Goal: Information Seeking & Learning: Learn about a topic

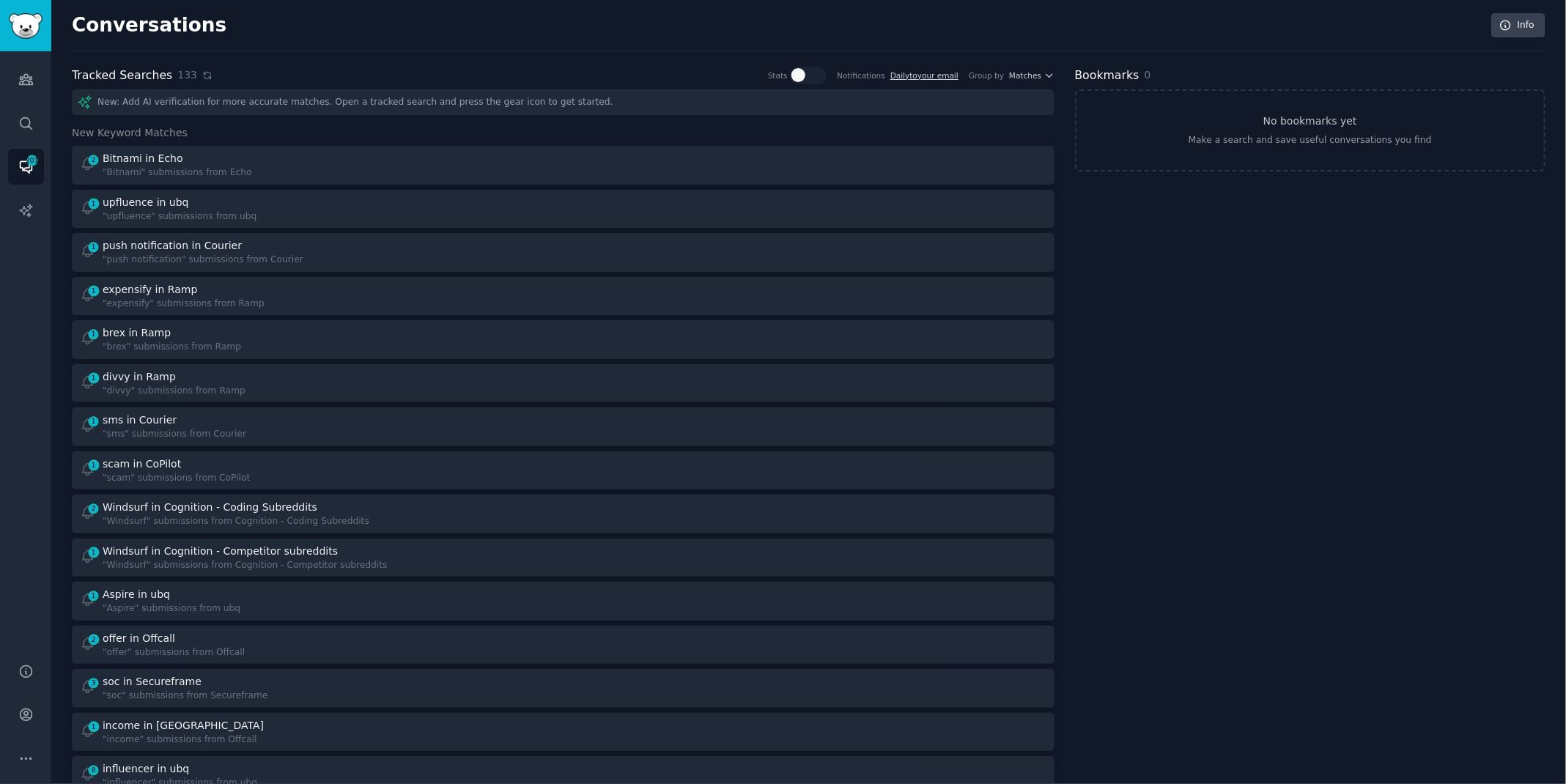
click at [204, 72] on icon at bounding box center [207, 75] width 7 height 7
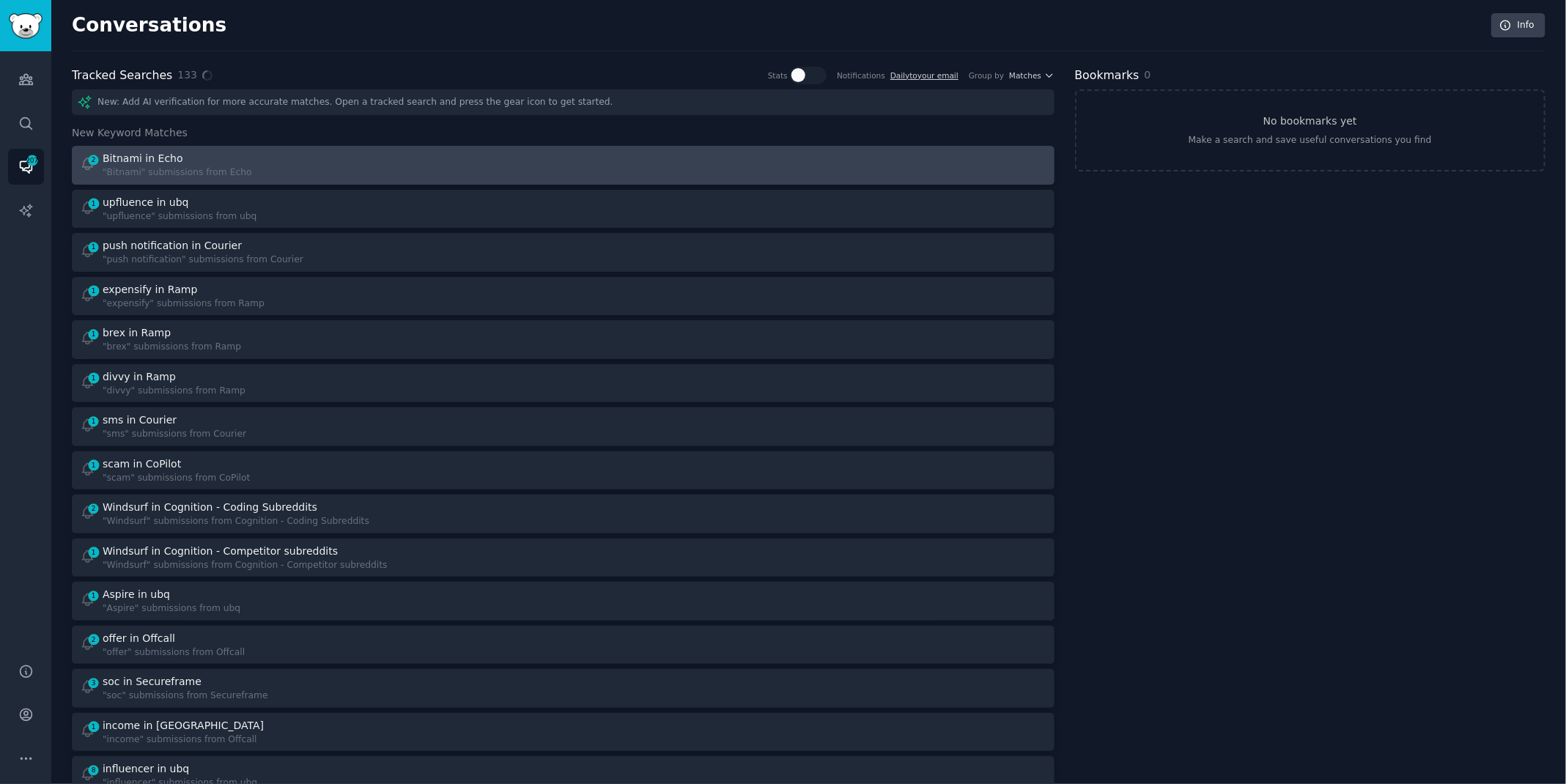
click at [216, 166] on div ""Bitnami" submissions from Echo" at bounding box center [177, 173] width 149 height 14
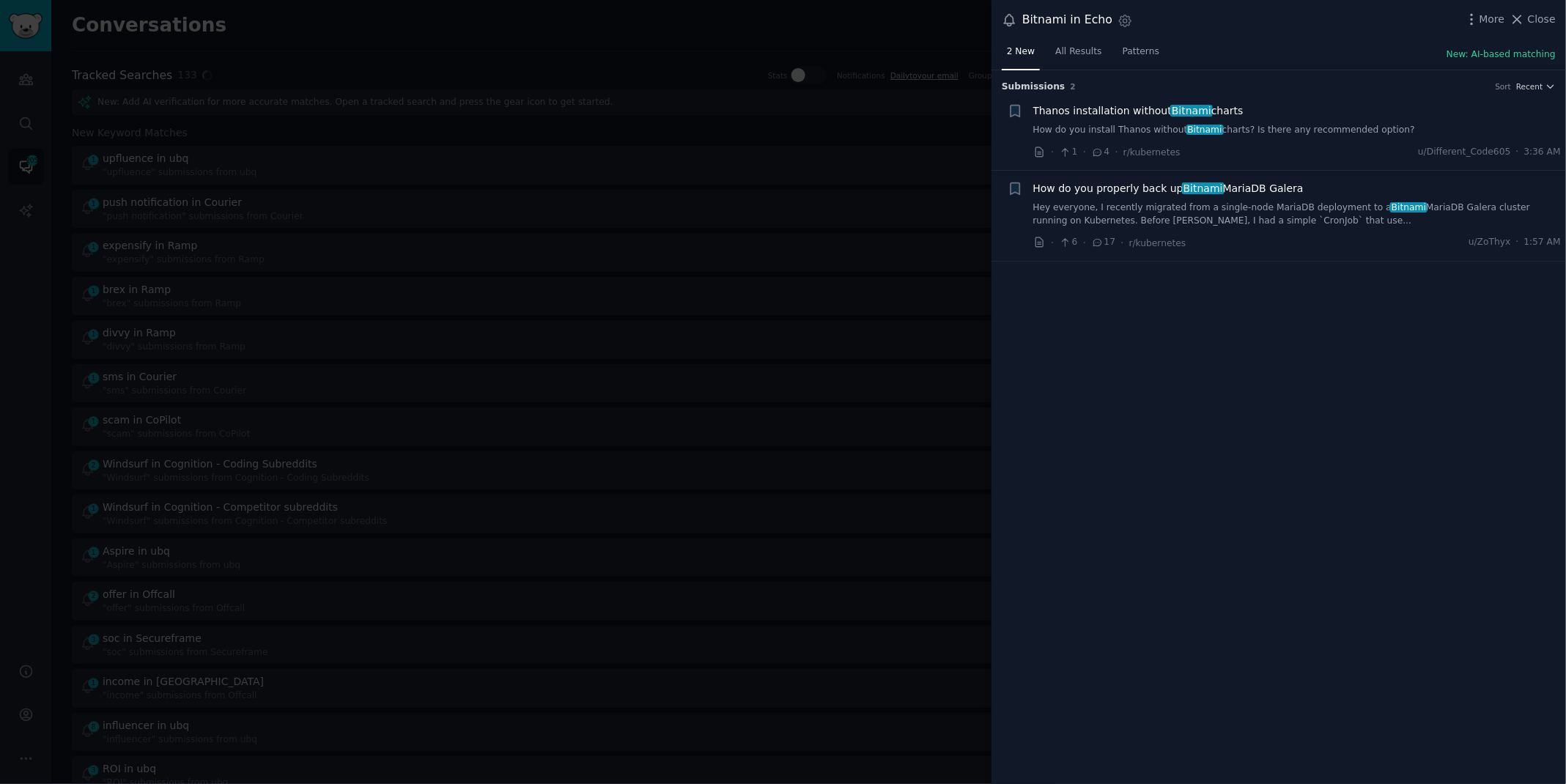
click at [1305, 129] on link "How do you install Thanos without Bitnami charts? Is there any recommended opti…" at bounding box center [1297, 130] width 528 height 14
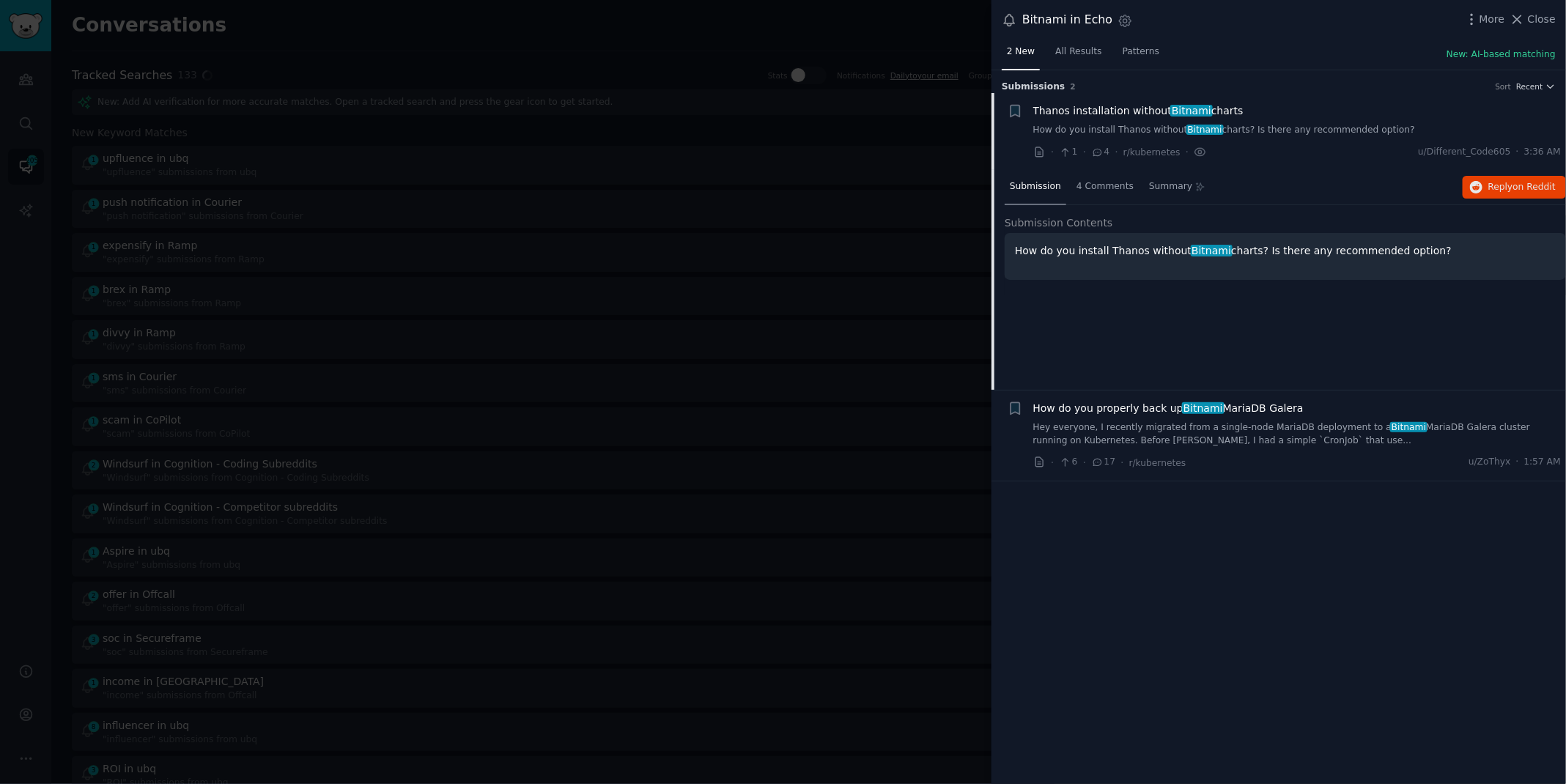
click at [1493, 199] on div "Submission 4 Comments Summary Reply on Reddit" at bounding box center [1284, 187] width 561 height 35
click at [1494, 191] on span "Reply on Reddit" at bounding box center [1521, 187] width 67 height 14
click at [1240, 433] on link "Hey everyone, I recently migrated from a single-node MariaDB deployment to a Bi…" at bounding box center [1297, 433] width 528 height 25
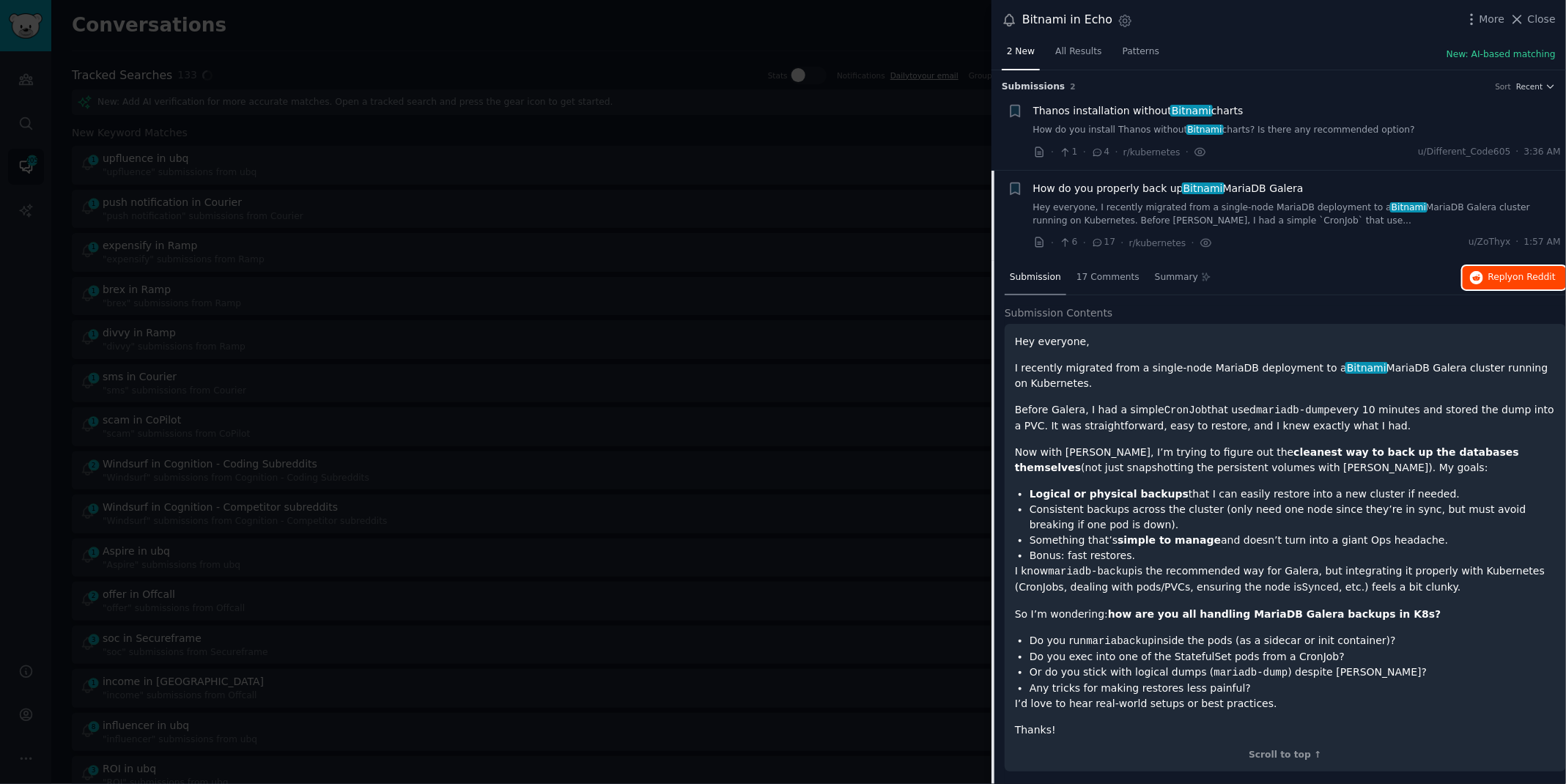
click at [1500, 272] on span "Reply on Reddit" at bounding box center [1521, 278] width 67 height 14
click at [507, 55] on div at bounding box center [783, 392] width 1566 height 784
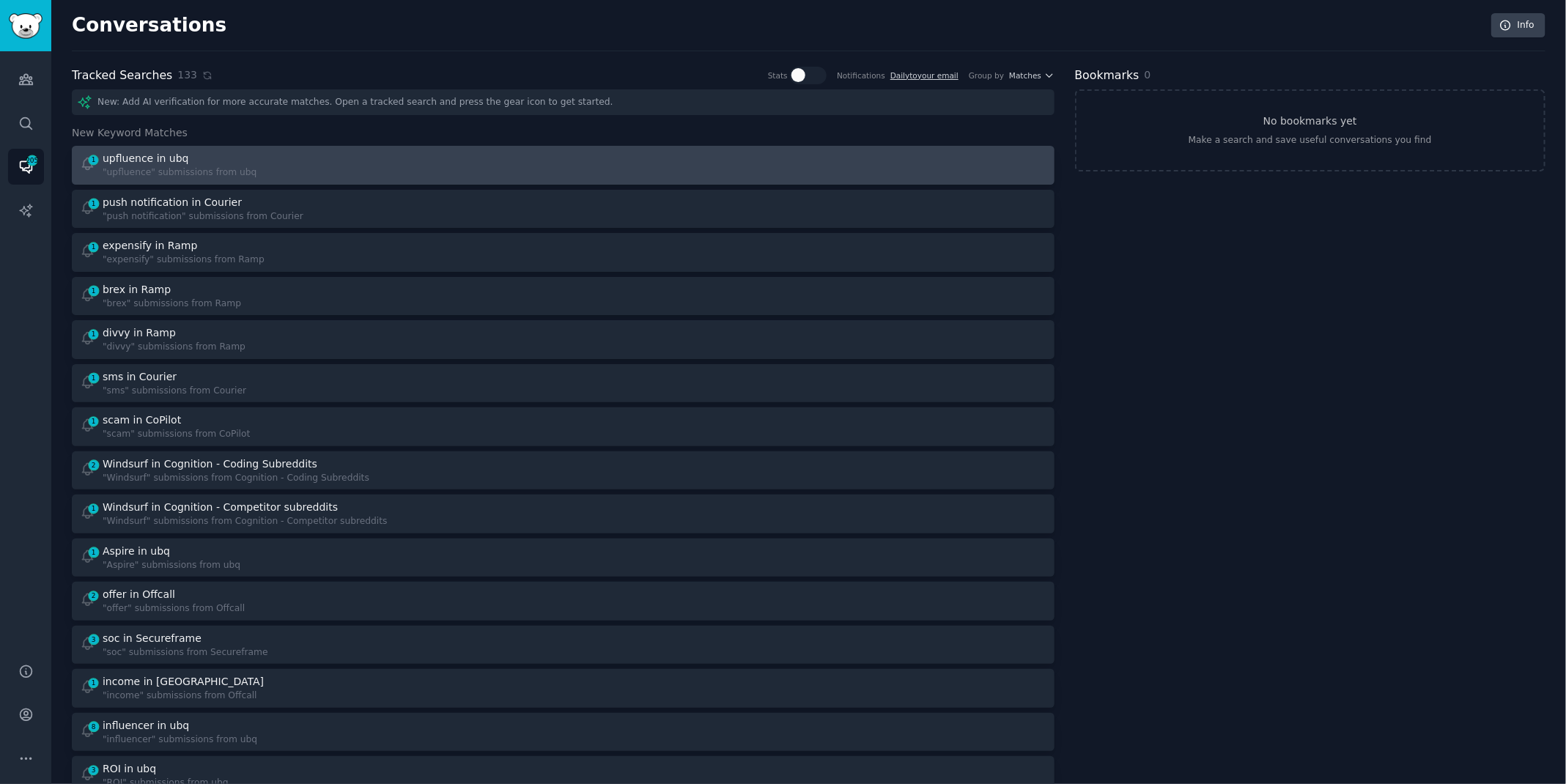
click at [289, 183] on link "1 upfluence in ubq "upfluence" submissions from ubq" at bounding box center [563, 165] width 983 height 39
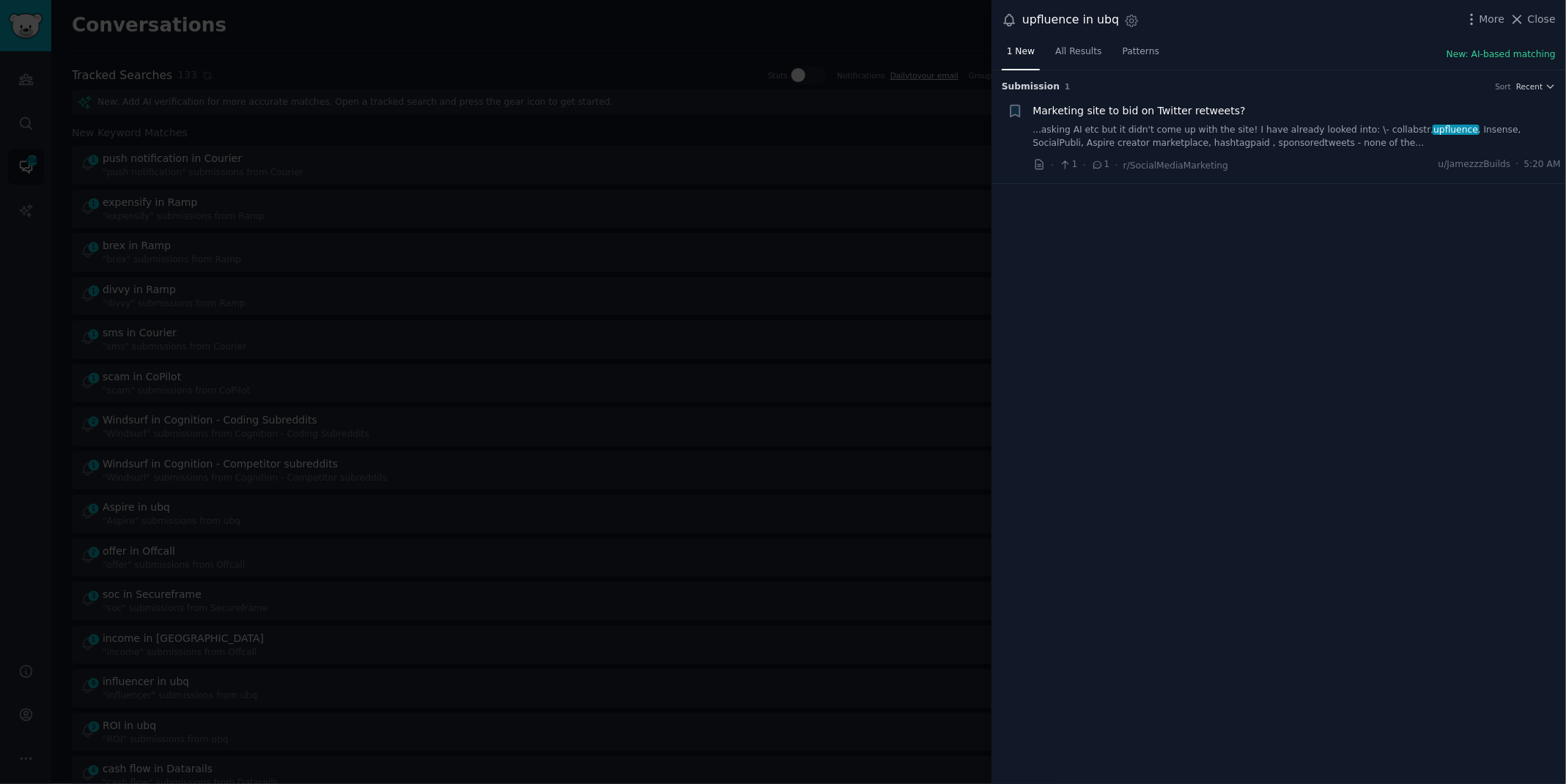
click at [1546, 27] on div "More Close" at bounding box center [1510, 19] width 91 height 18
click at [1541, 26] on span "Close" at bounding box center [1542, 19] width 28 height 16
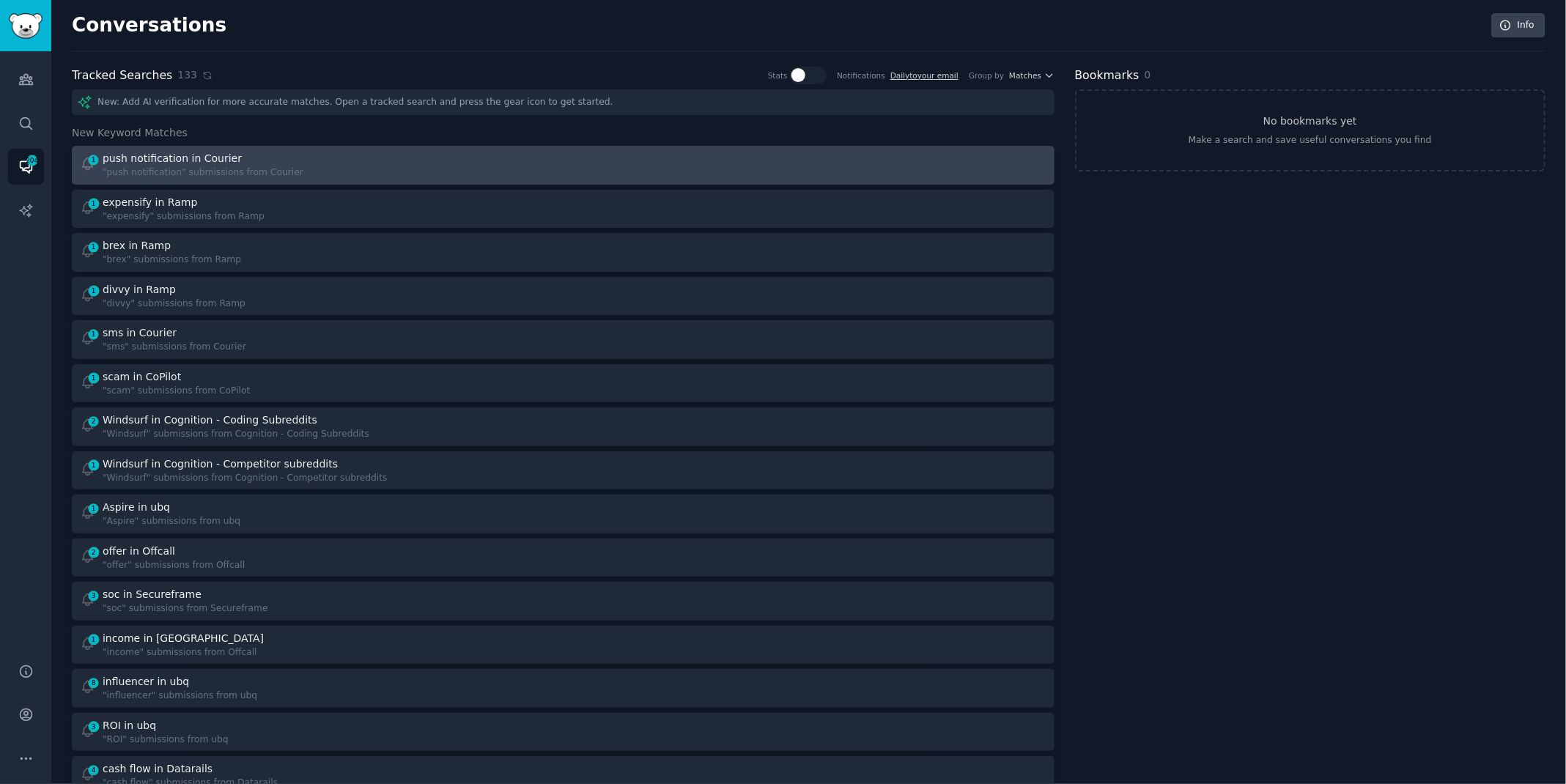
click at [540, 168] on div "1 push notification in Courier "push notification" submissions from Courier" at bounding box center [316, 164] width 473 height 28
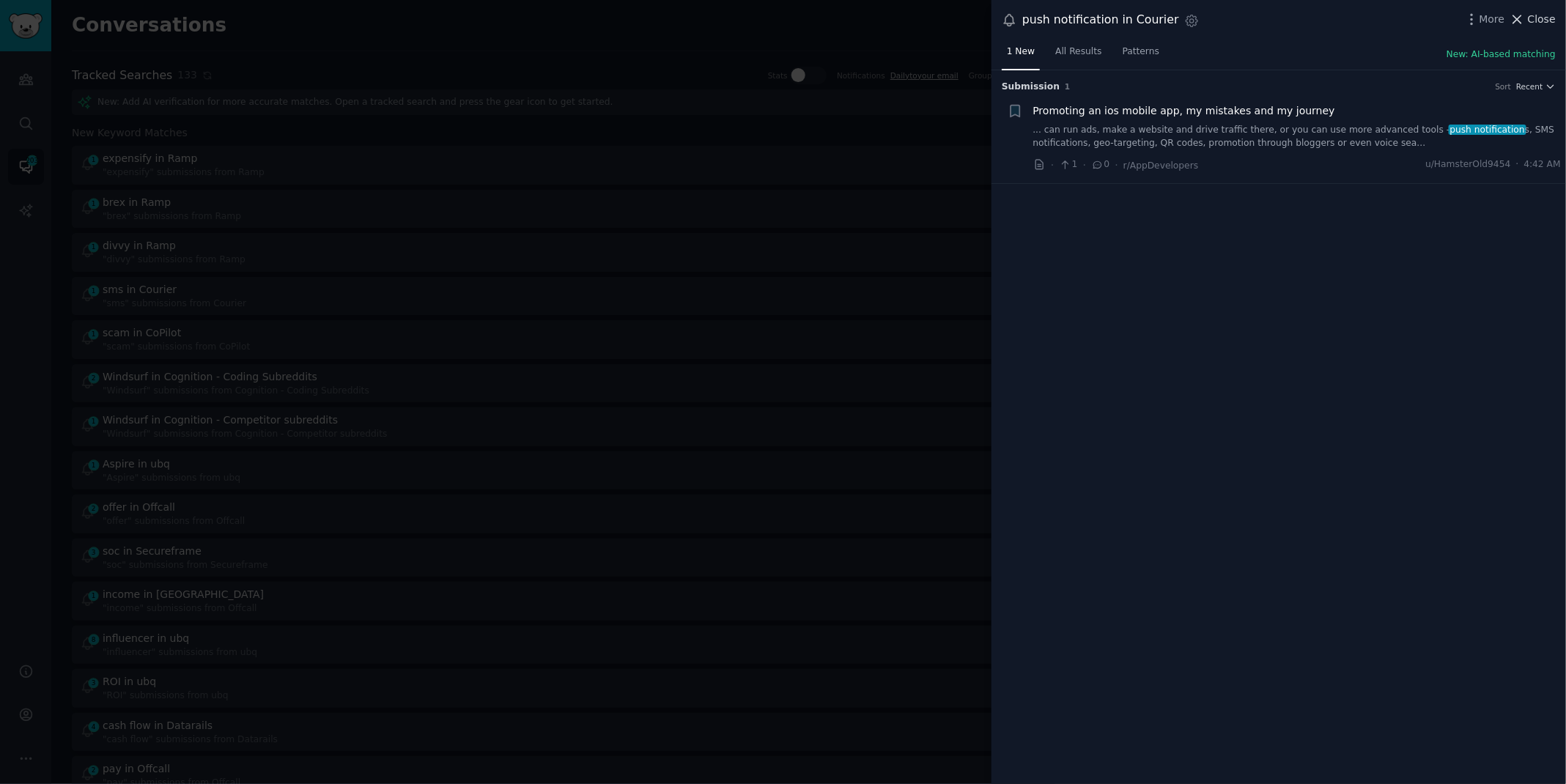
click at [1549, 23] on span "Close" at bounding box center [1542, 19] width 28 height 16
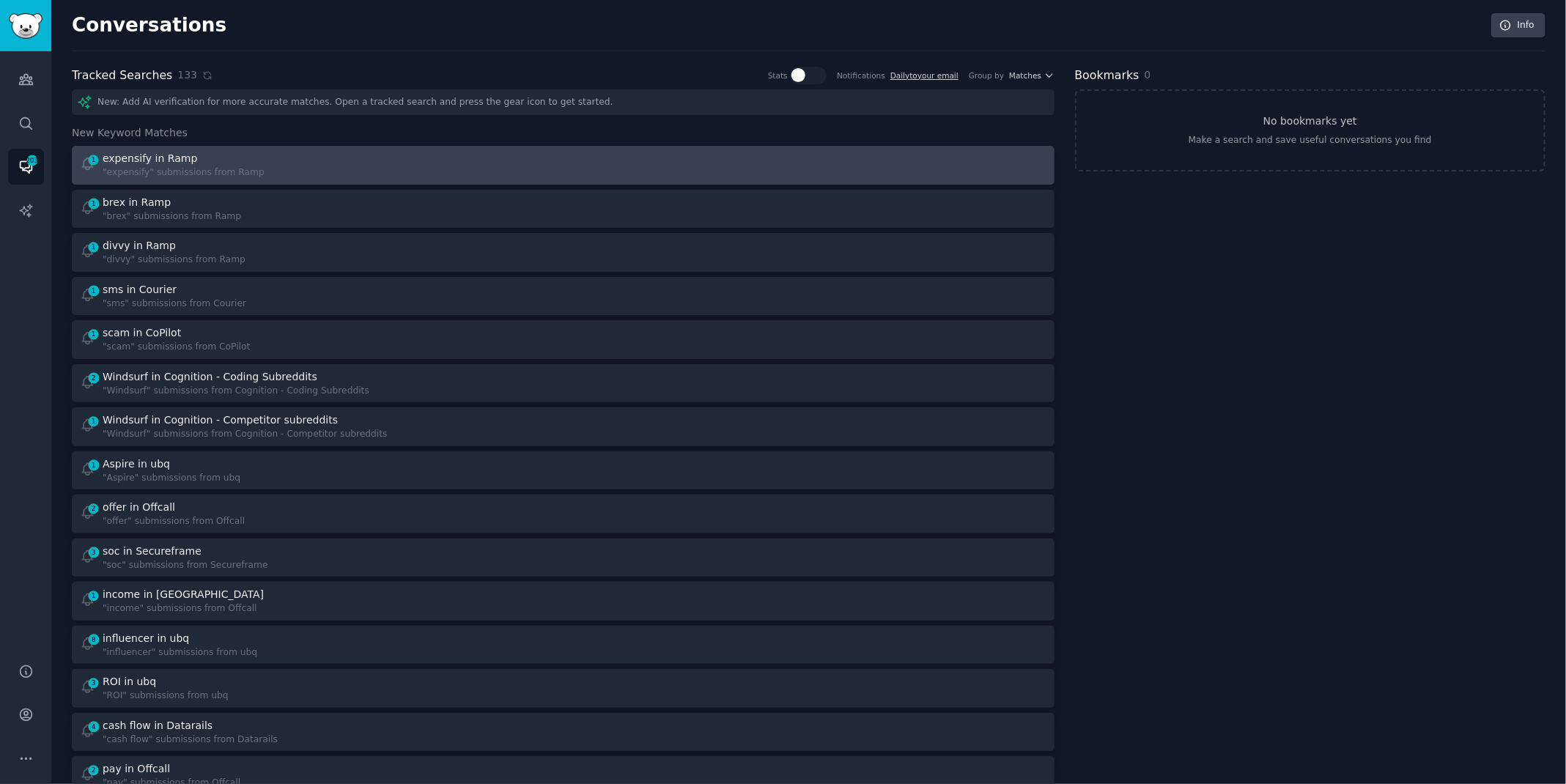
click at [457, 163] on div "1 expensify in Ramp "expensify" submissions from Ramp" at bounding box center [316, 164] width 473 height 28
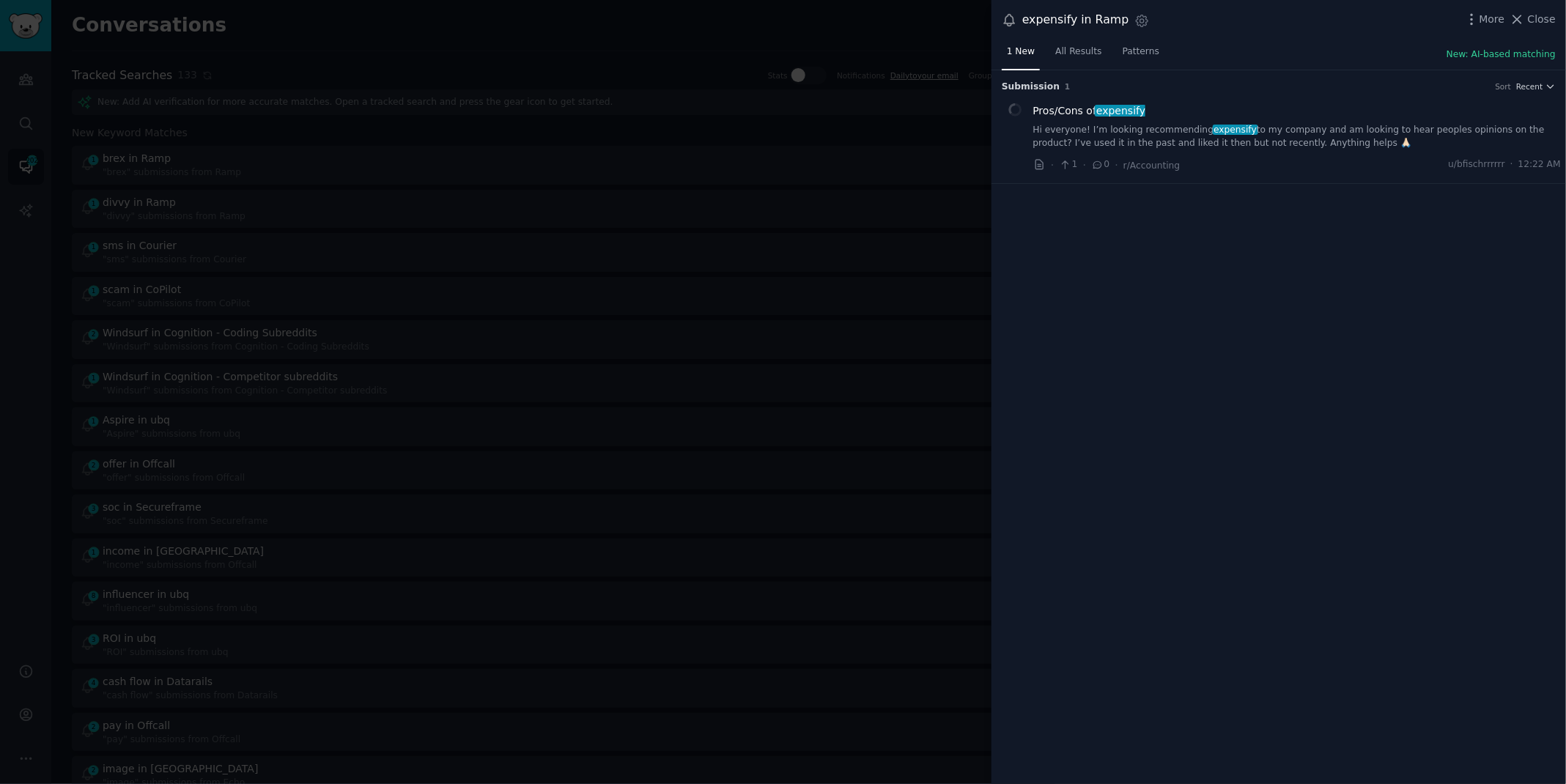
click at [1179, 130] on link "Hi everyone! I’m looking recommending expensify to my company and am looking to…" at bounding box center [1297, 136] width 528 height 25
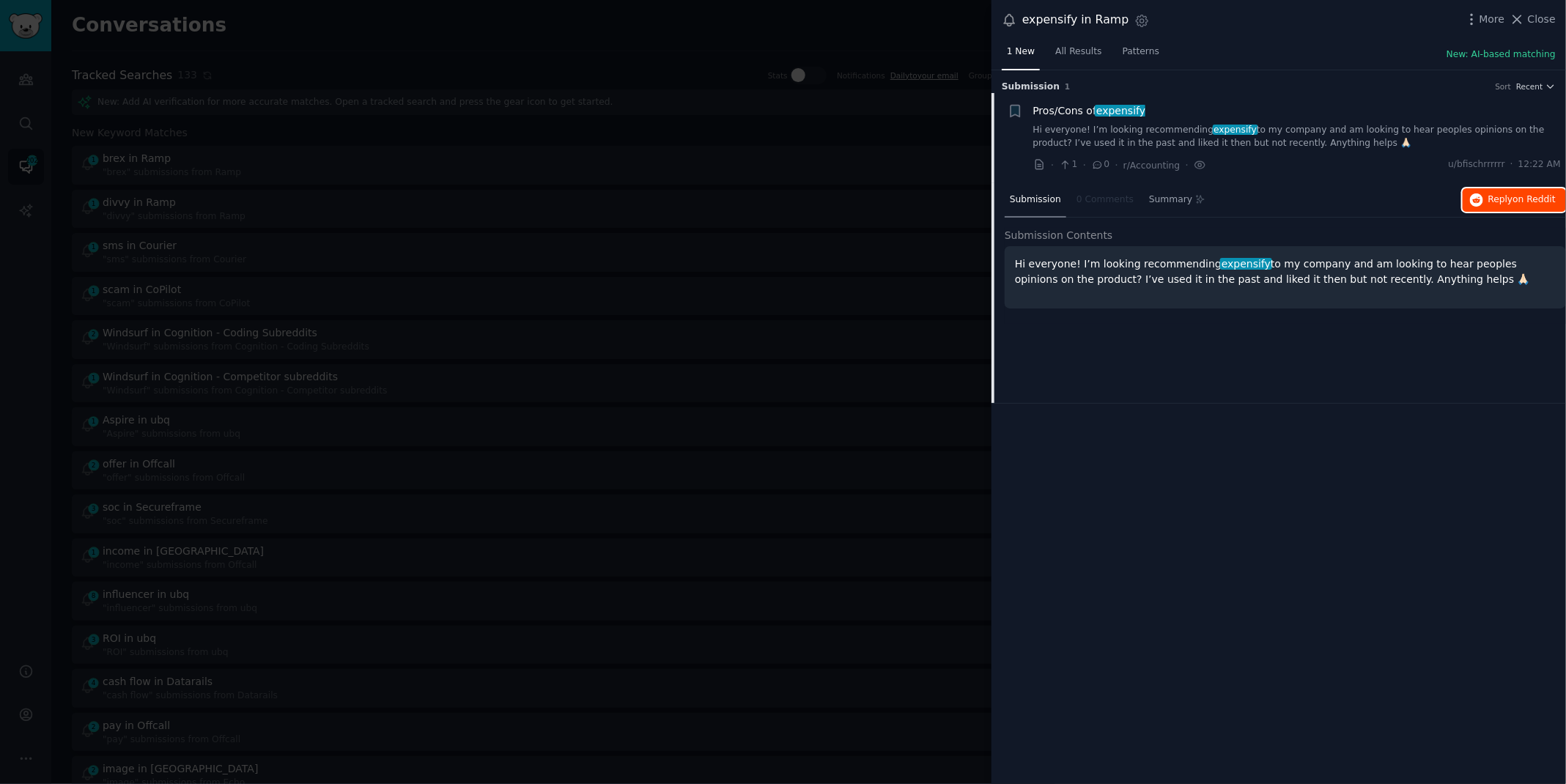
click at [1494, 201] on span "Reply on Reddit" at bounding box center [1521, 200] width 67 height 14
click at [694, 25] on div at bounding box center [783, 392] width 1566 height 784
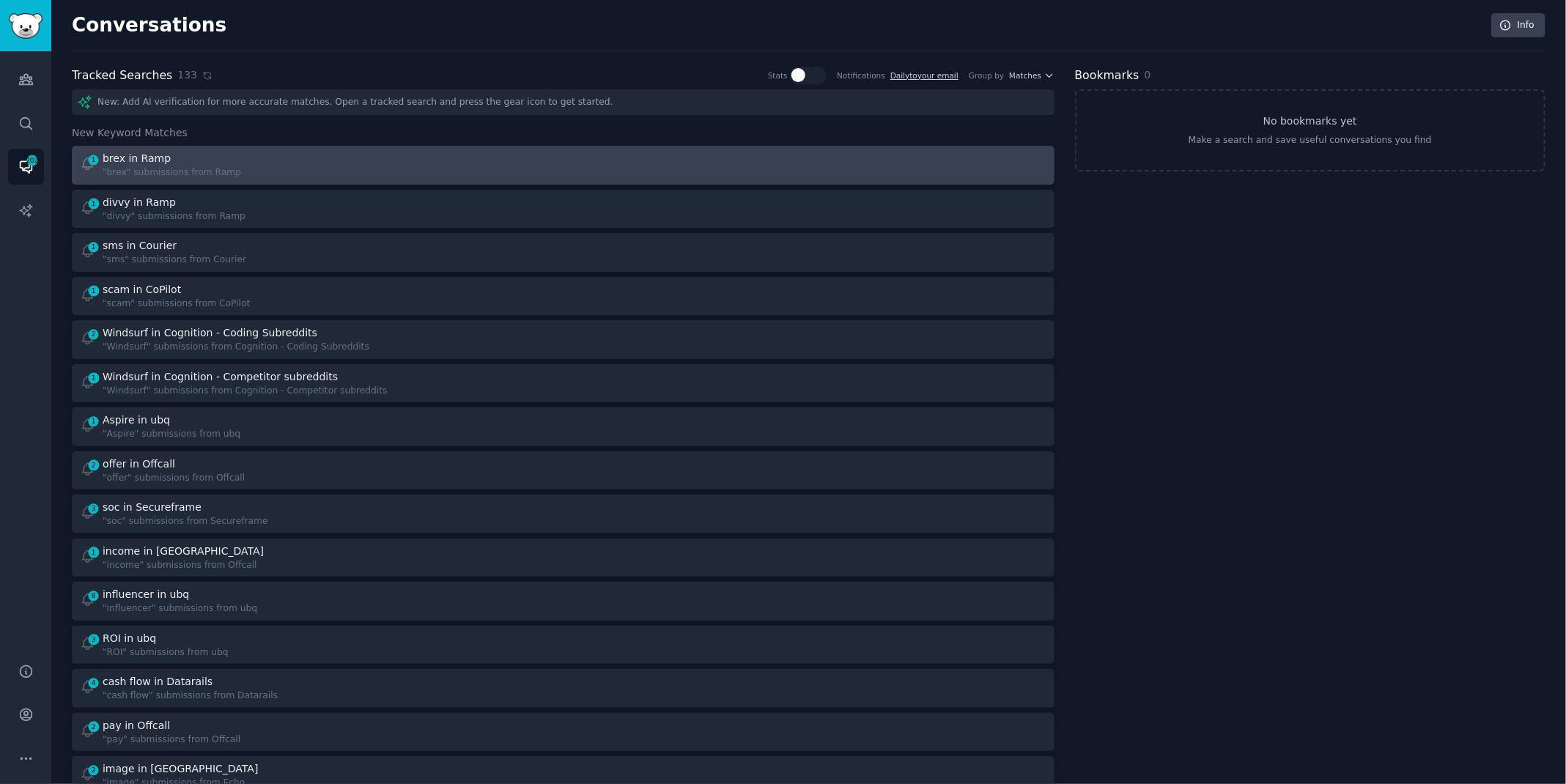
click at [367, 146] on link "1 brex in Ramp "brex" submissions from Ramp" at bounding box center [563, 165] width 983 height 39
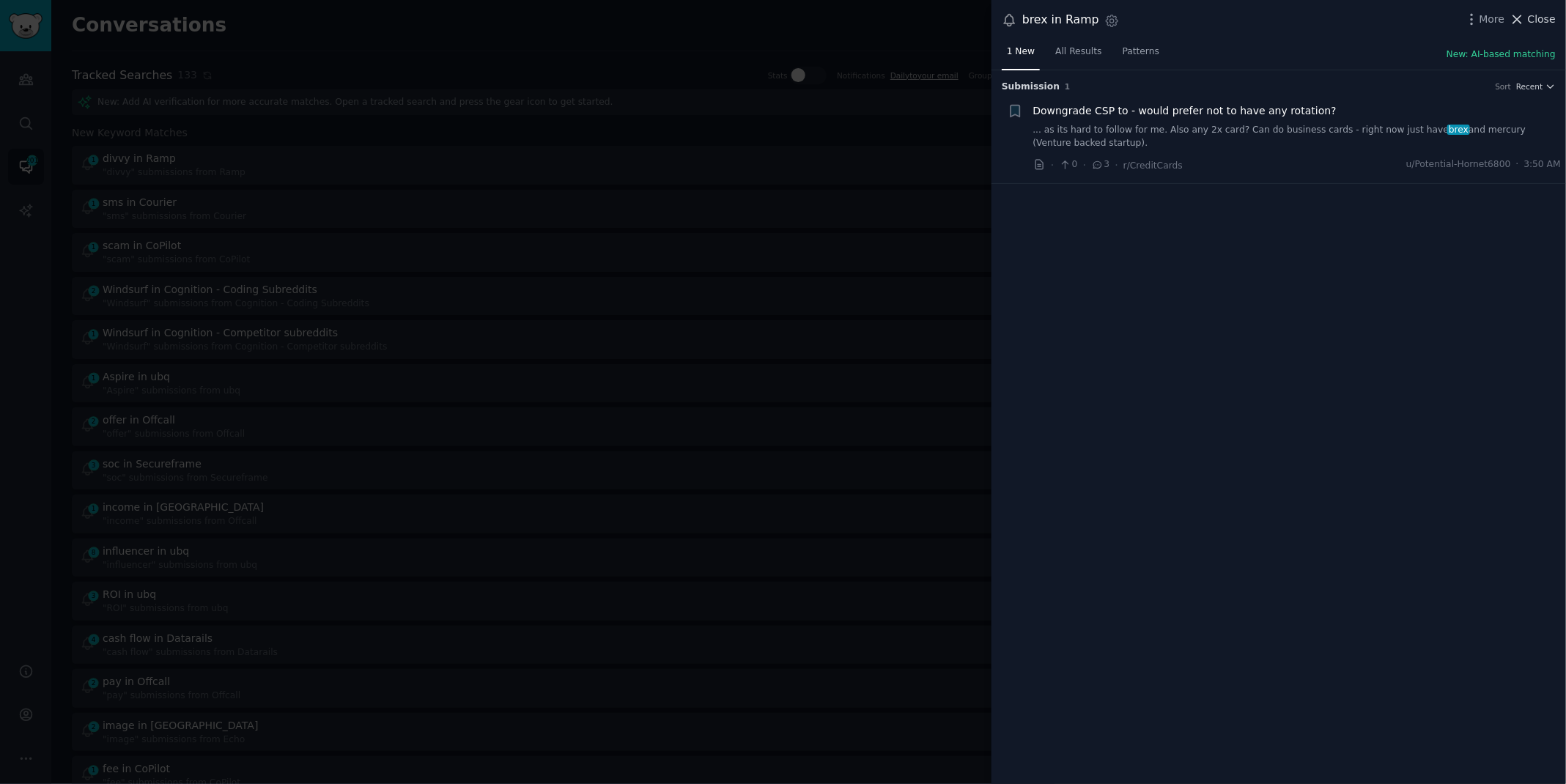
click at [1537, 18] on span "Close" at bounding box center [1542, 19] width 28 height 16
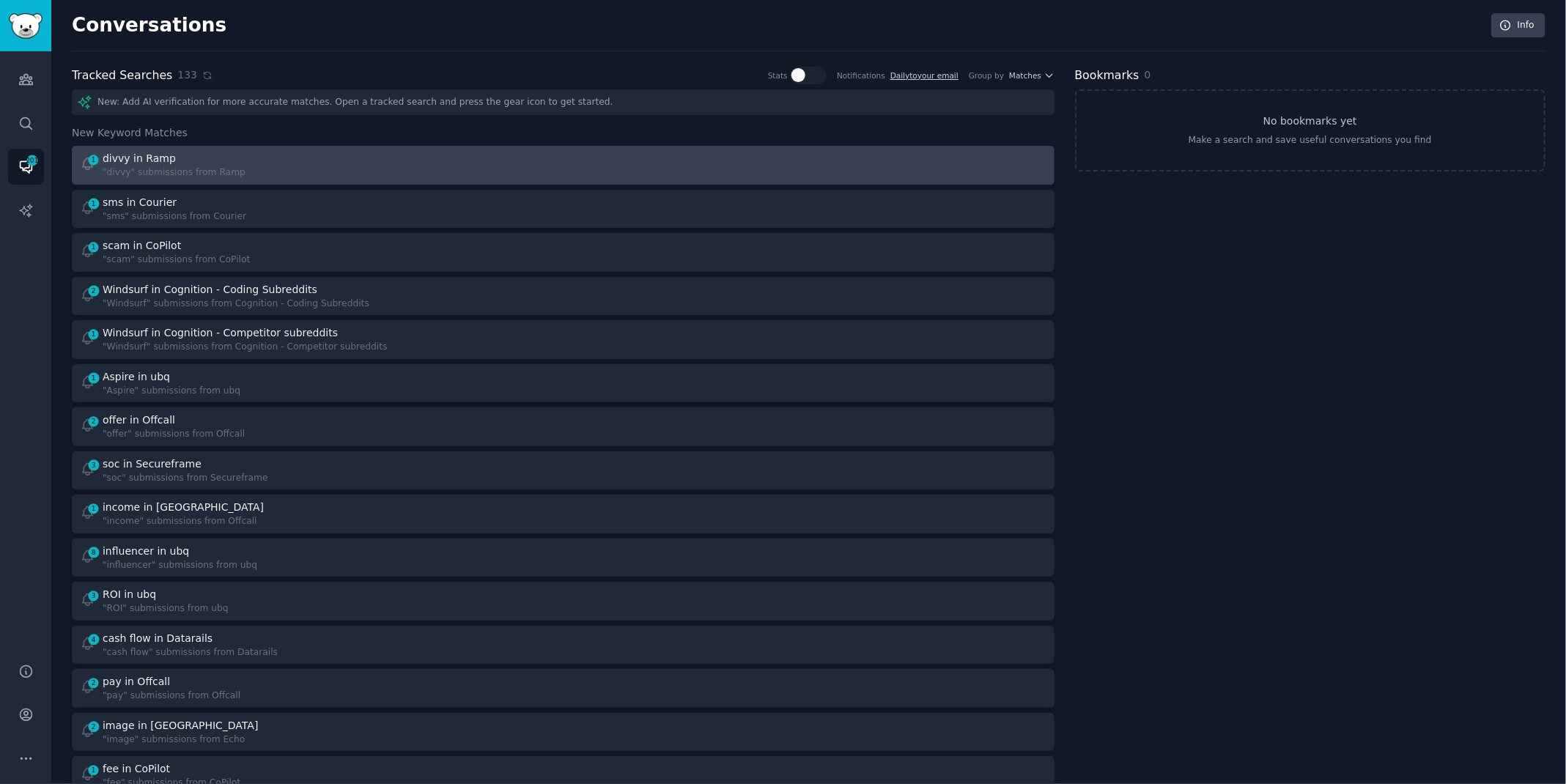
click at [426, 163] on div "1 divvy in Ramp "divvy" submissions from Ramp" at bounding box center [316, 164] width 473 height 28
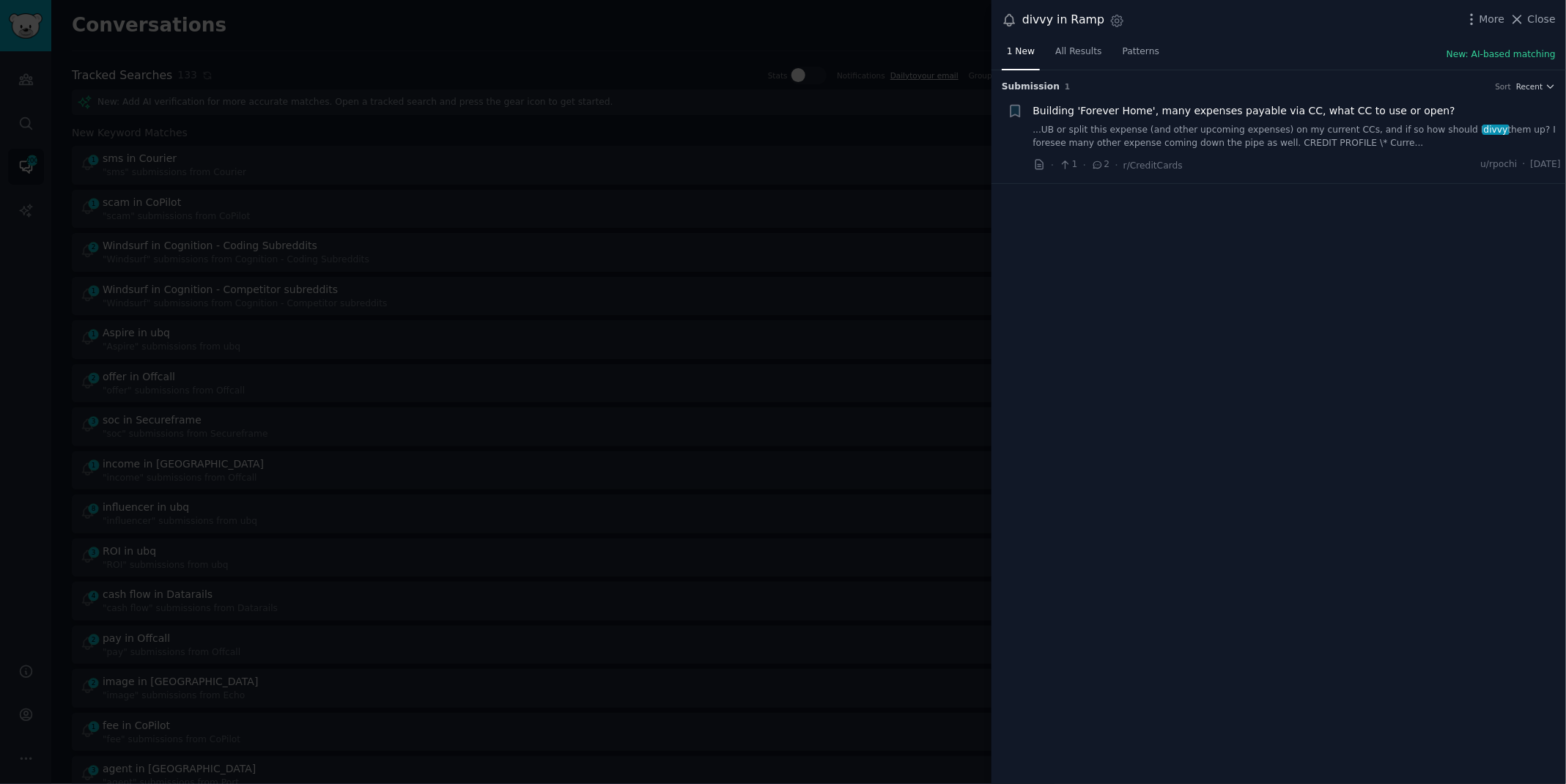
click at [1350, 121] on div "Building 'Forever Home', many expenses payable via CC, what CC to use or open? …" at bounding box center [1297, 125] width 528 height 46
click at [1348, 139] on link "...UB or split this expense (and other upcoming expenses) on my current CCs, an…" at bounding box center [1297, 136] width 528 height 25
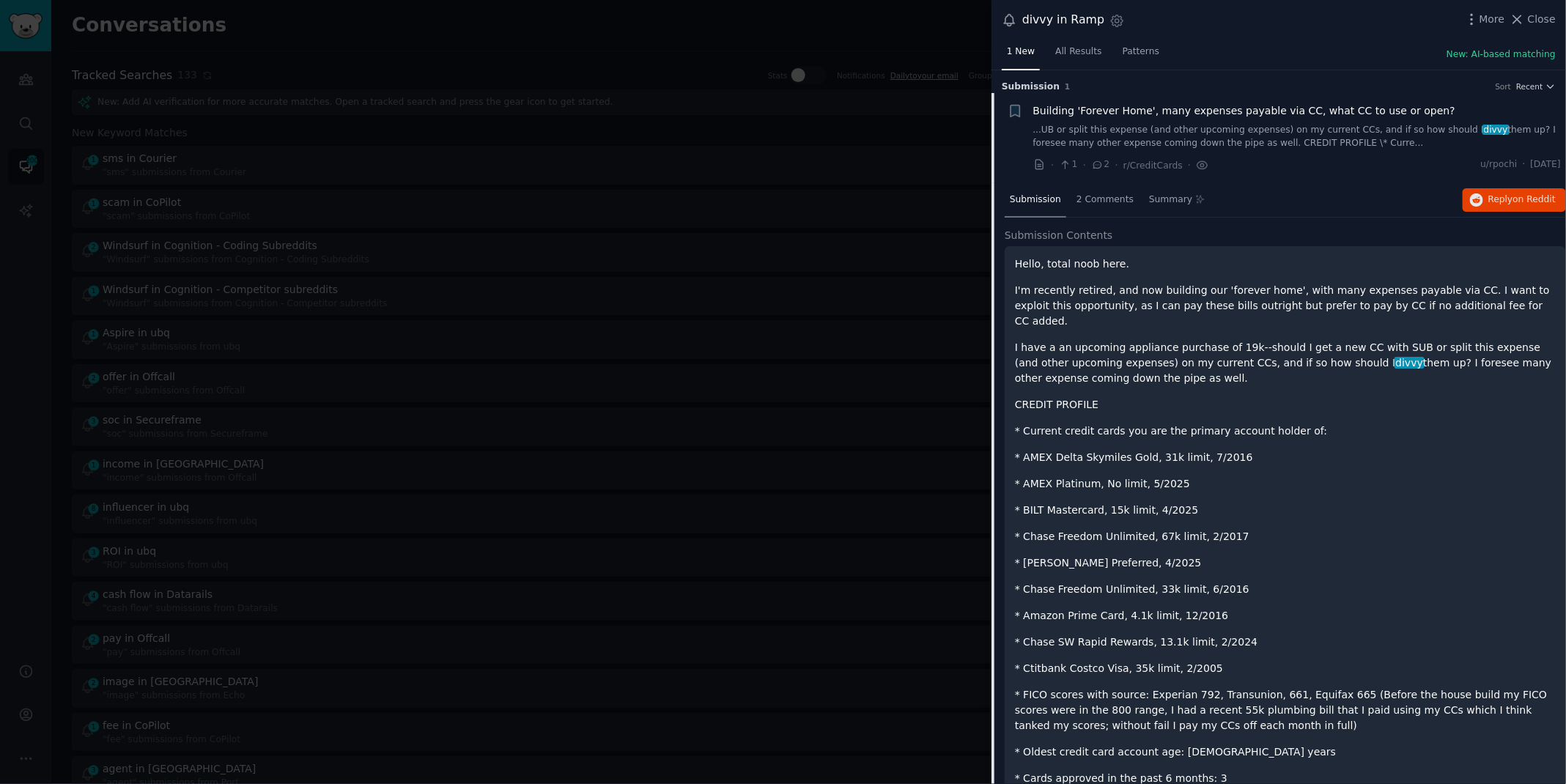
scroll to position [22, 0]
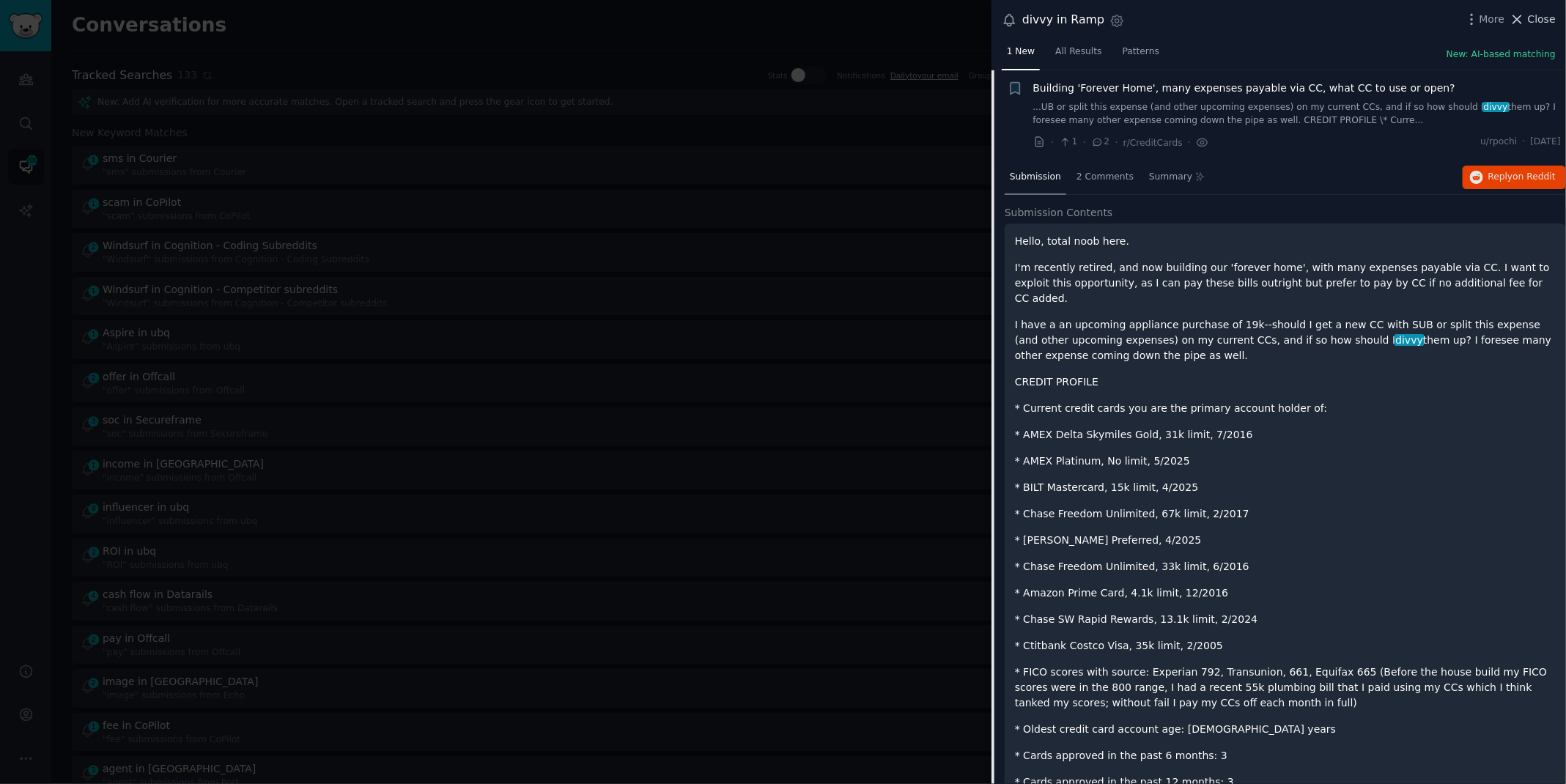
click at [1537, 14] on span "Close" at bounding box center [1542, 19] width 28 height 16
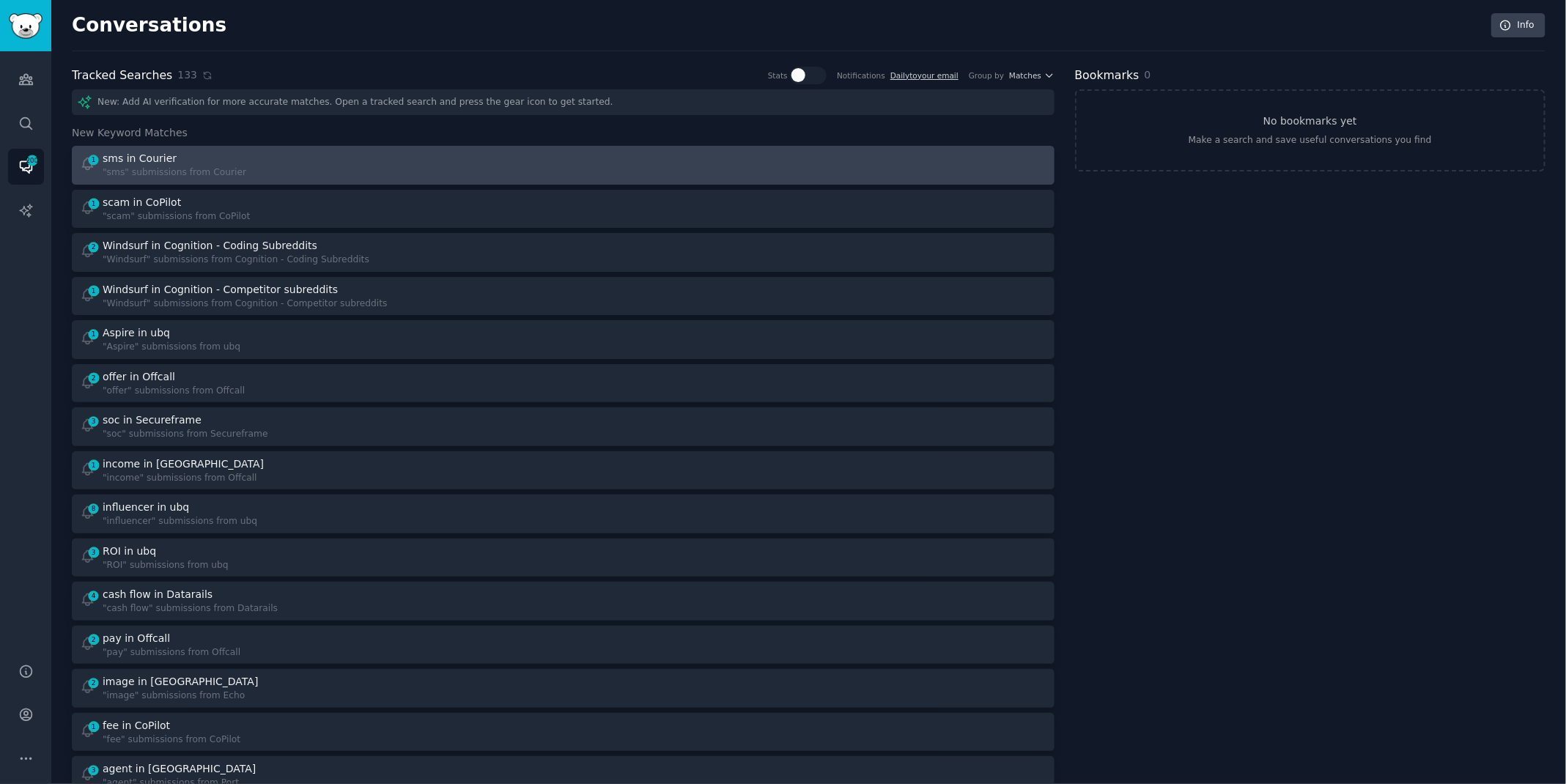
click at [174, 163] on div "sms in Courier" at bounding box center [175, 158] width 144 height 16
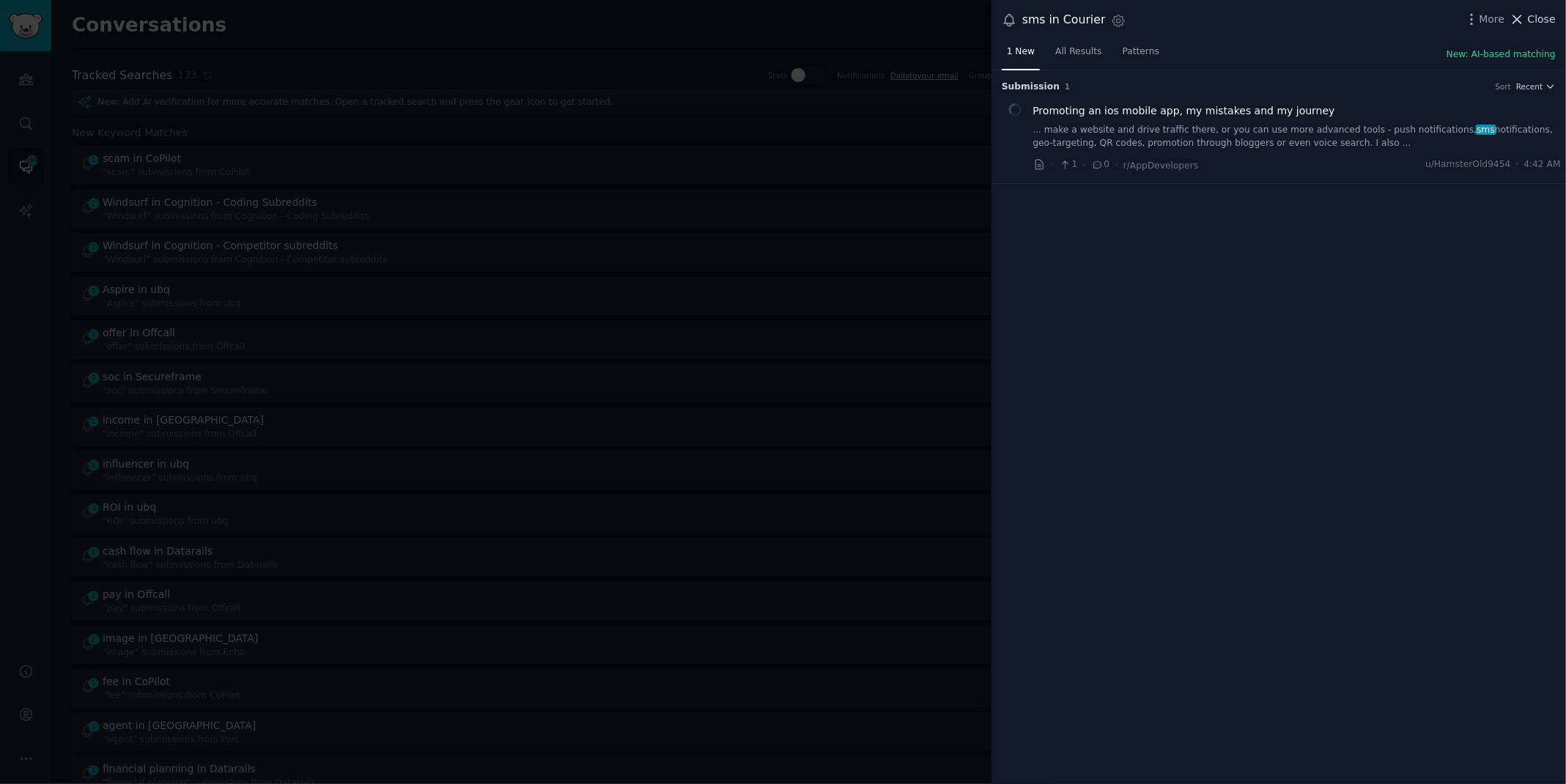
click at [1544, 17] on span "Close" at bounding box center [1542, 19] width 28 height 16
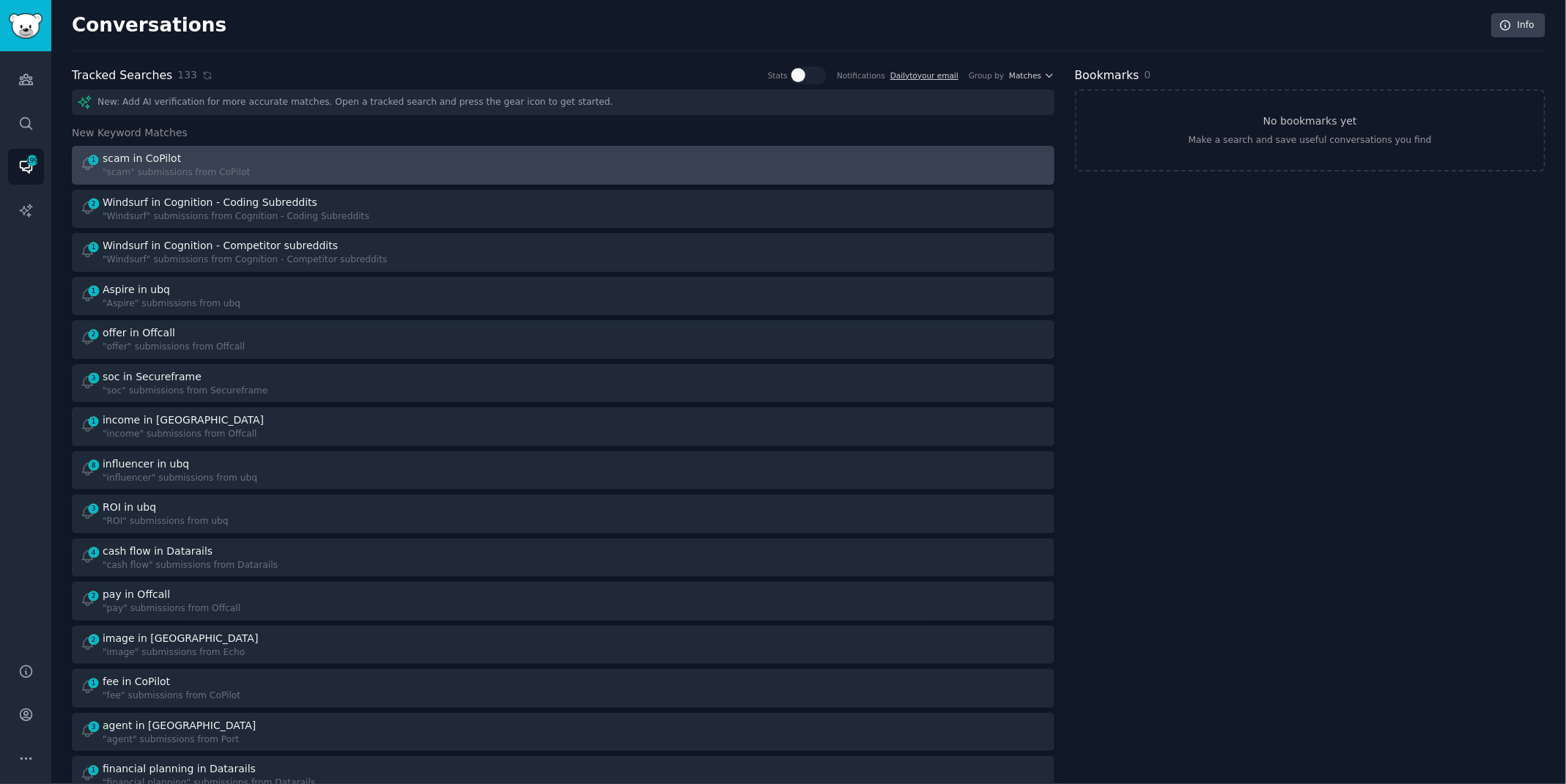
click at [463, 153] on div "1 scam in CoPilot "scam" submissions from CoPilot" at bounding box center [316, 164] width 473 height 28
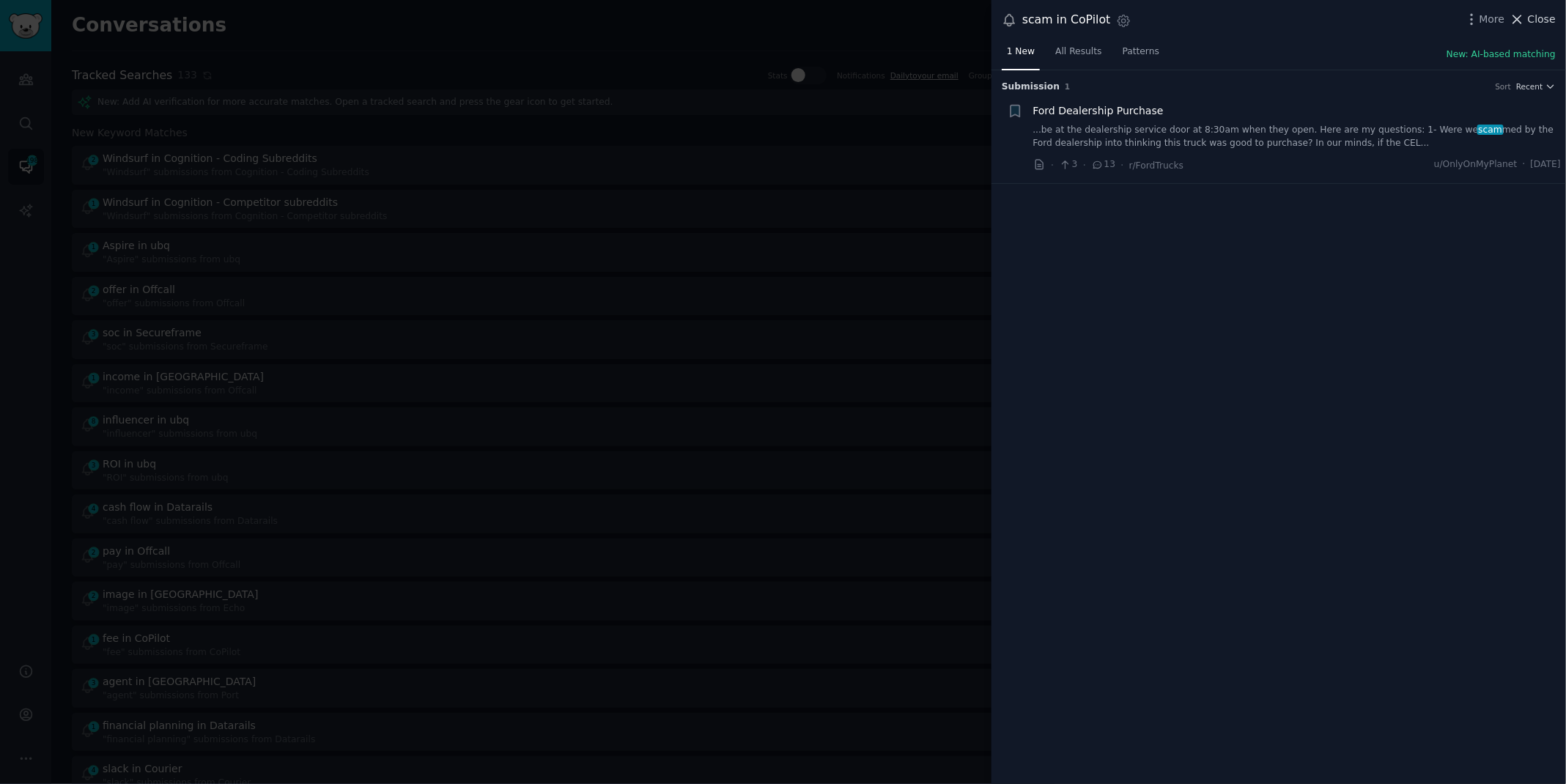
click at [1552, 22] on span "Close" at bounding box center [1542, 19] width 28 height 16
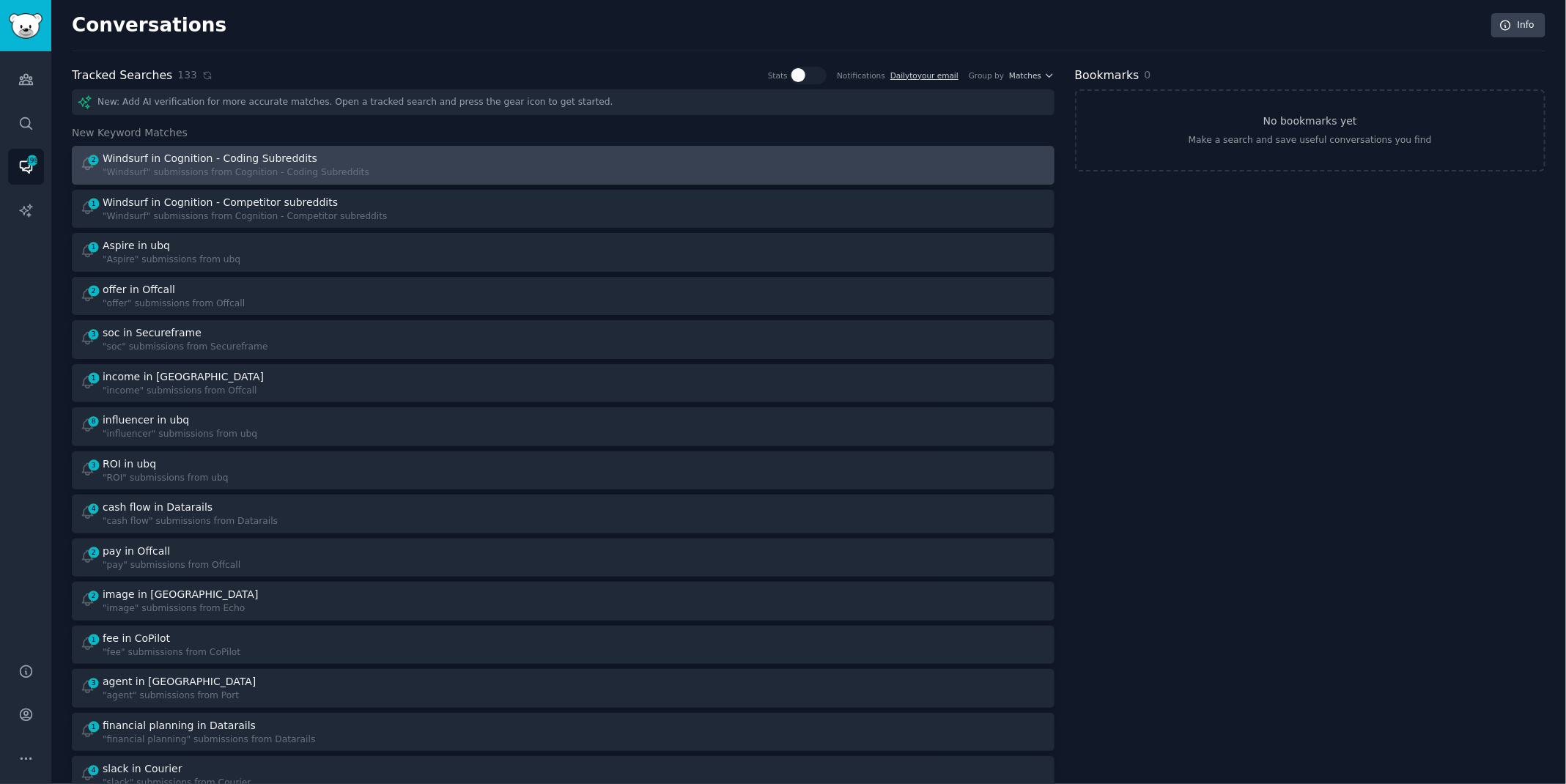
click at [379, 171] on div "2 Windsurf in Cognition - Coding Subreddits "Windsurf" submissions from Cogniti…" at bounding box center [316, 164] width 473 height 28
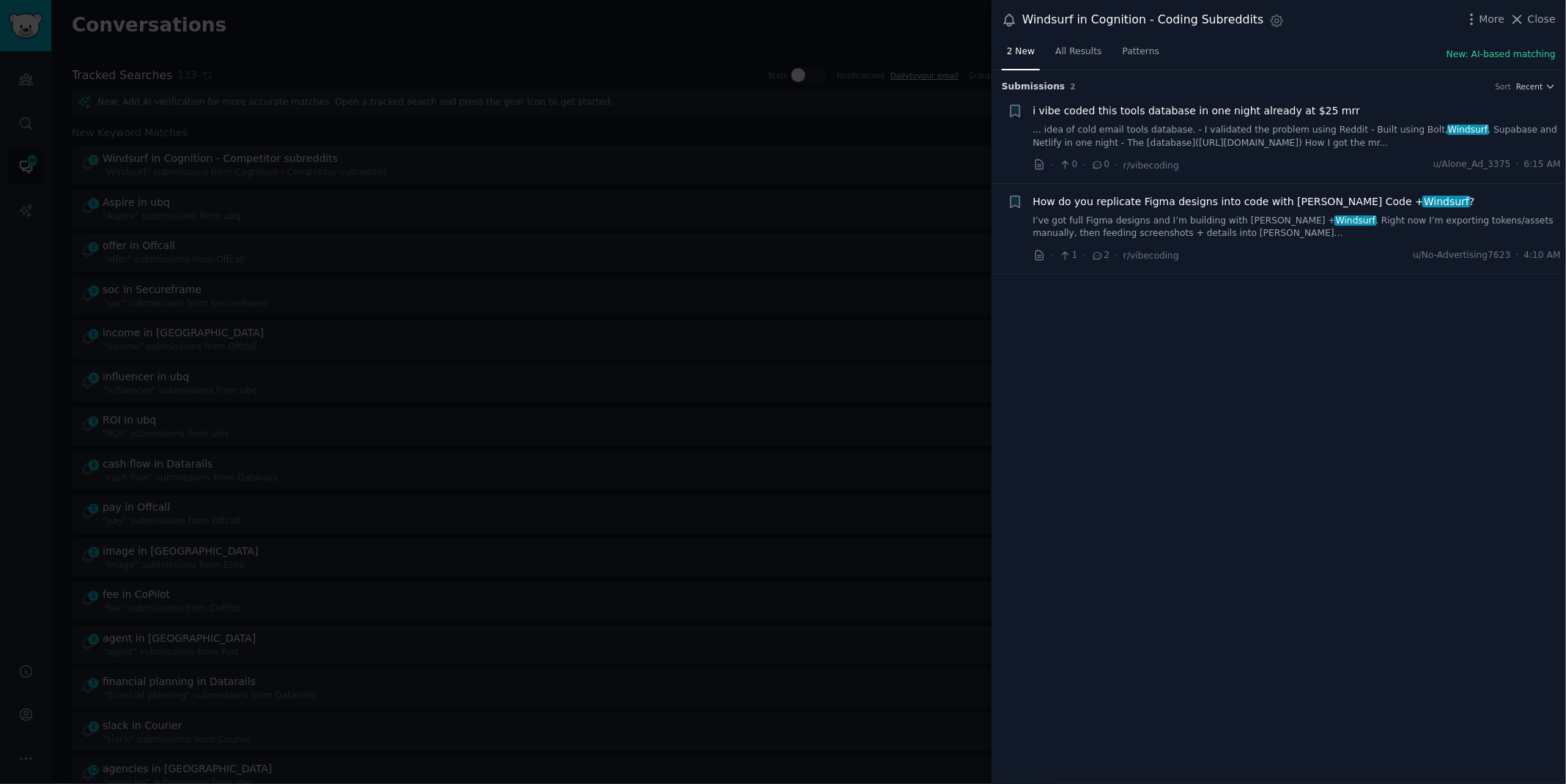
click at [1299, 127] on link "... idea of cold email tools database. - I validated the problem using Reddit -…" at bounding box center [1297, 136] width 528 height 25
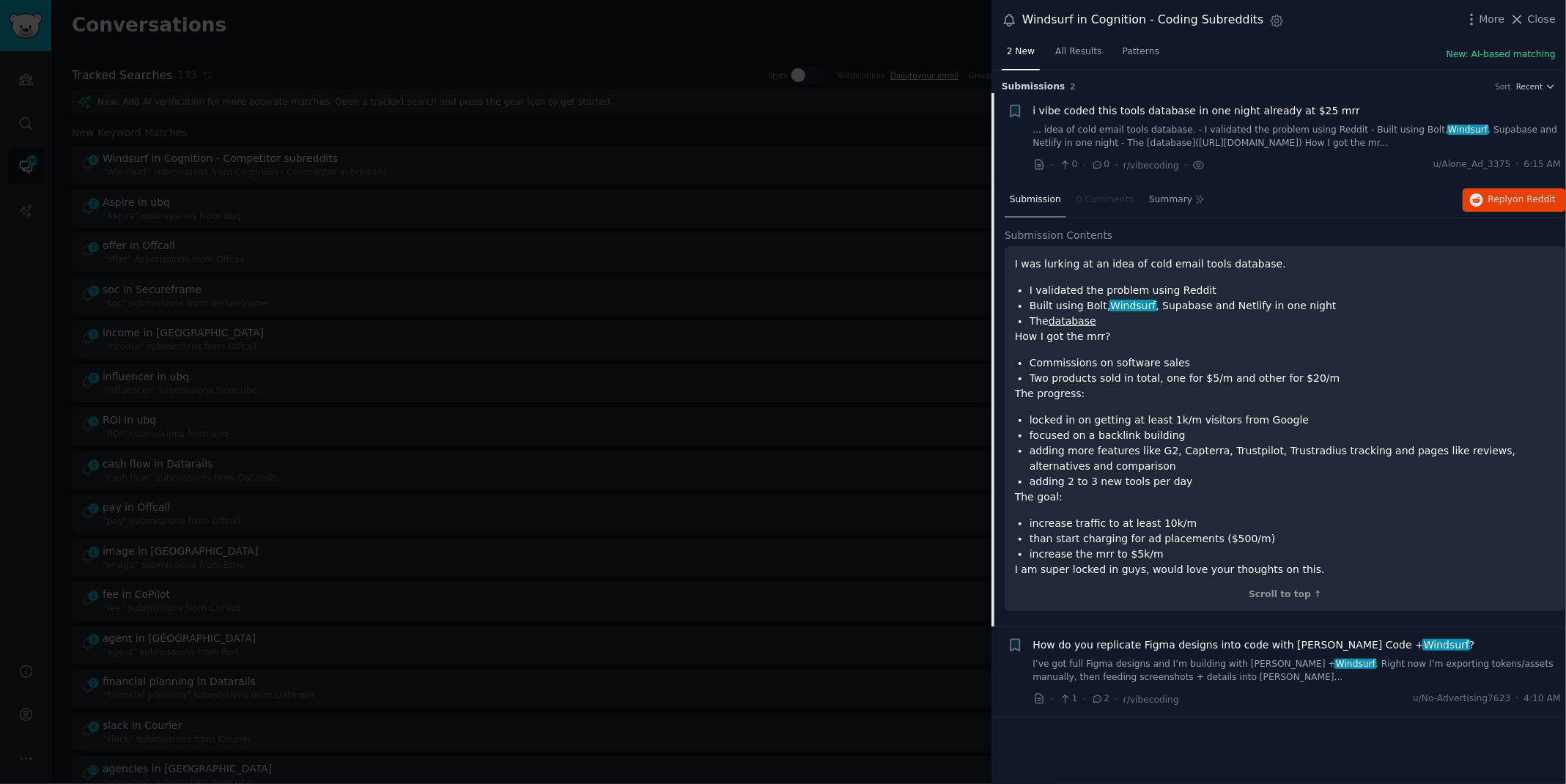
click at [1105, 667] on link "I’ve got full Figma designs and I’m building with [PERSON_NAME] + Windsurf . Ri…" at bounding box center [1297, 670] width 528 height 25
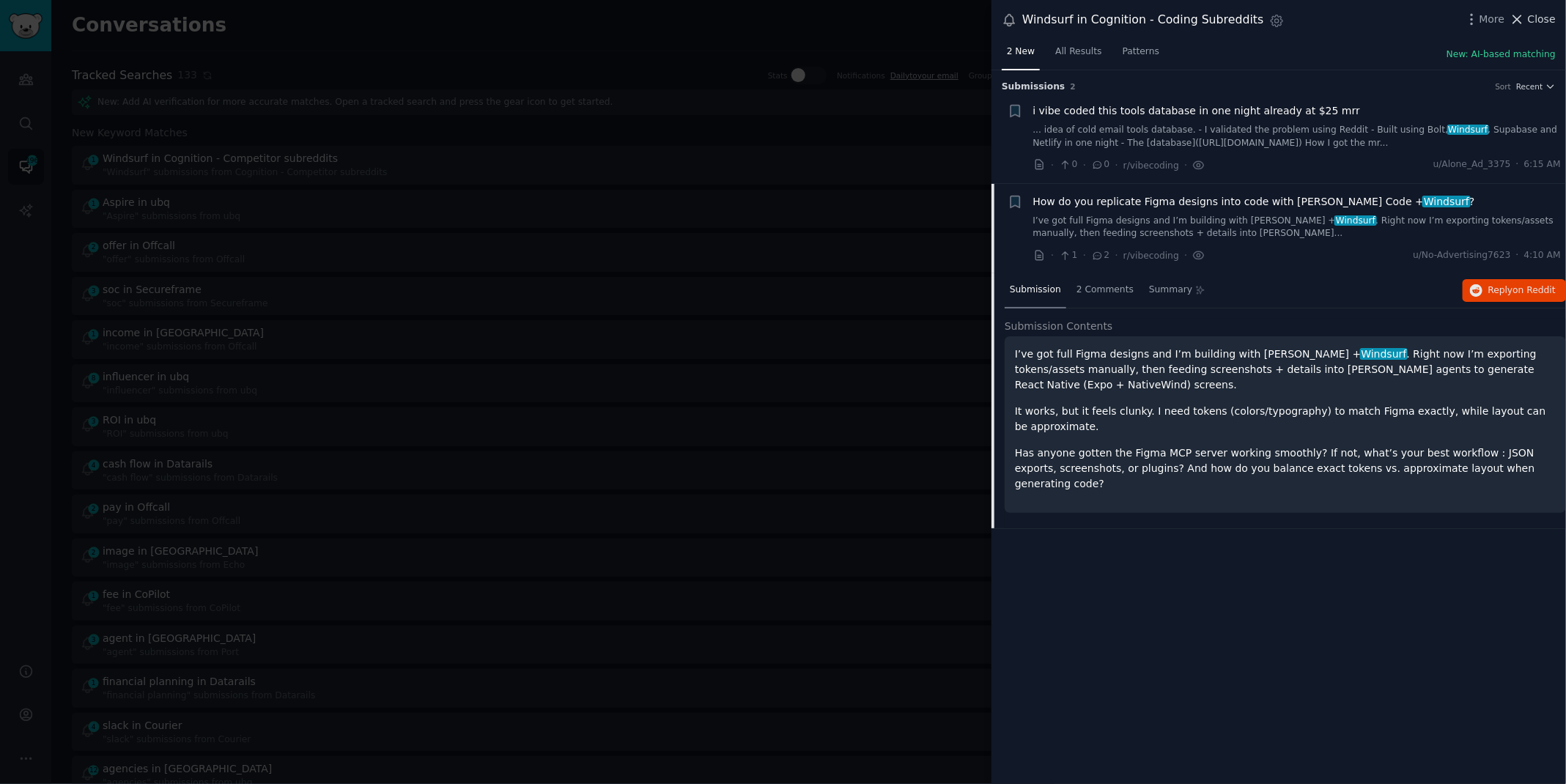
click at [1541, 18] on span "Close" at bounding box center [1542, 19] width 28 height 16
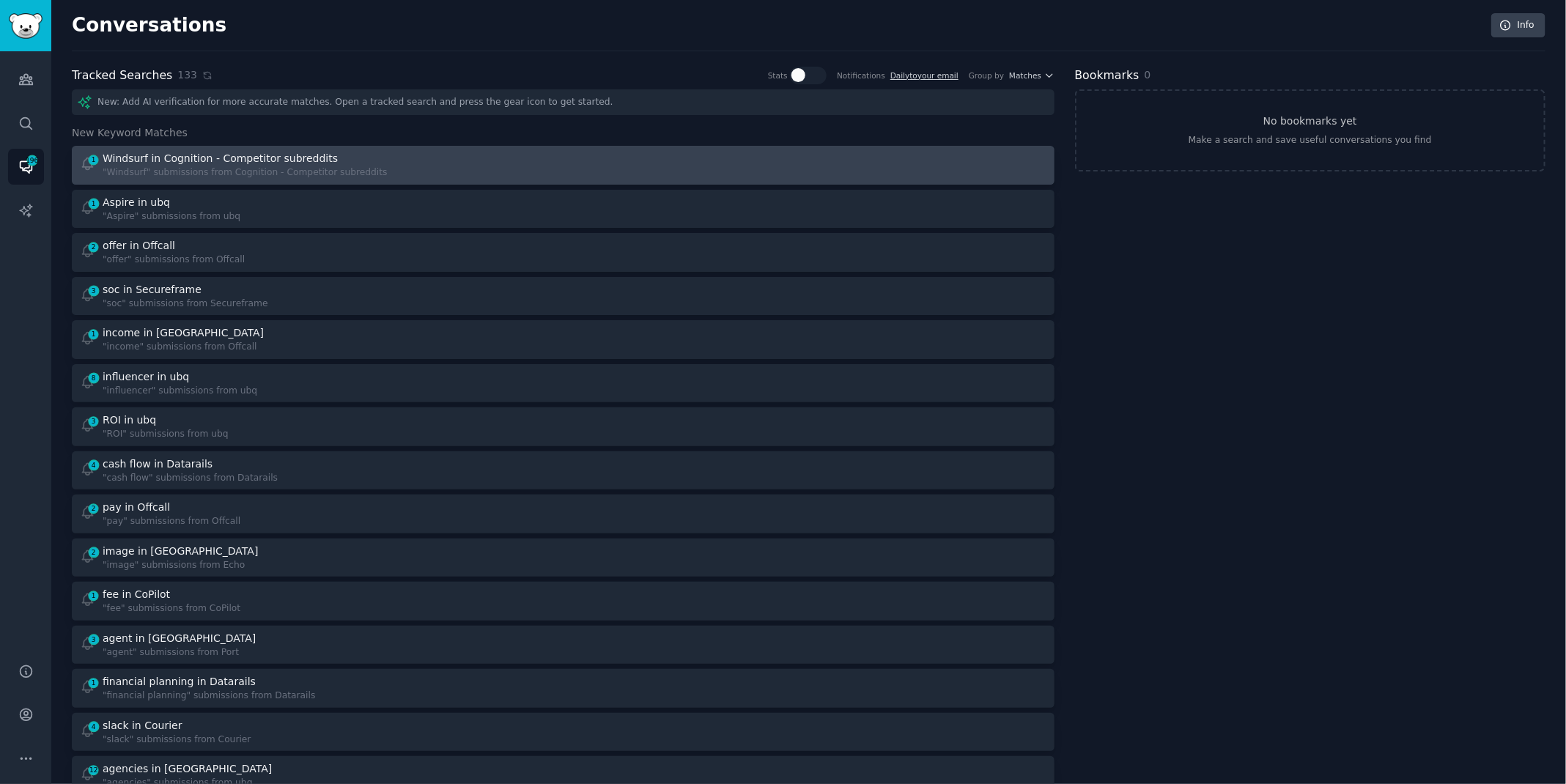
click at [499, 163] on div "1 Windsurf in Cognition - Competitor subreddits "Windsurf" submissions from Cog…" at bounding box center [316, 164] width 473 height 28
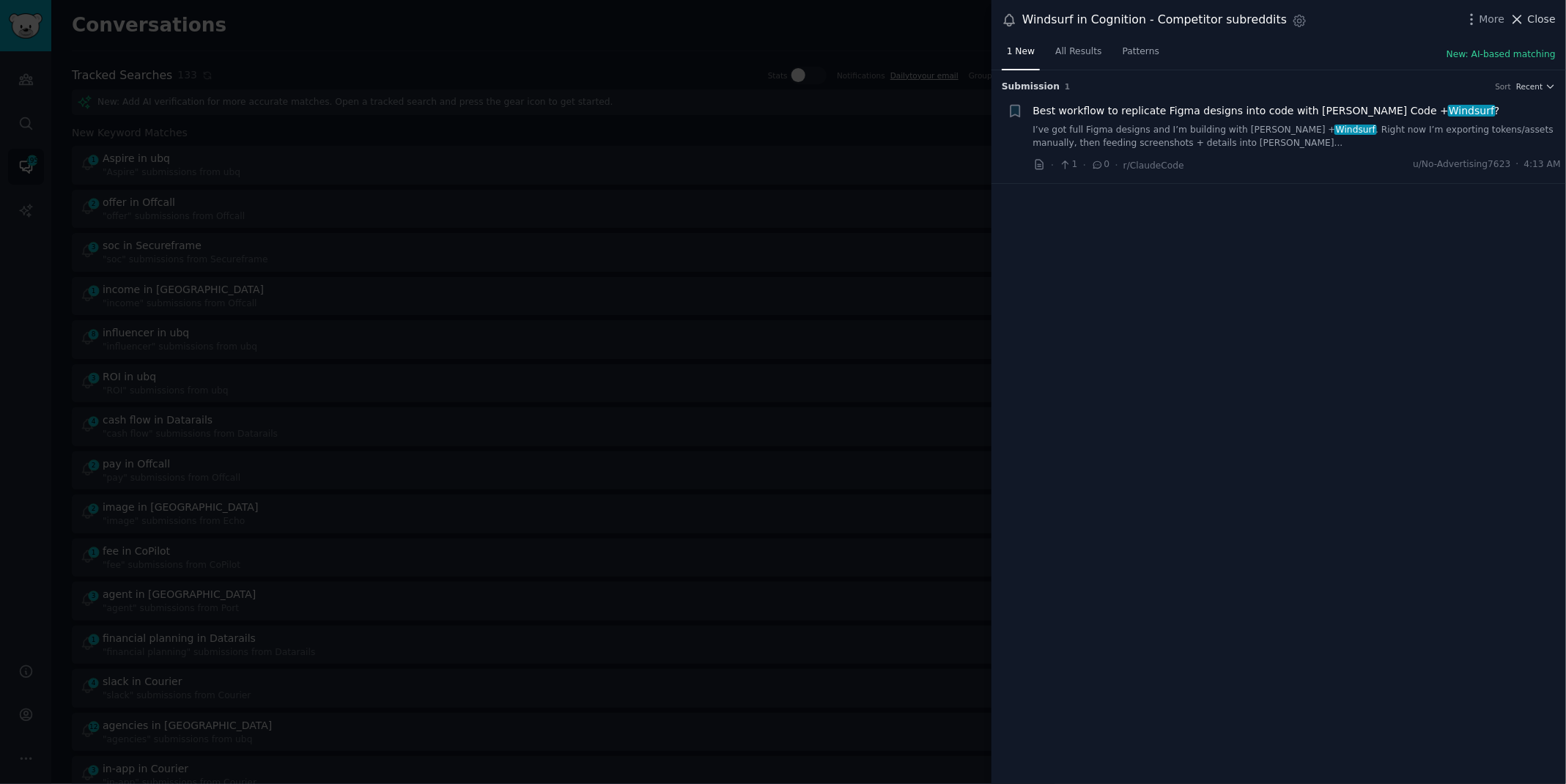
click at [1527, 19] on button "Close" at bounding box center [1532, 19] width 46 height 16
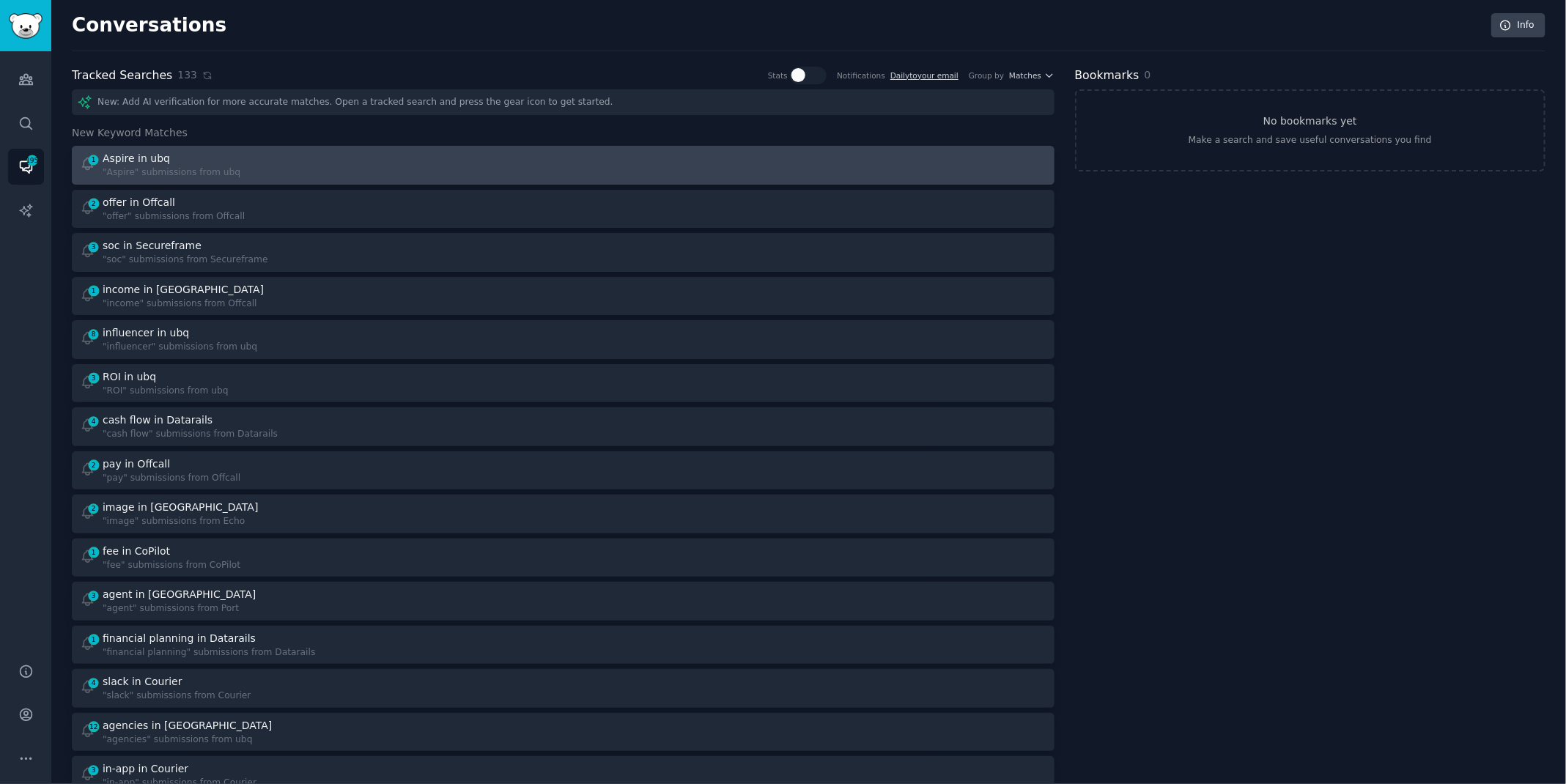
click at [518, 163] on div "1 Aspire in ubq "Aspire" submissions from ubq" at bounding box center [316, 164] width 473 height 28
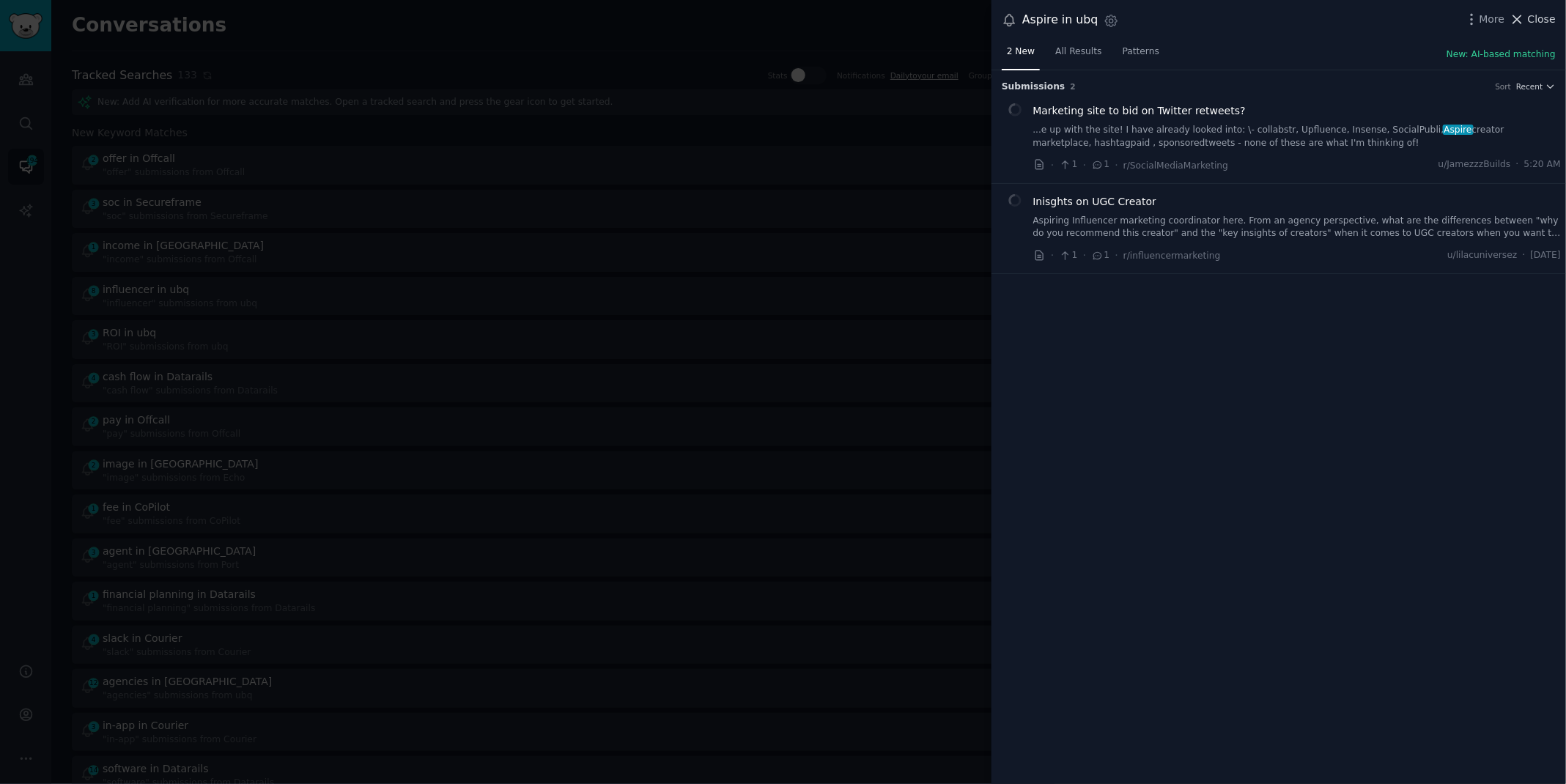
click at [1533, 16] on span "Close" at bounding box center [1542, 19] width 28 height 16
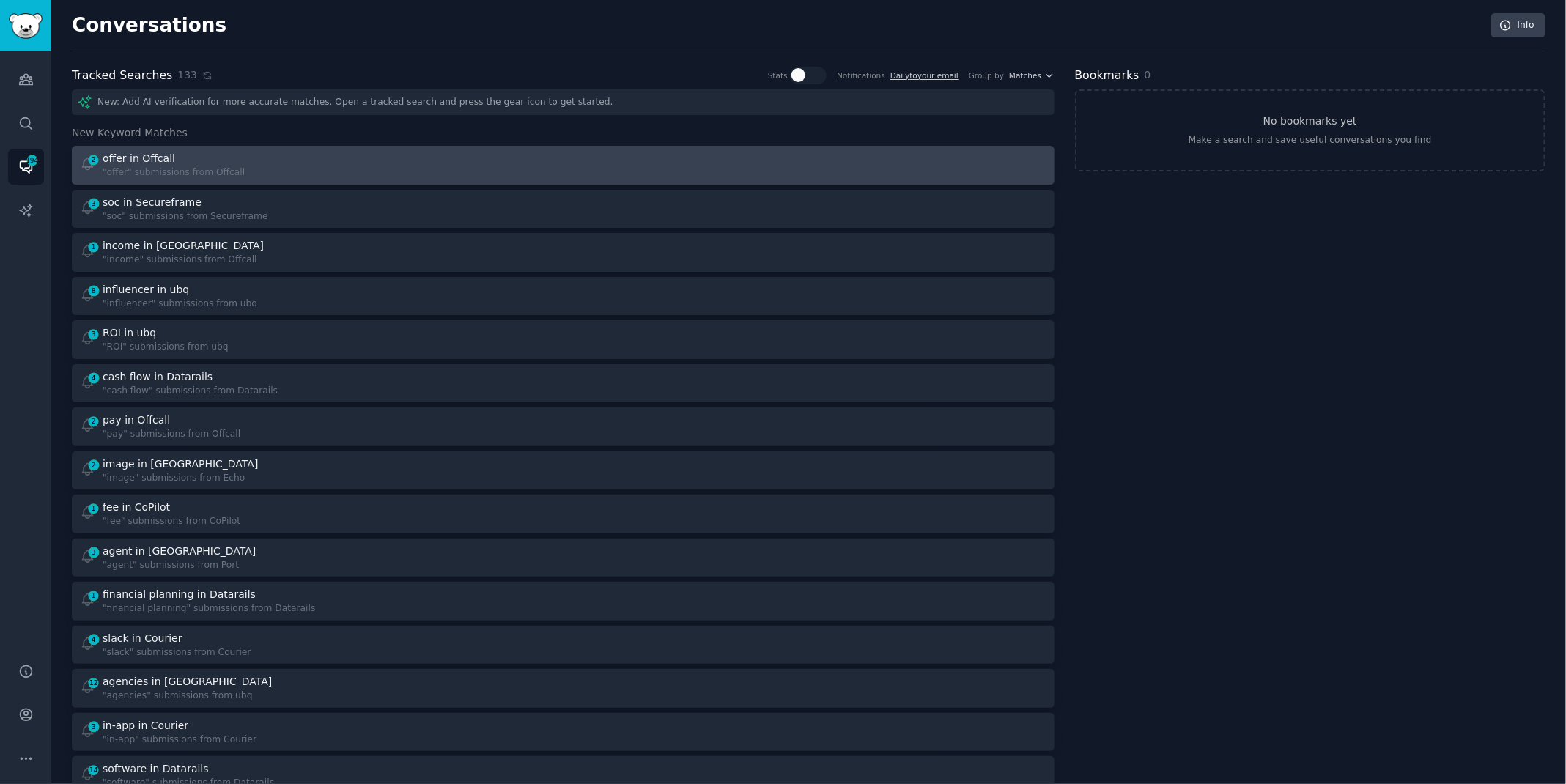
click at [477, 158] on div "2 offer in Offcall "offer" submissions from Offcall" at bounding box center [316, 164] width 473 height 28
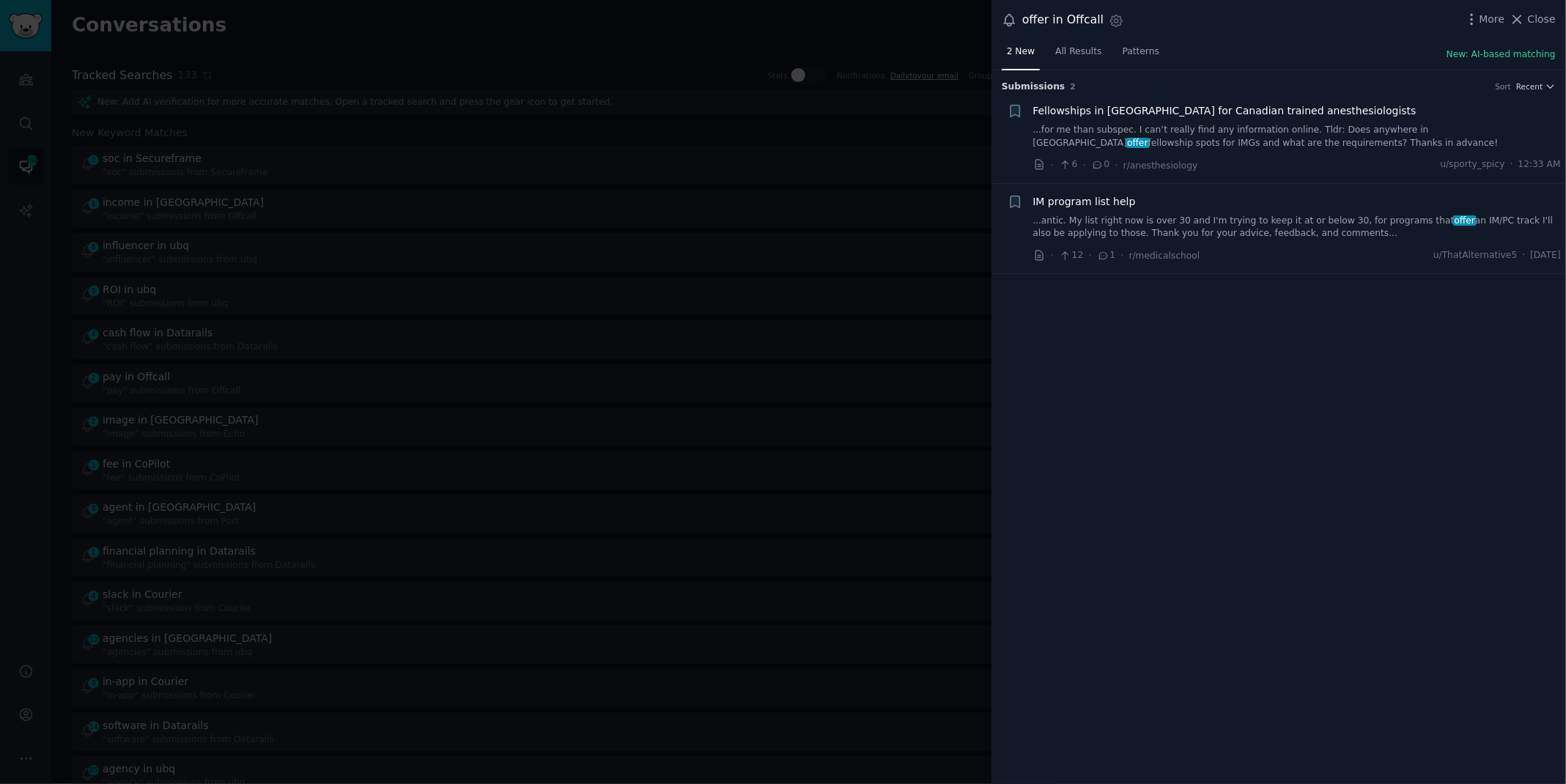
click at [1537, 11] on div "More Close" at bounding box center [1510, 19] width 91 height 18
click at [1537, 16] on span "Close" at bounding box center [1542, 19] width 28 height 16
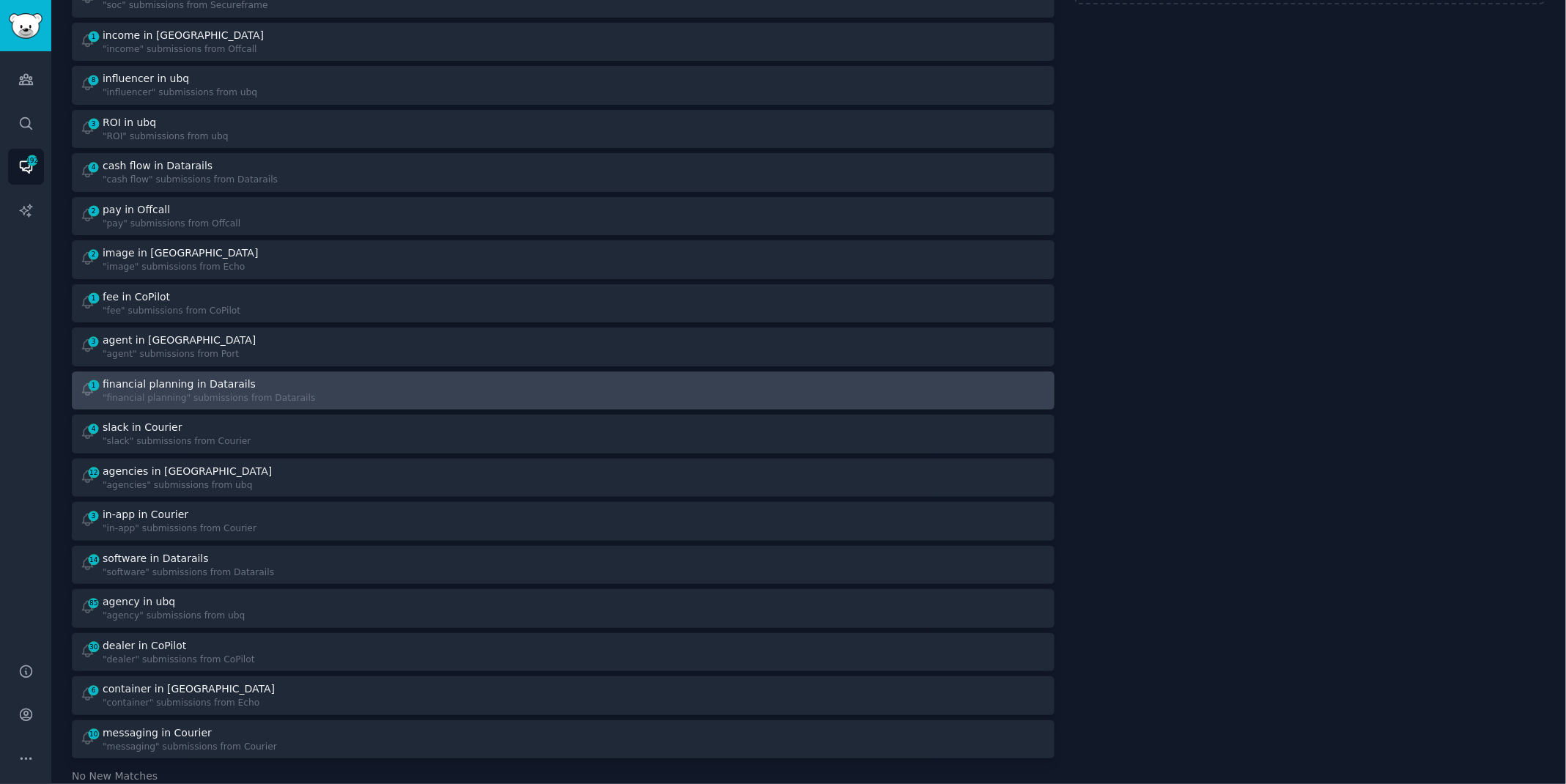
scroll to position [104, 0]
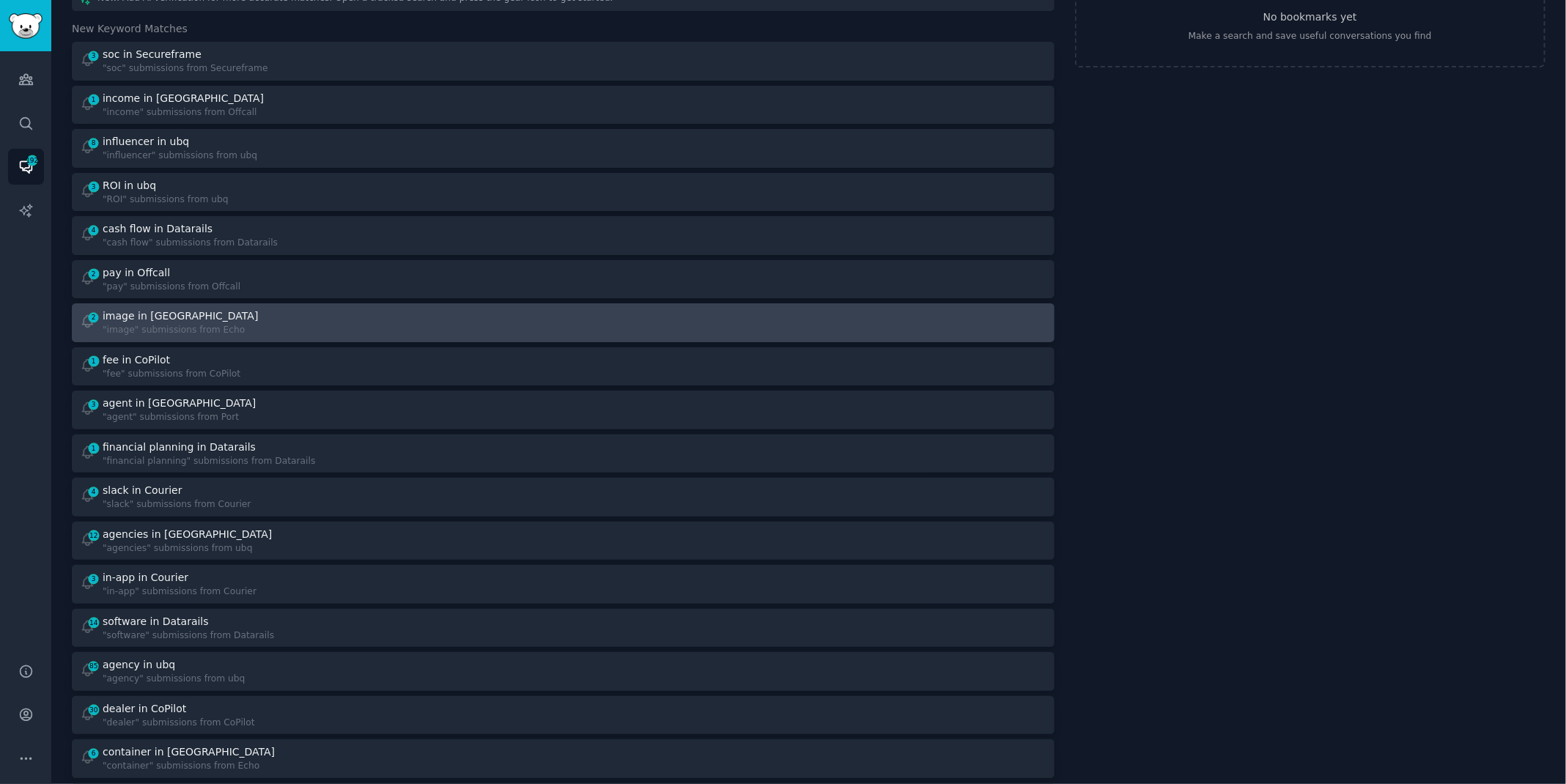
click at [338, 320] on div "2 image in Echo "image" submissions from Echo" at bounding box center [316, 322] width 473 height 28
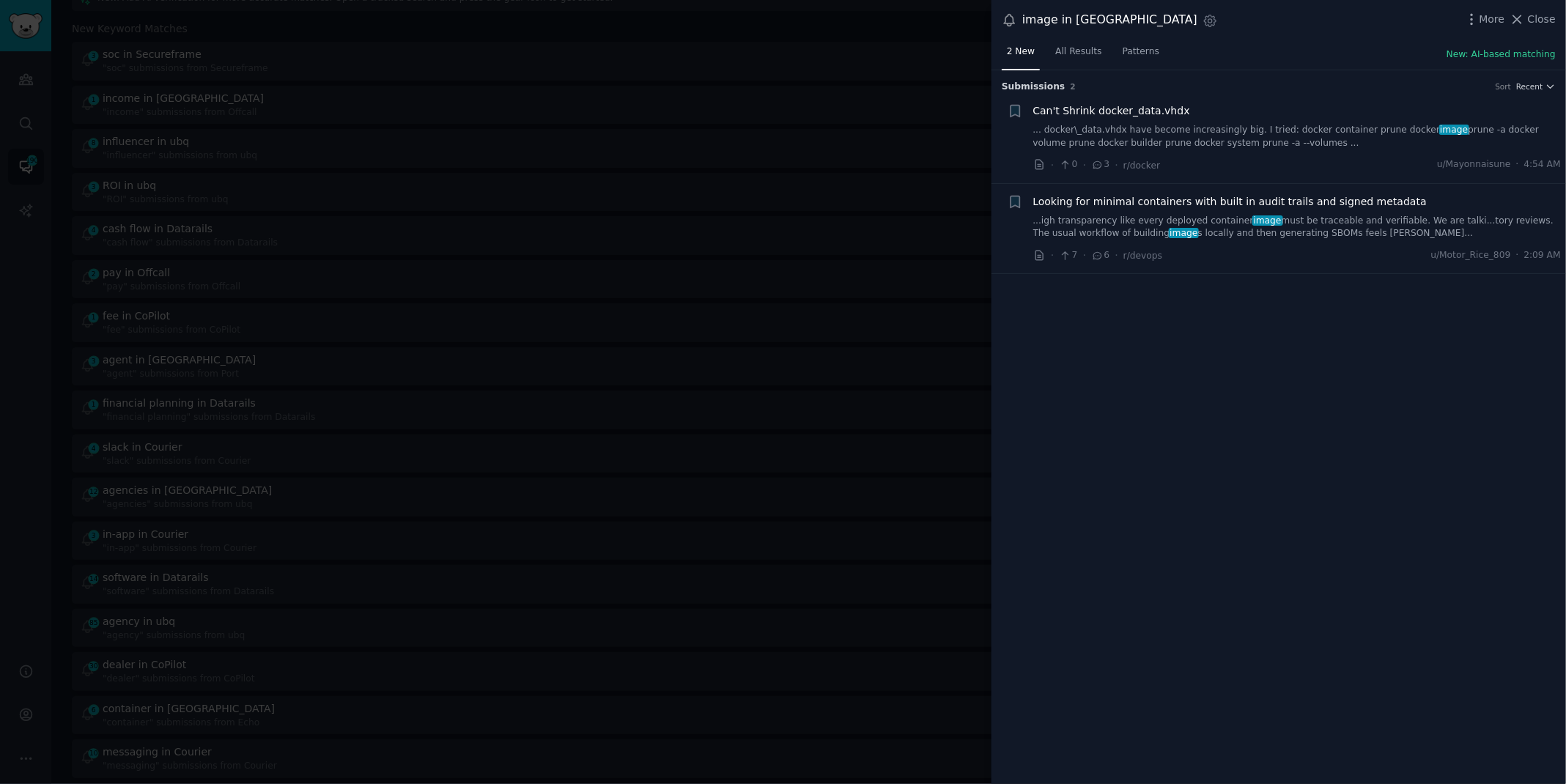
click at [1194, 221] on link "...igh transparency like every deployed container image must be traceable and v…" at bounding box center [1297, 227] width 528 height 25
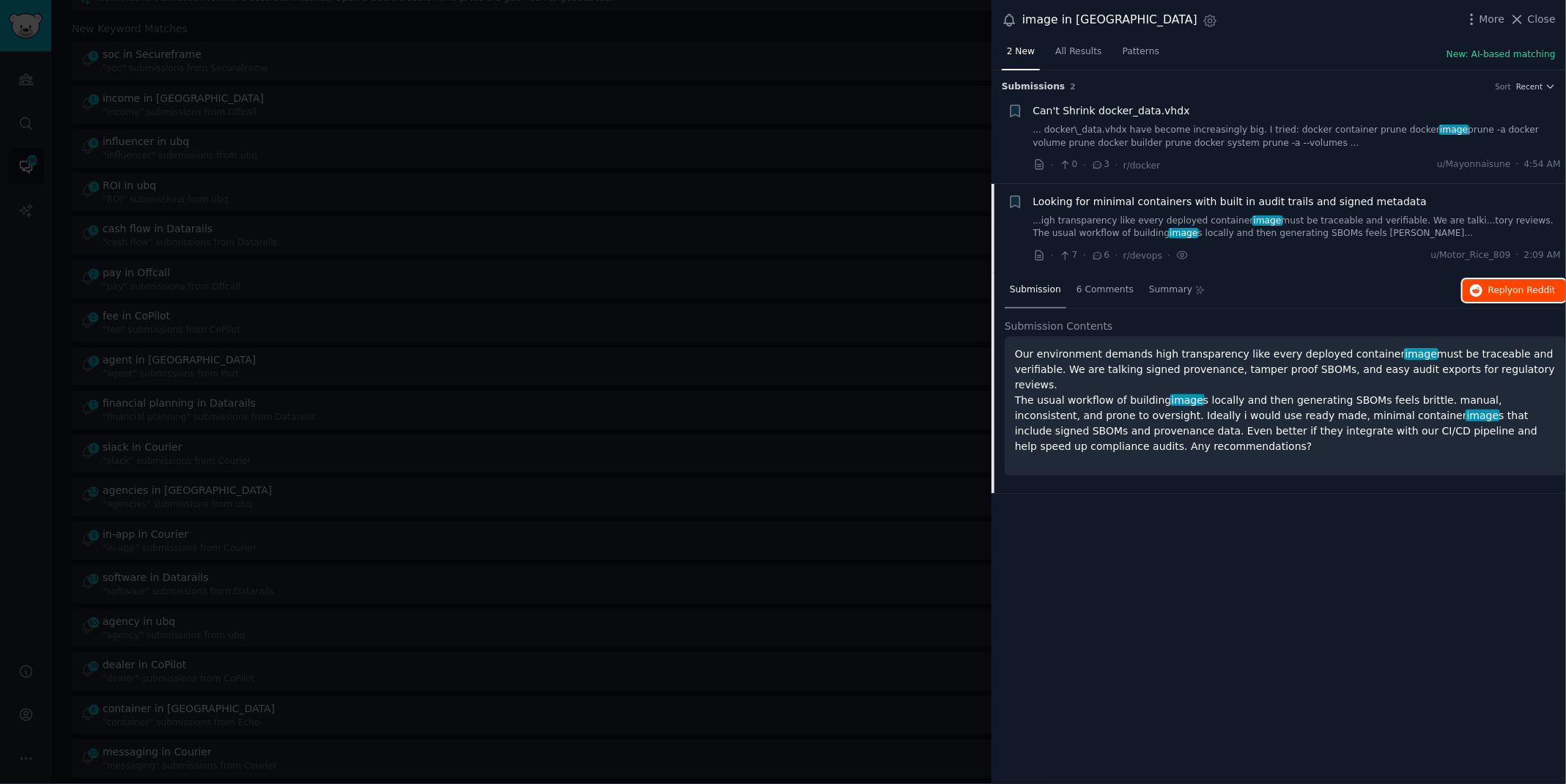
click at [1502, 287] on span "Reply on Reddit" at bounding box center [1521, 290] width 67 height 14
click at [440, 26] on div at bounding box center [783, 392] width 1566 height 784
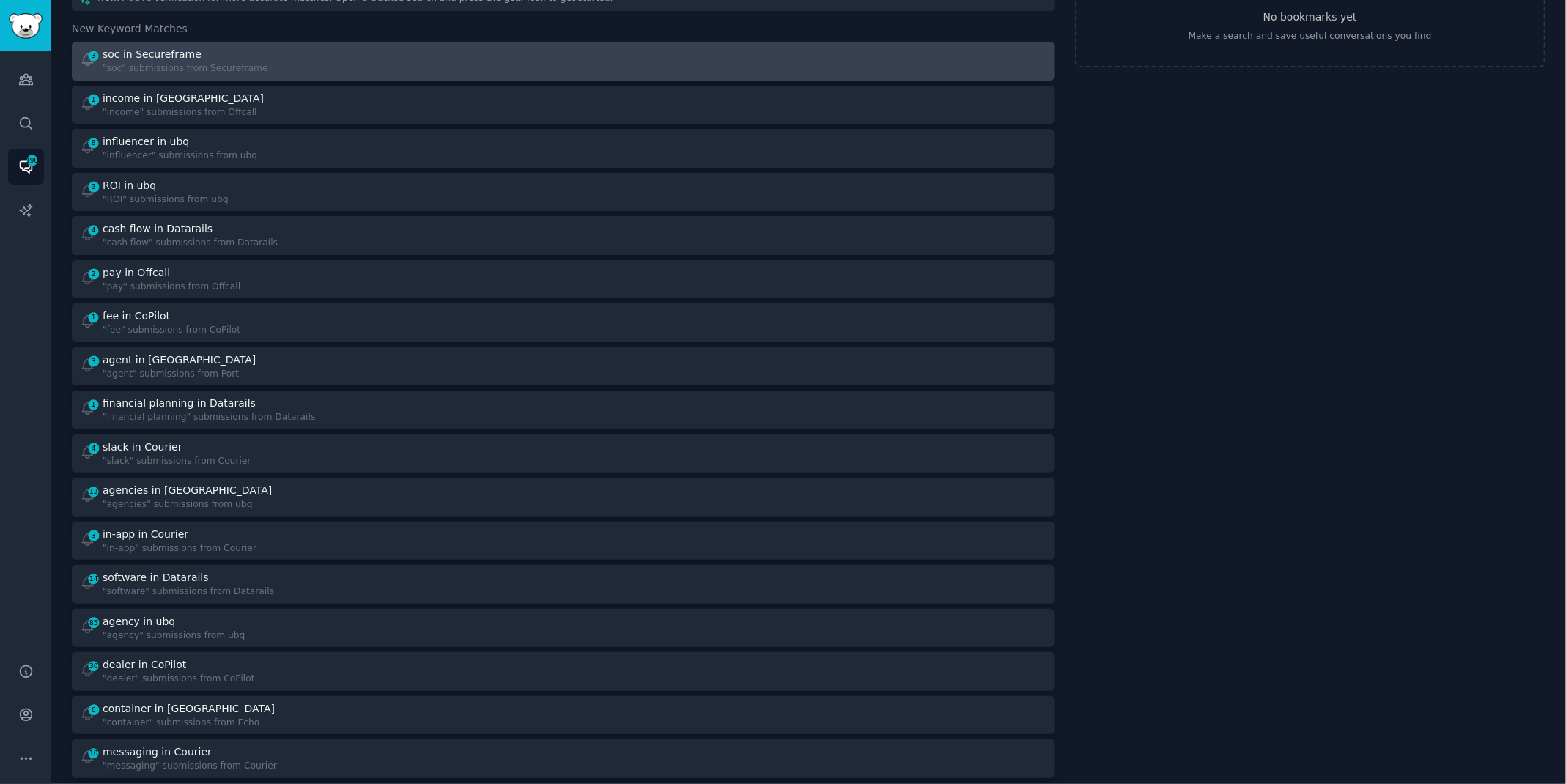
click at [375, 54] on div "3 soc in Secureframe "soc" submissions from Secureframe" at bounding box center [316, 60] width 473 height 28
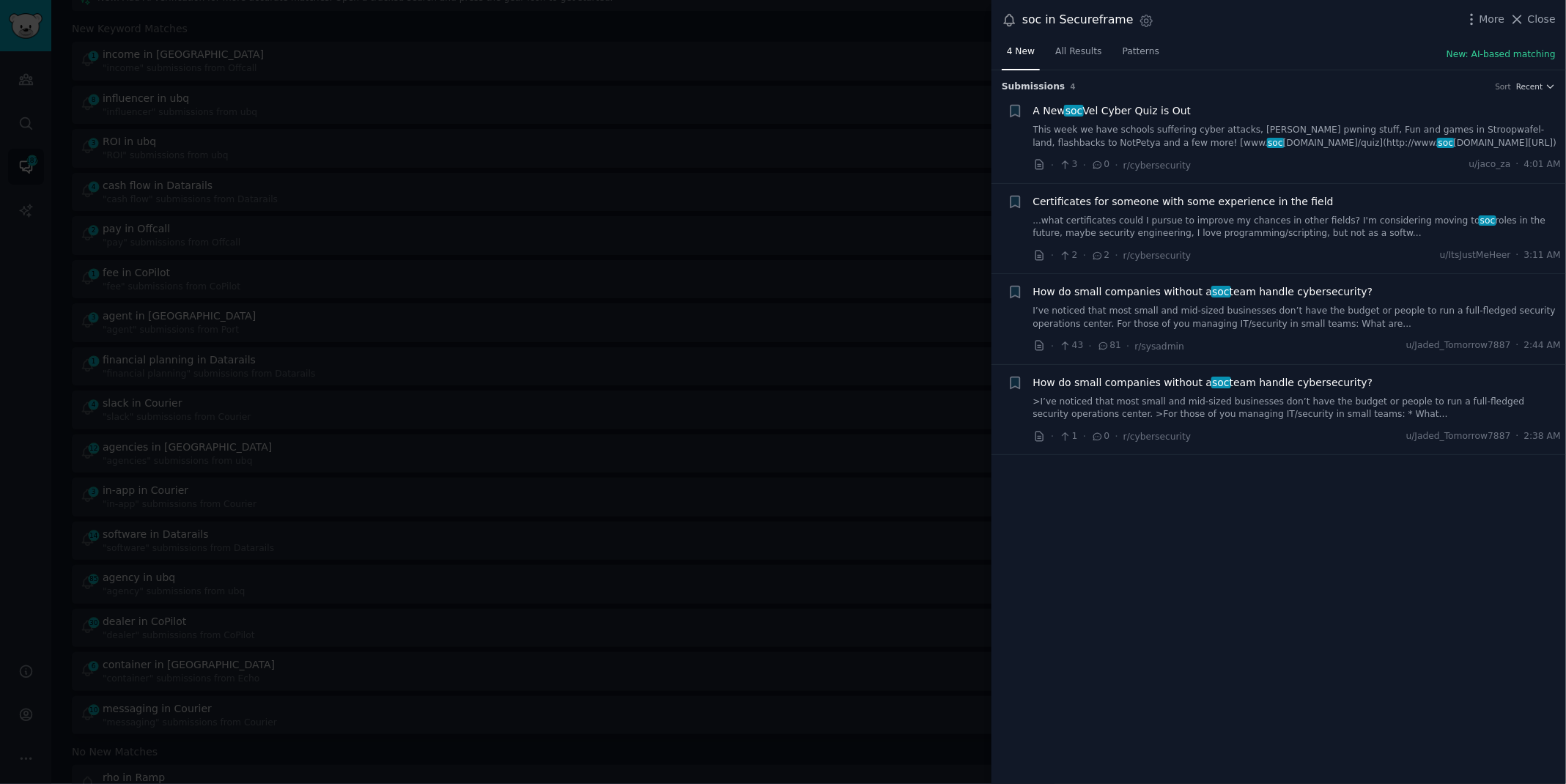
click at [1258, 309] on link "I’ve noticed that most small and mid-sized businesses don’t have the budget or …" at bounding box center [1297, 318] width 528 height 25
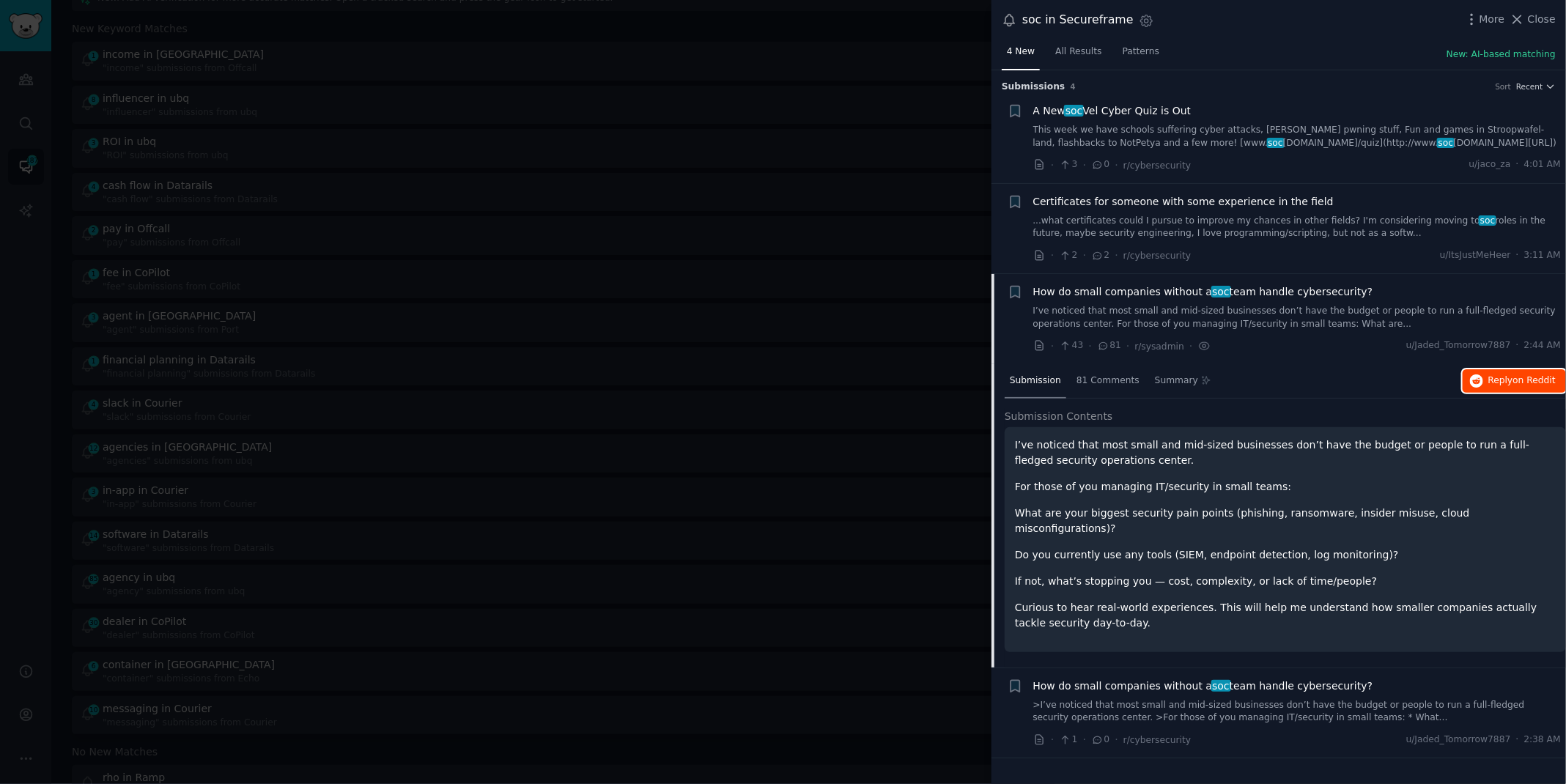
click at [1518, 385] on span "Reply on Reddit" at bounding box center [1521, 381] width 67 height 14
click at [465, 39] on div at bounding box center [783, 392] width 1566 height 784
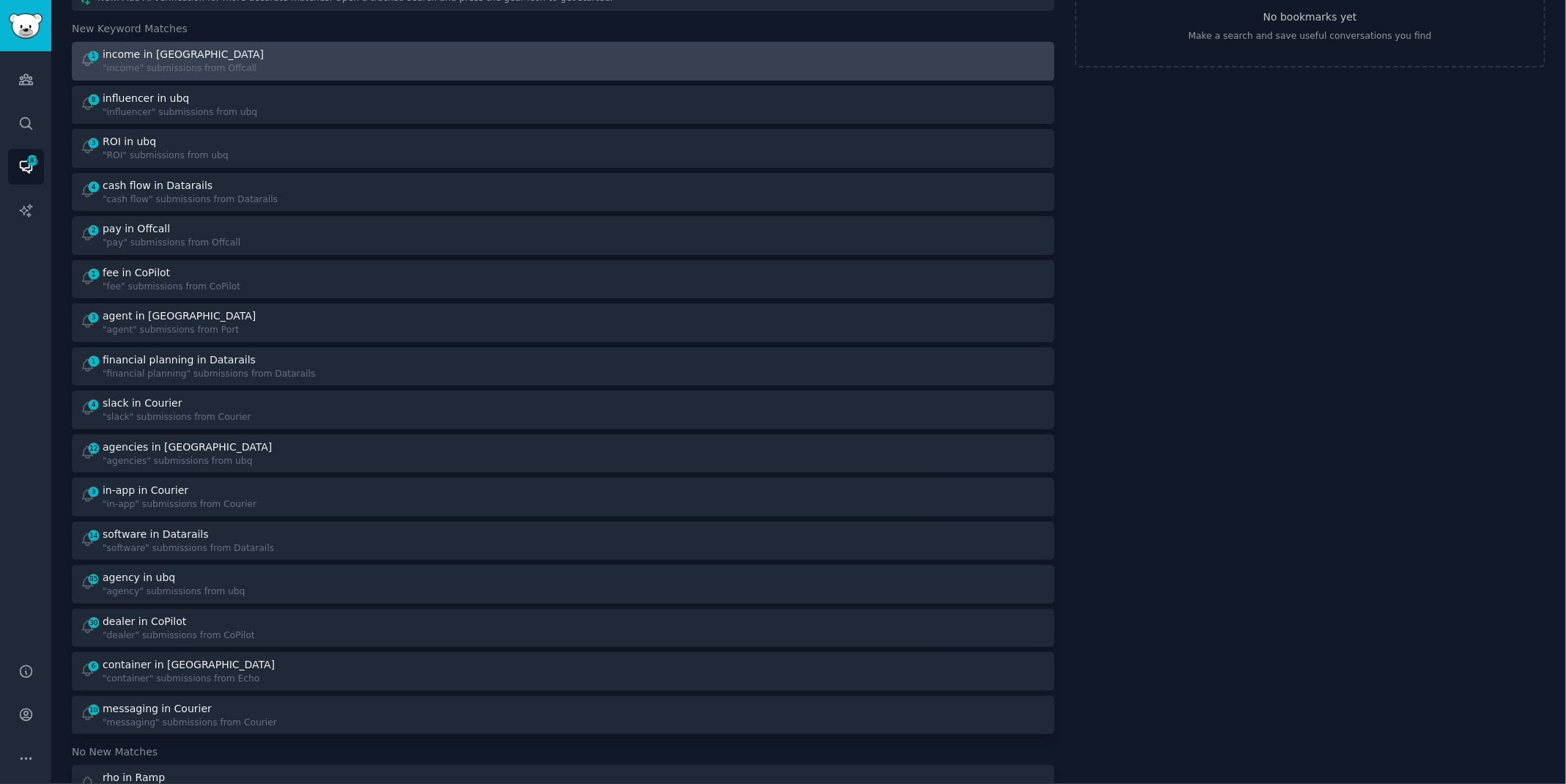
click at [285, 78] on link "1 income in Offcall "income" submissions from Offcall" at bounding box center [563, 61] width 983 height 39
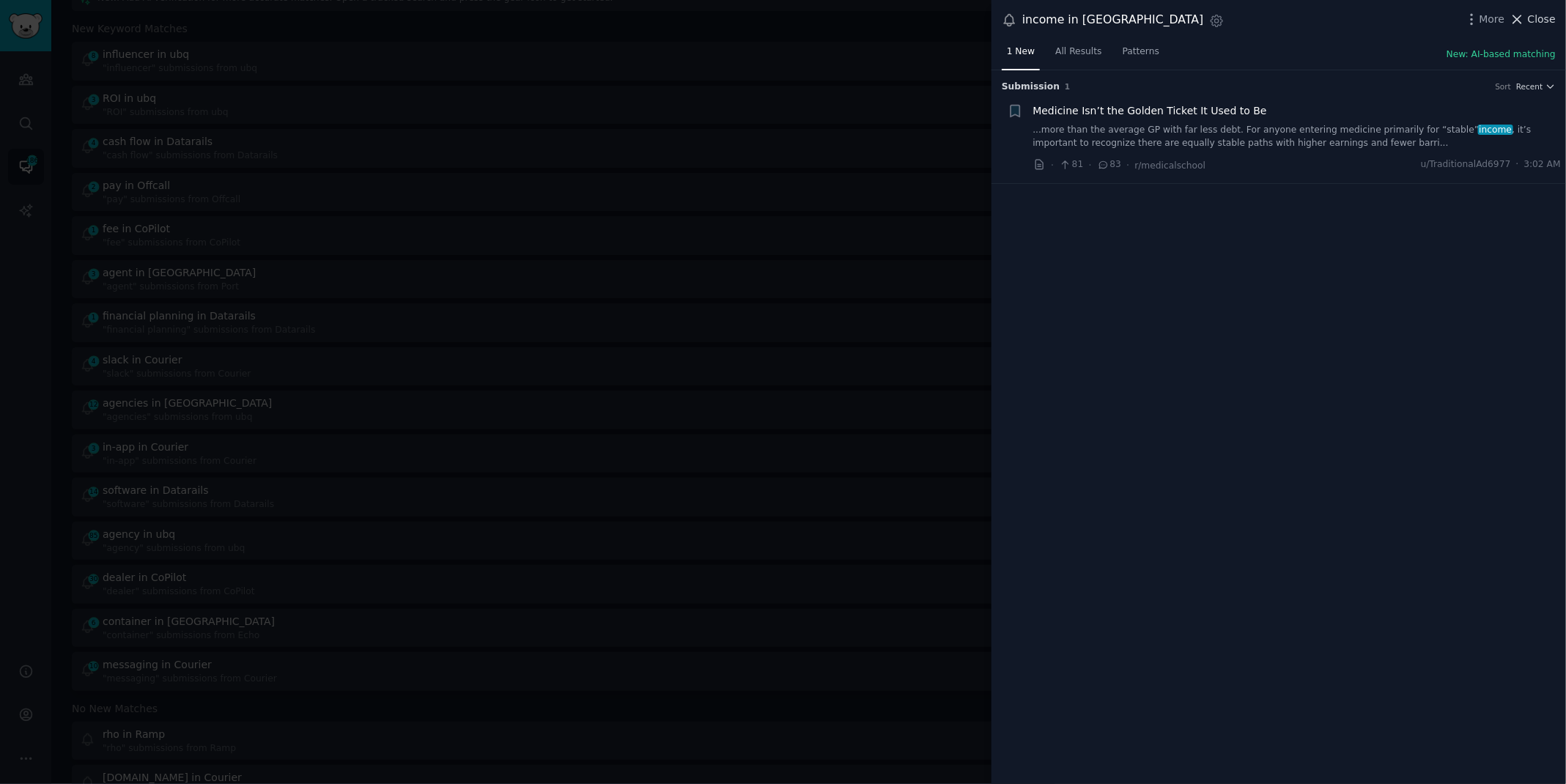
click at [1537, 19] on span "Close" at bounding box center [1542, 19] width 28 height 16
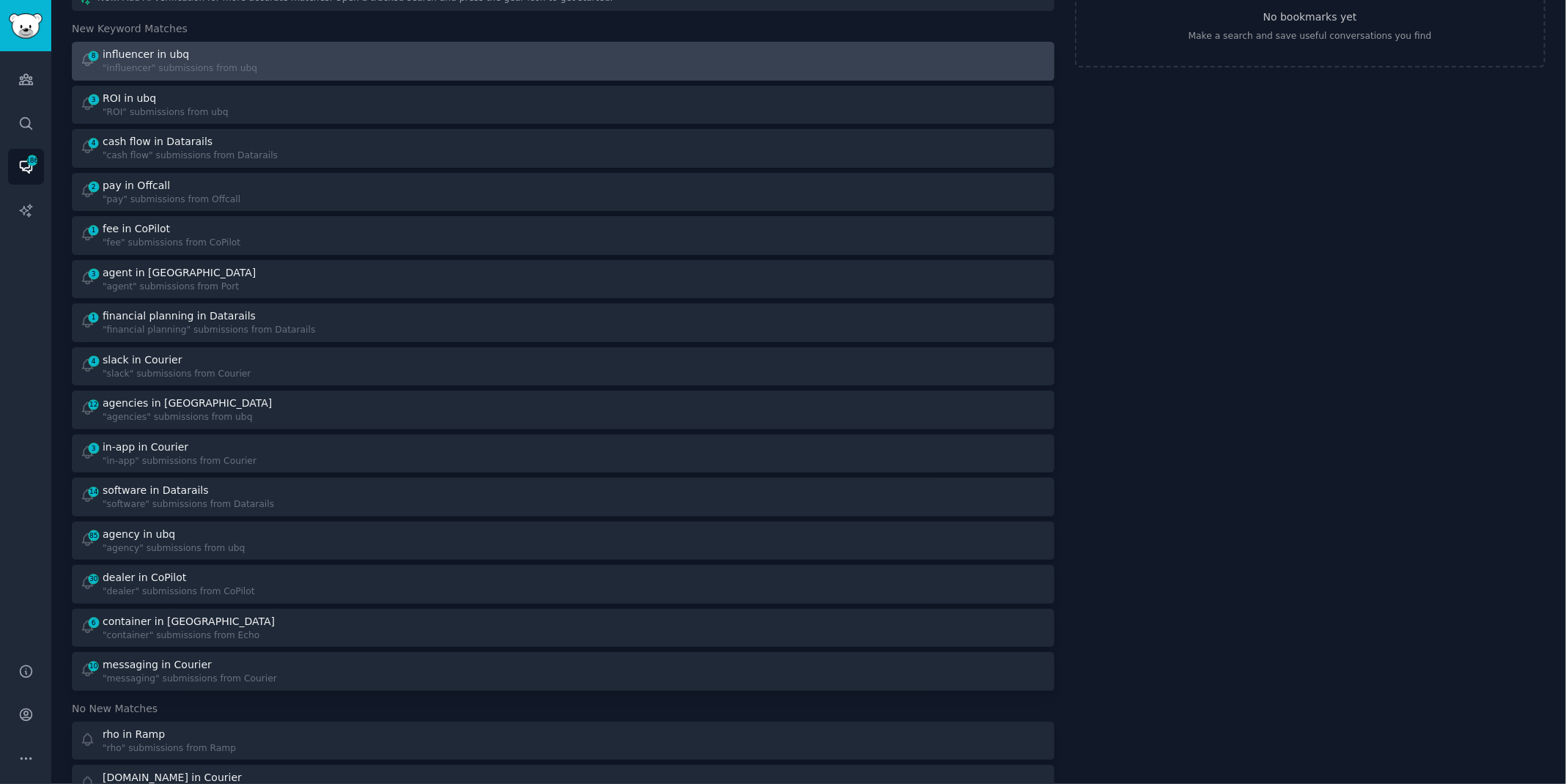
click at [471, 55] on div "8 influencer in ubq "influencer" submissions from ubq" at bounding box center [316, 60] width 473 height 28
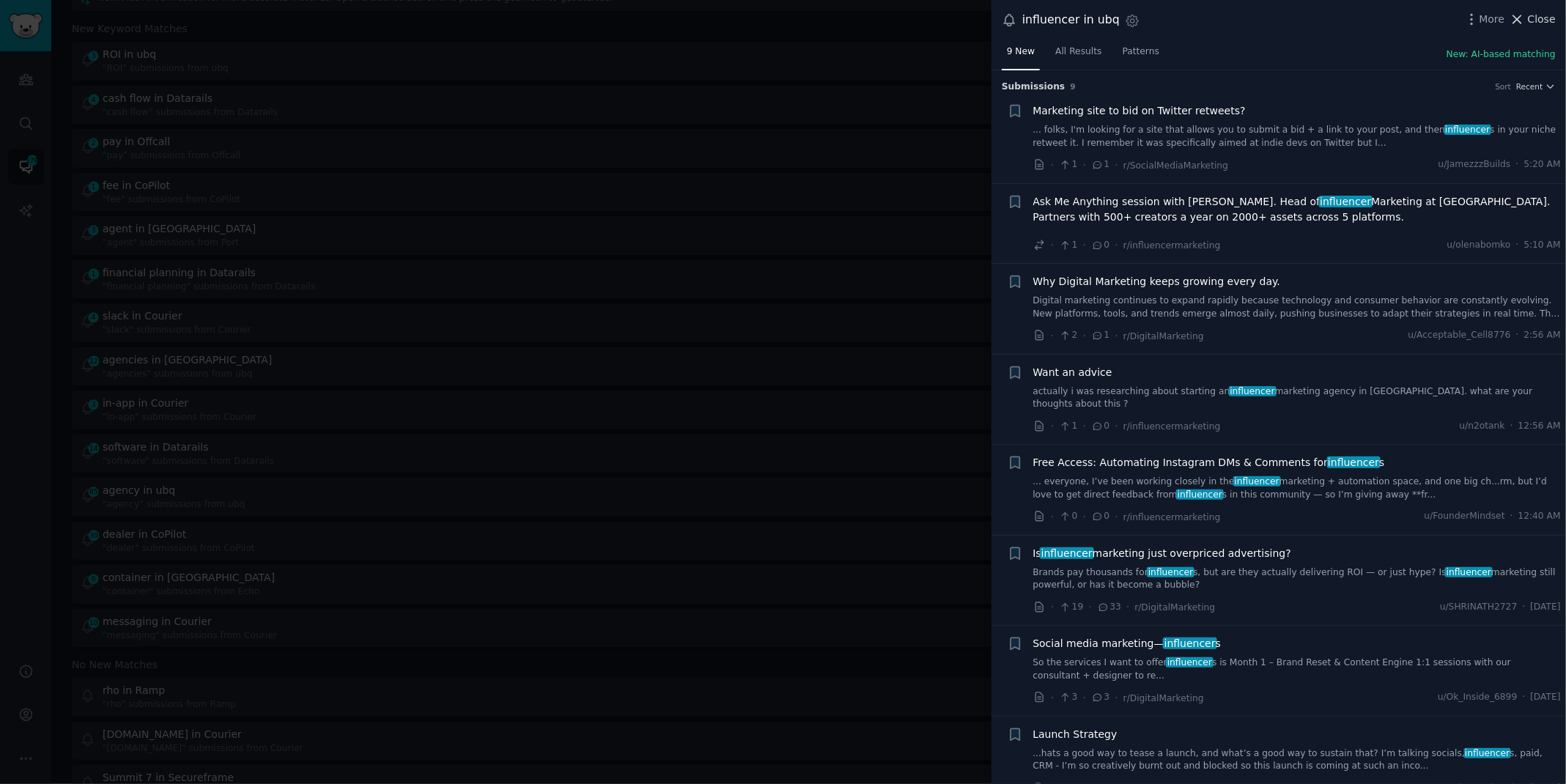
click at [1540, 19] on span "Close" at bounding box center [1542, 19] width 28 height 16
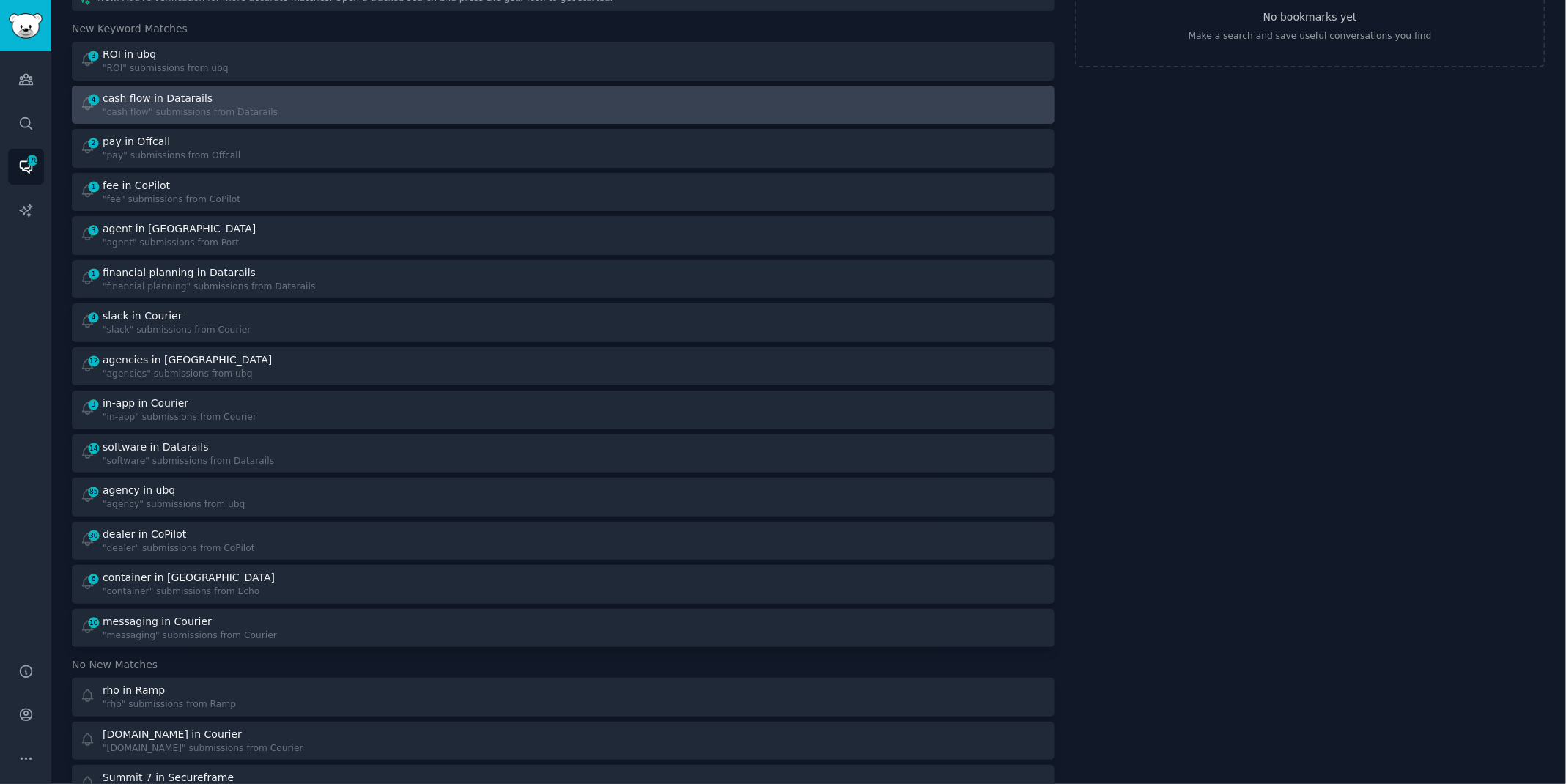
click at [554, 115] on div "4 cash flow in Datarails "cash flow" submissions from Datarails" at bounding box center [563, 104] width 972 height 28
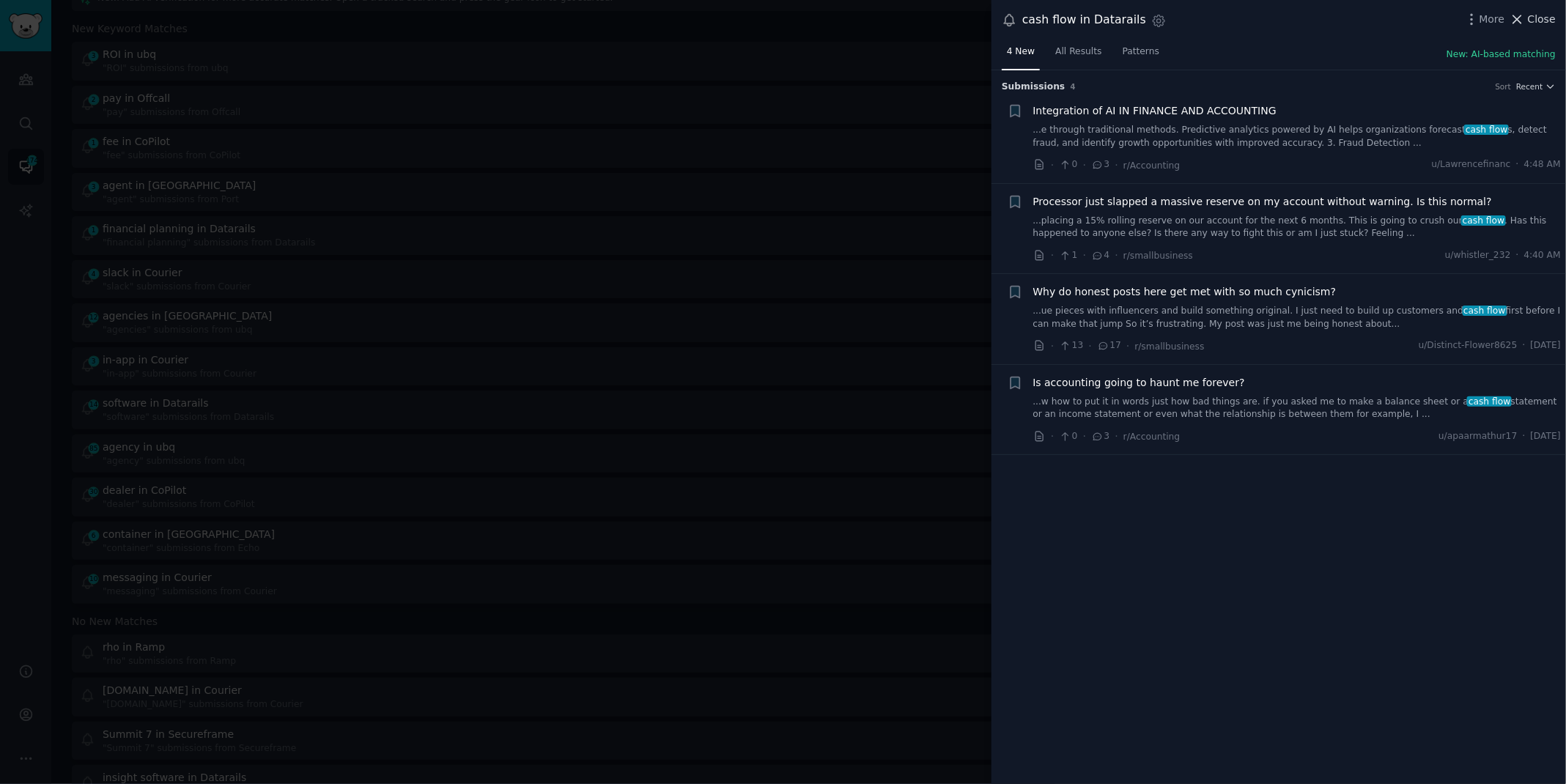
click at [1544, 19] on span "Close" at bounding box center [1542, 19] width 28 height 16
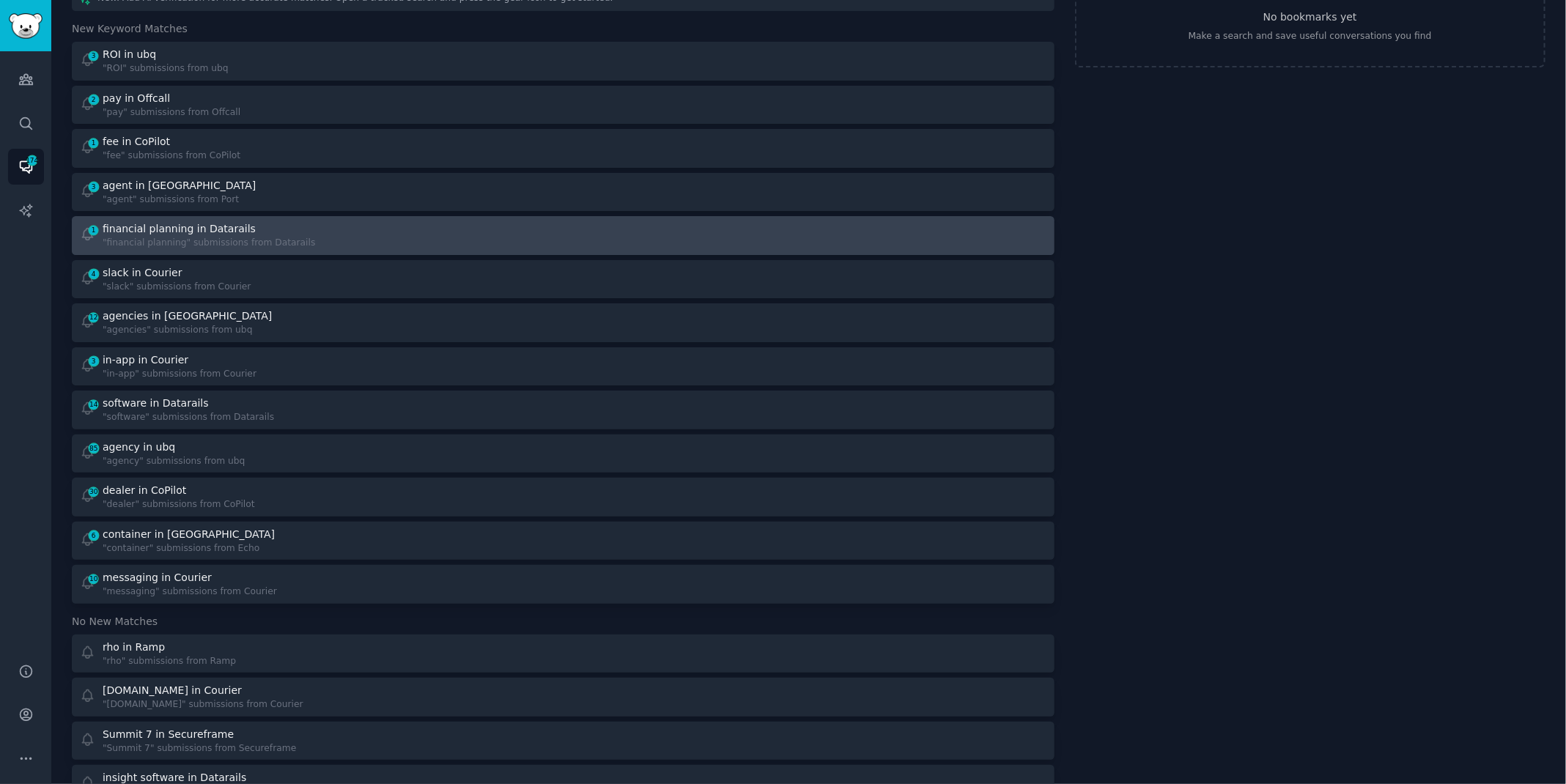
click at [230, 233] on div "financial planning in Datarails" at bounding box center [180, 229] width 154 height 16
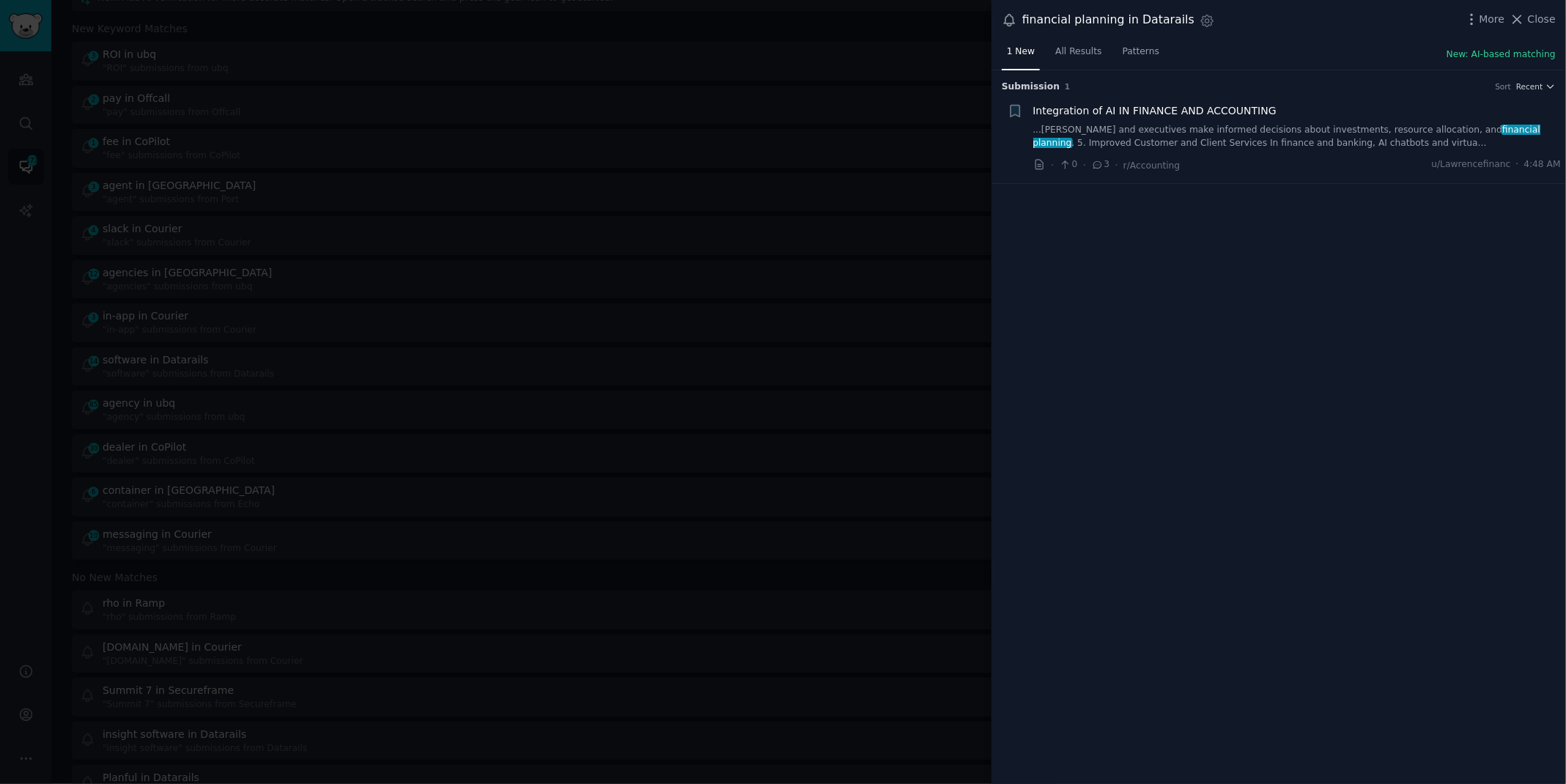
click at [1315, 129] on link "...[PERSON_NAME] and executives make informed decisions about investments, reso…" at bounding box center [1297, 136] width 528 height 25
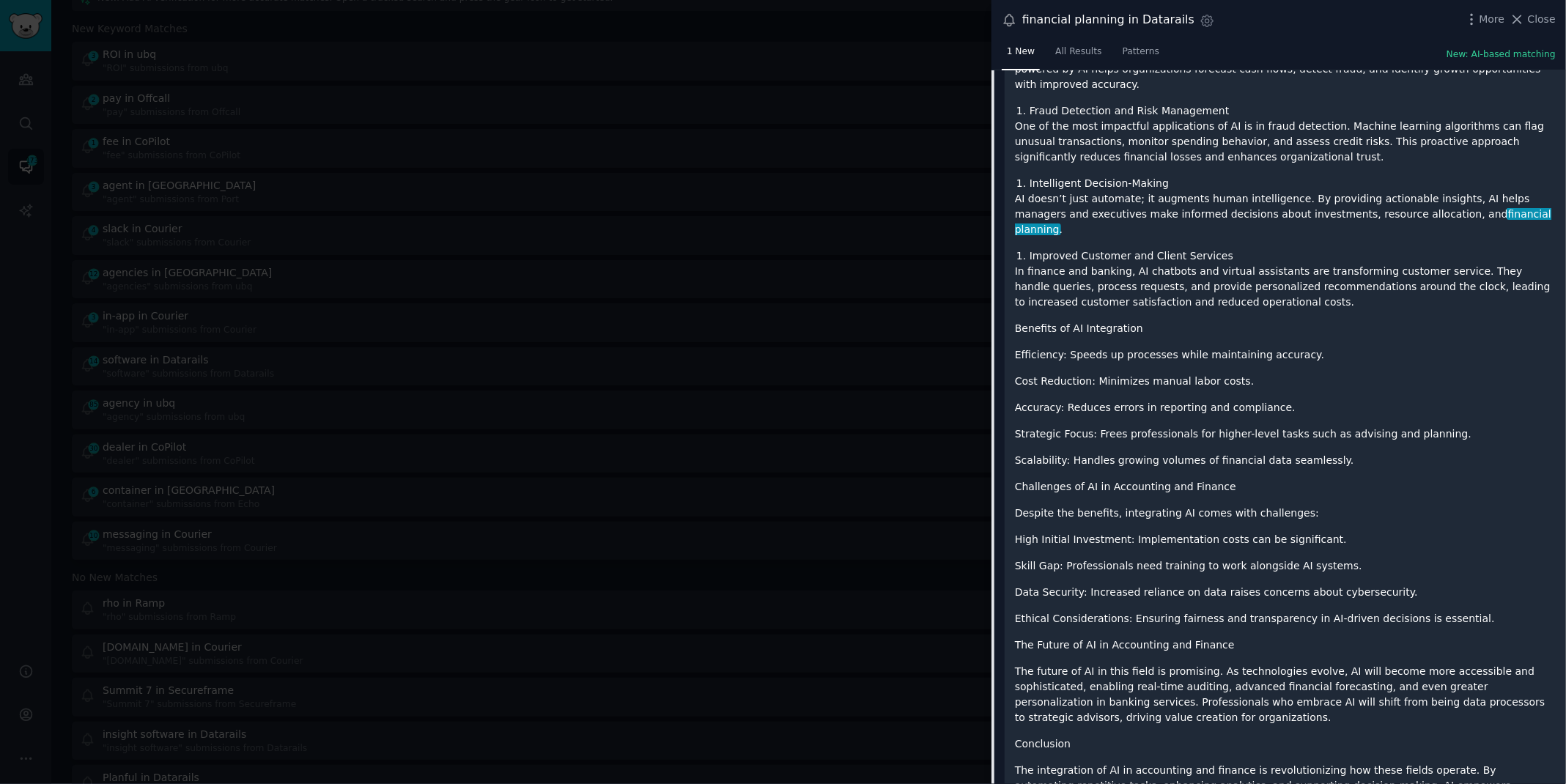
scroll to position [538, 0]
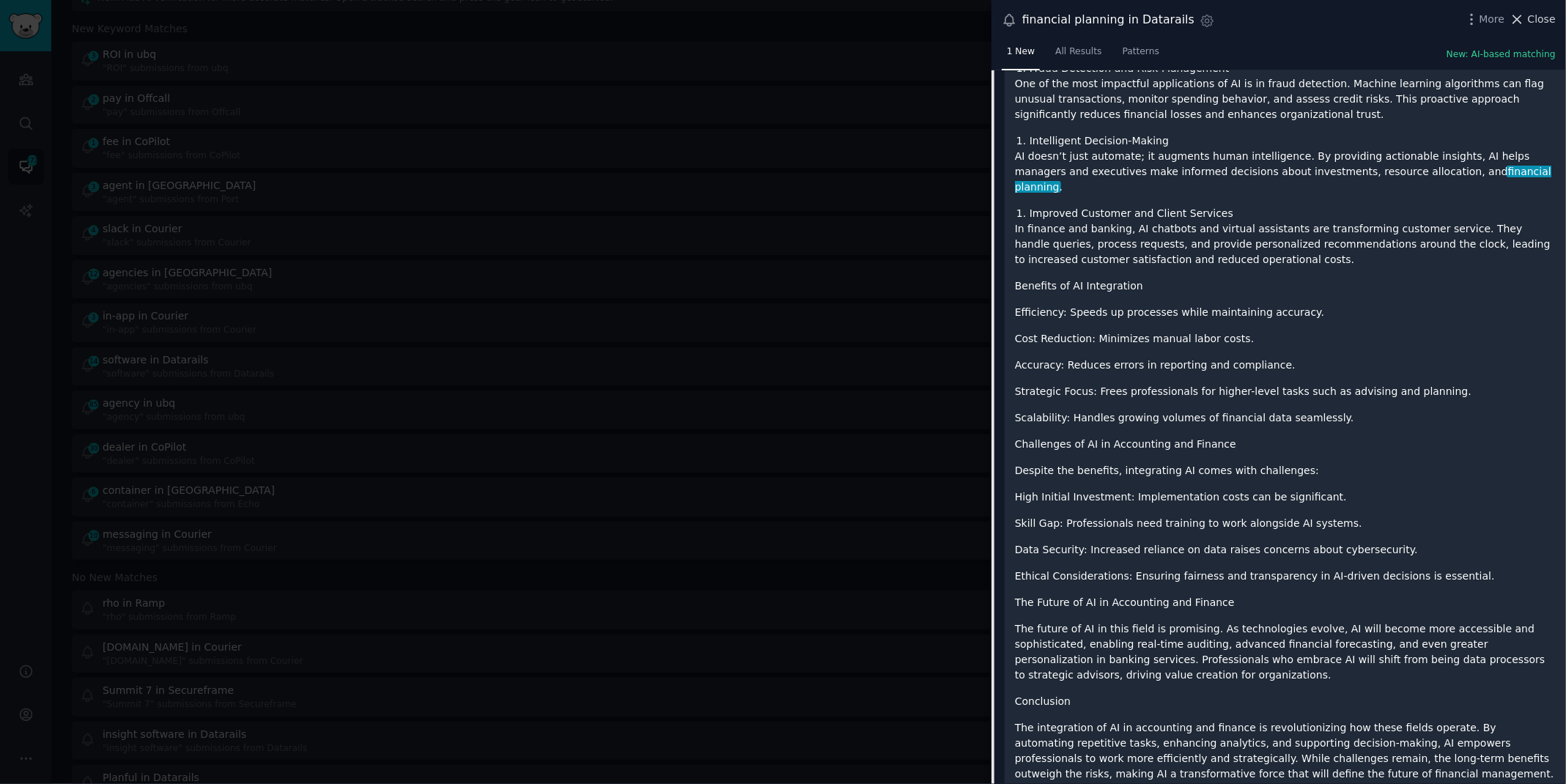
click at [1543, 15] on span "Close" at bounding box center [1542, 19] width 28 height 16
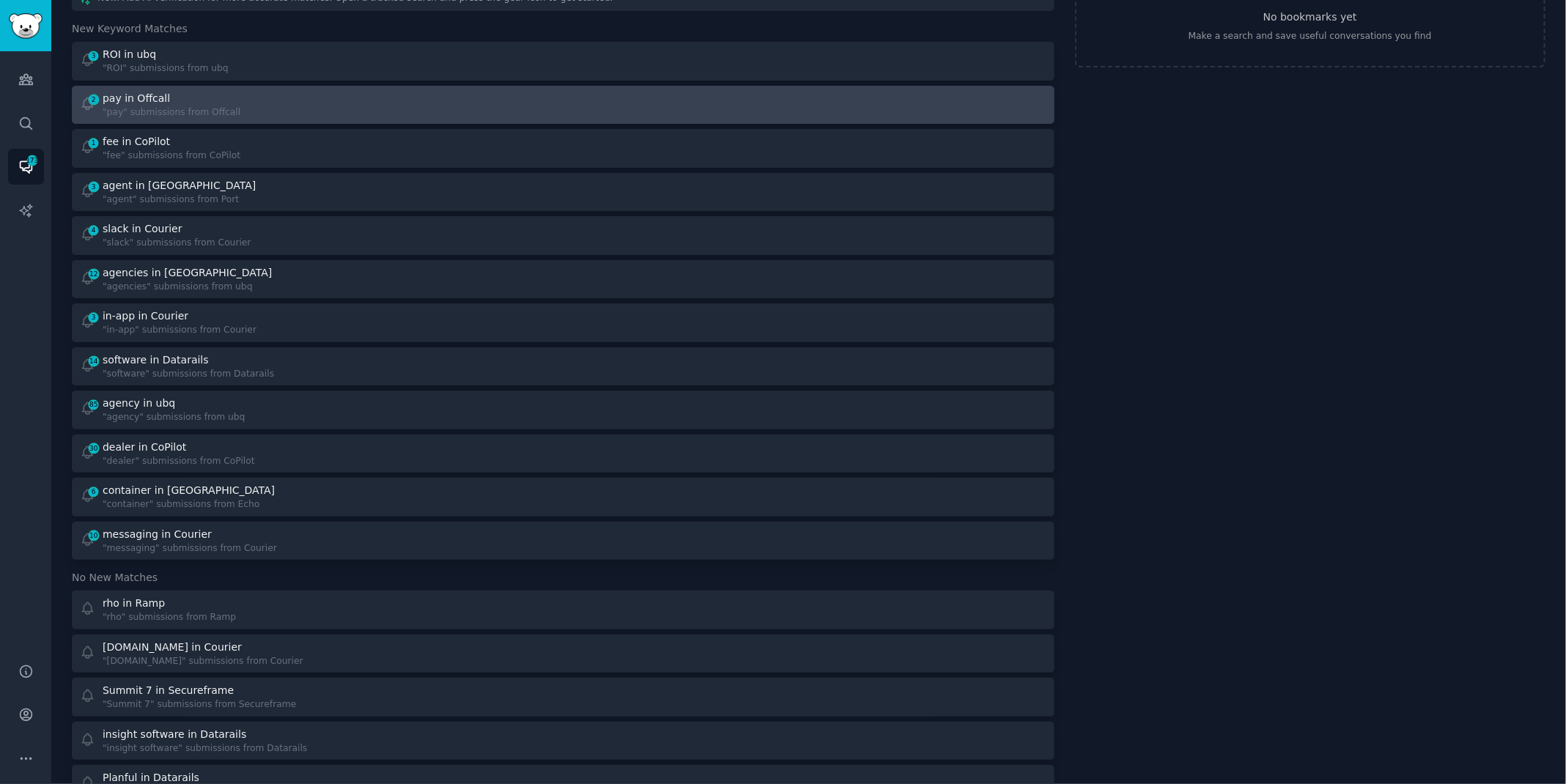
click at [460, 106] on div "2 pay in Offcall "pay" submissions from Offcall" at bounding box center [316, 104] width 473 height 28
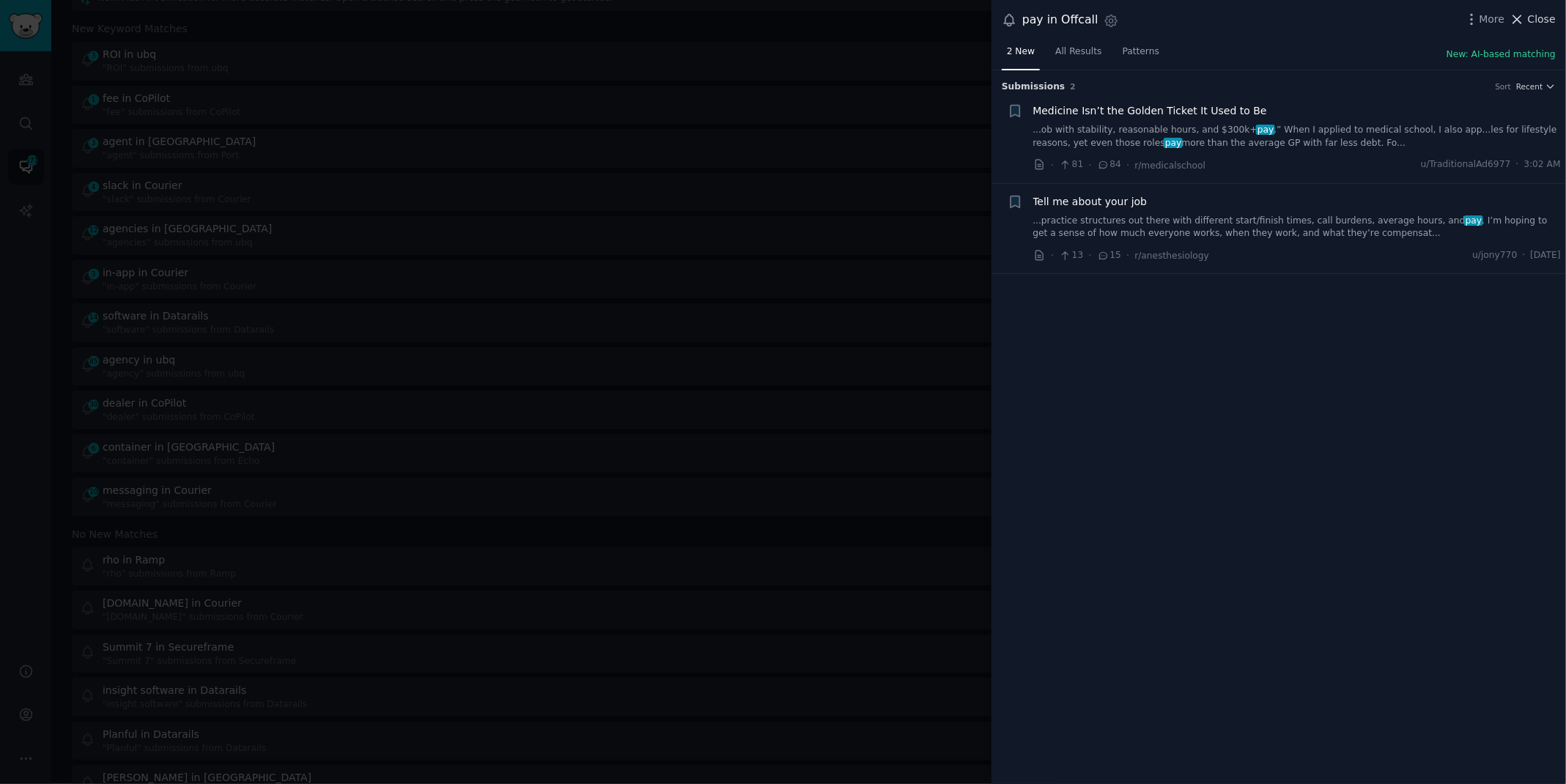
click at [1540, 21] on span "Close" at bounding box center [1542, 19] width 28 height 16
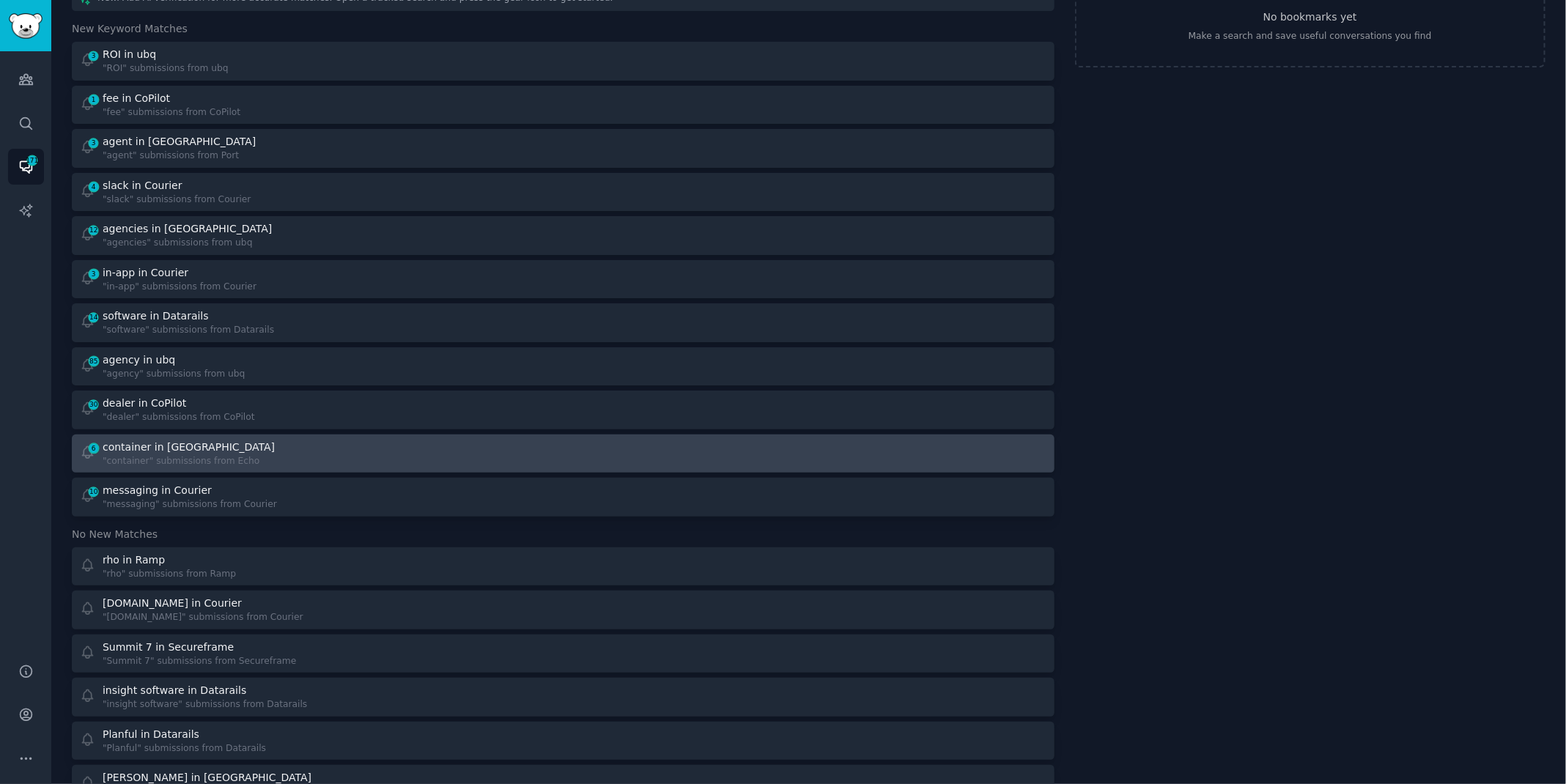
click at [388, 451] on div "6 container in Echo "container" submissions from Echo" at bounding box center [316, 453] width 473 height 28
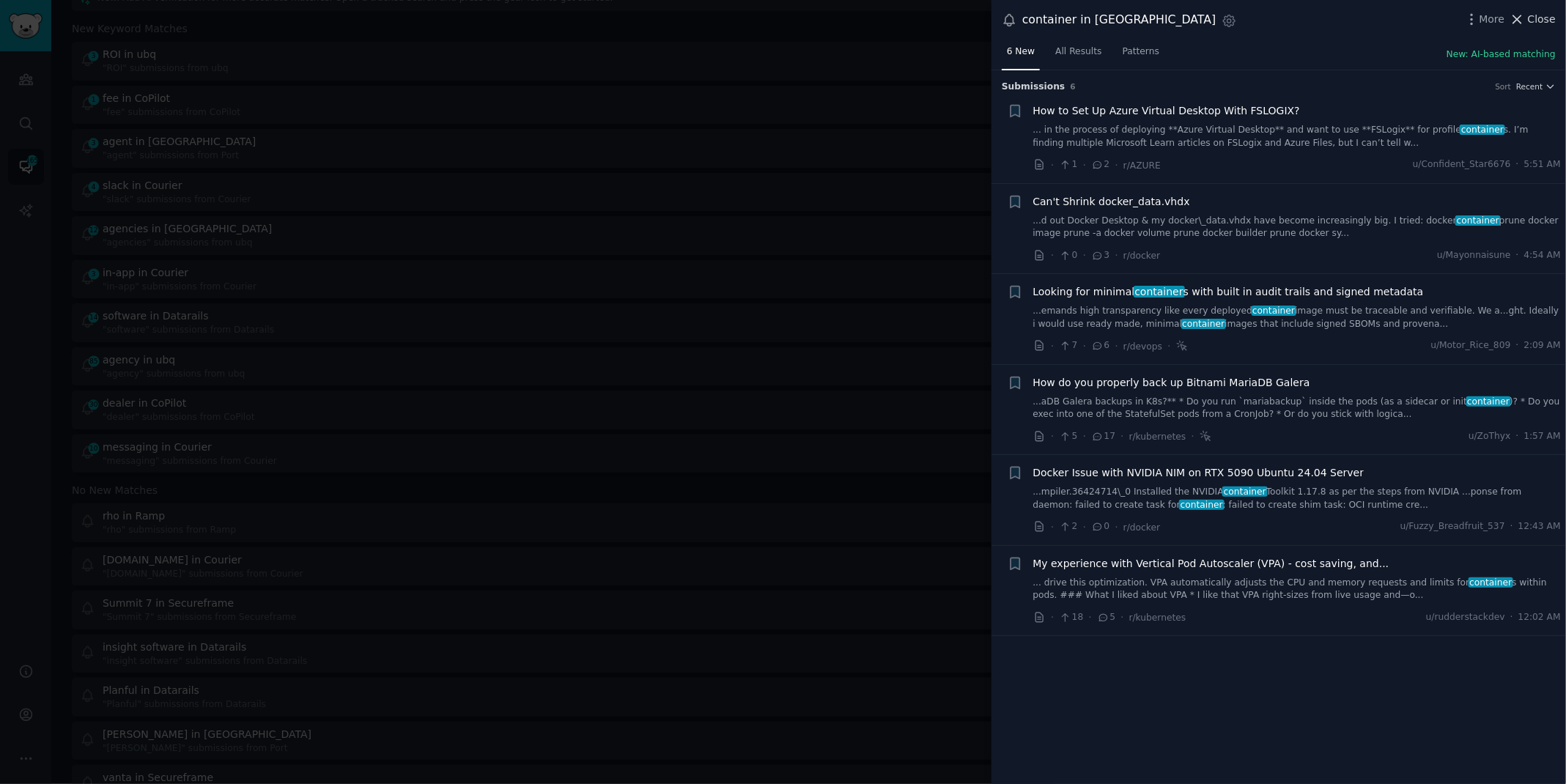
click at [1544, 16] on span "Close" at bounding box center [1542, 19] width 28 height 16
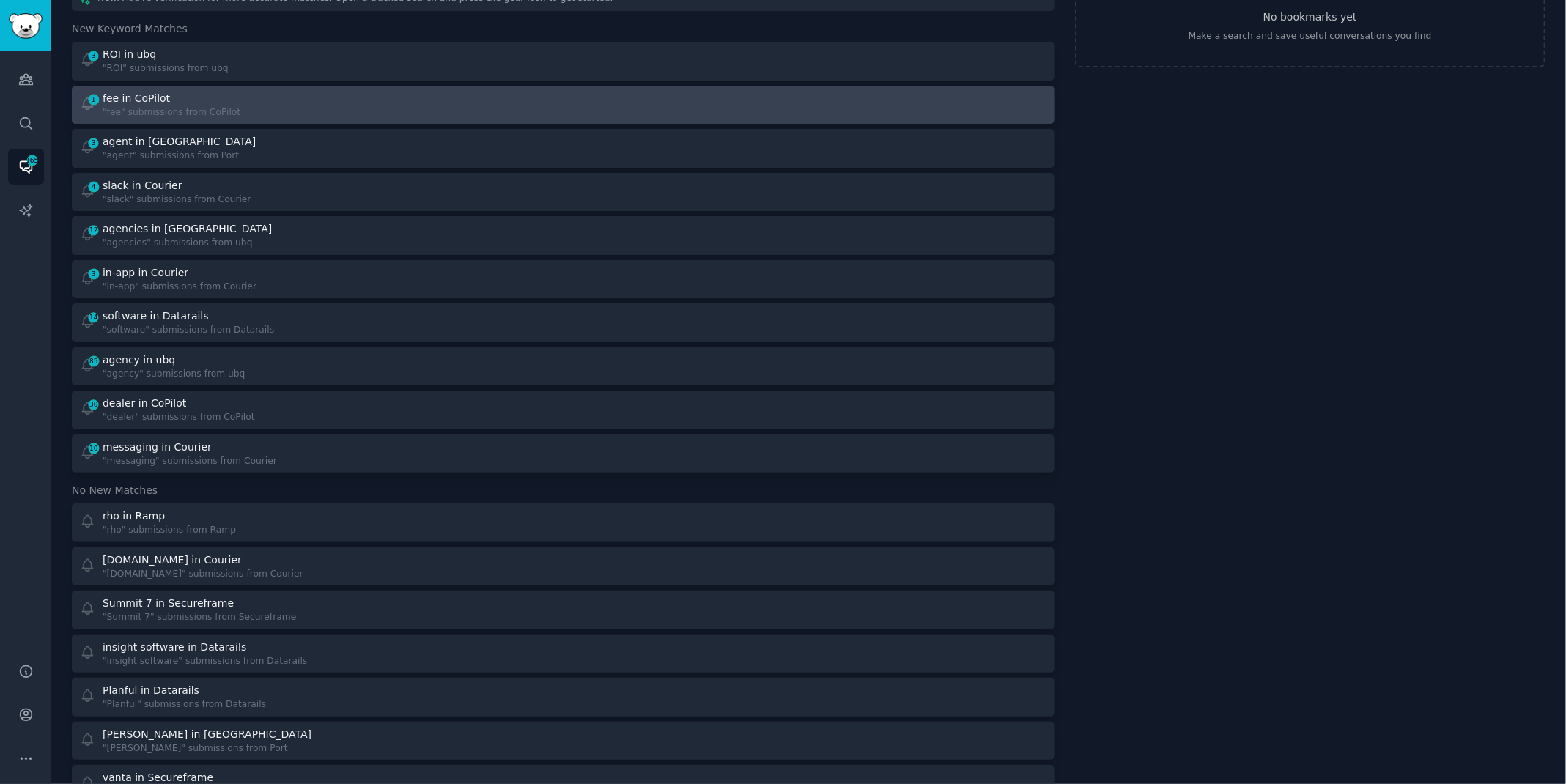
click at [255, 106] on div "1 fee in CoPilot "fee" submissions from CoPilot" at bounding box center [316, 104] width 473 height 28
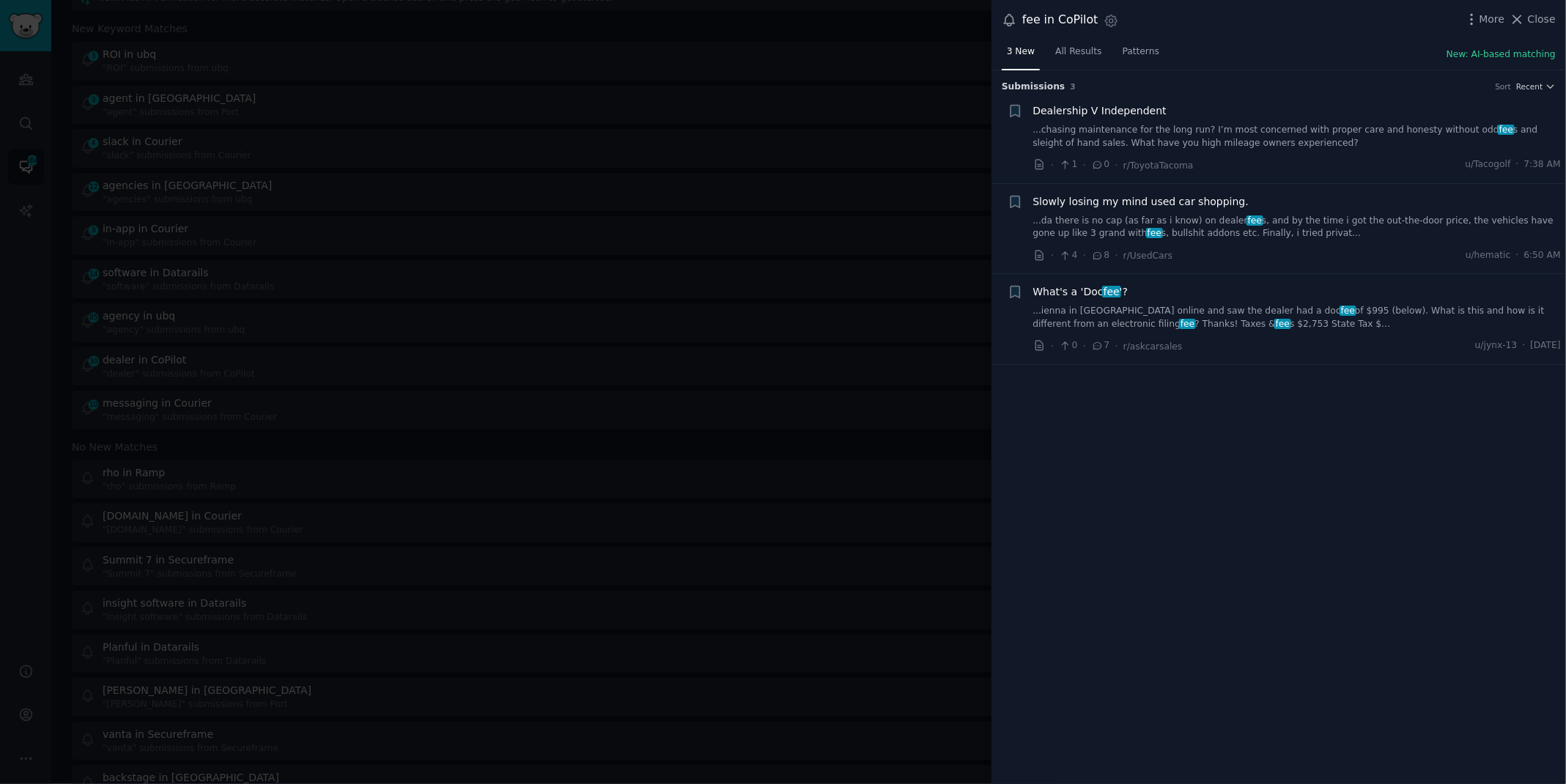
click at [1086, 300] on div "What's a 'Doc fee '? ...ienna in [GEOGRAPHIC_DATA] online and saw the dealer ha…" at bounding box center [1297, 306] width 528 height 46
click at [1093, 317] on link "...ienna in [GEOGRAPHIC_DATA] online and saw the dealer had a doc fee of $995 (…" at bounding box center [1297, 318] width 528 height 25
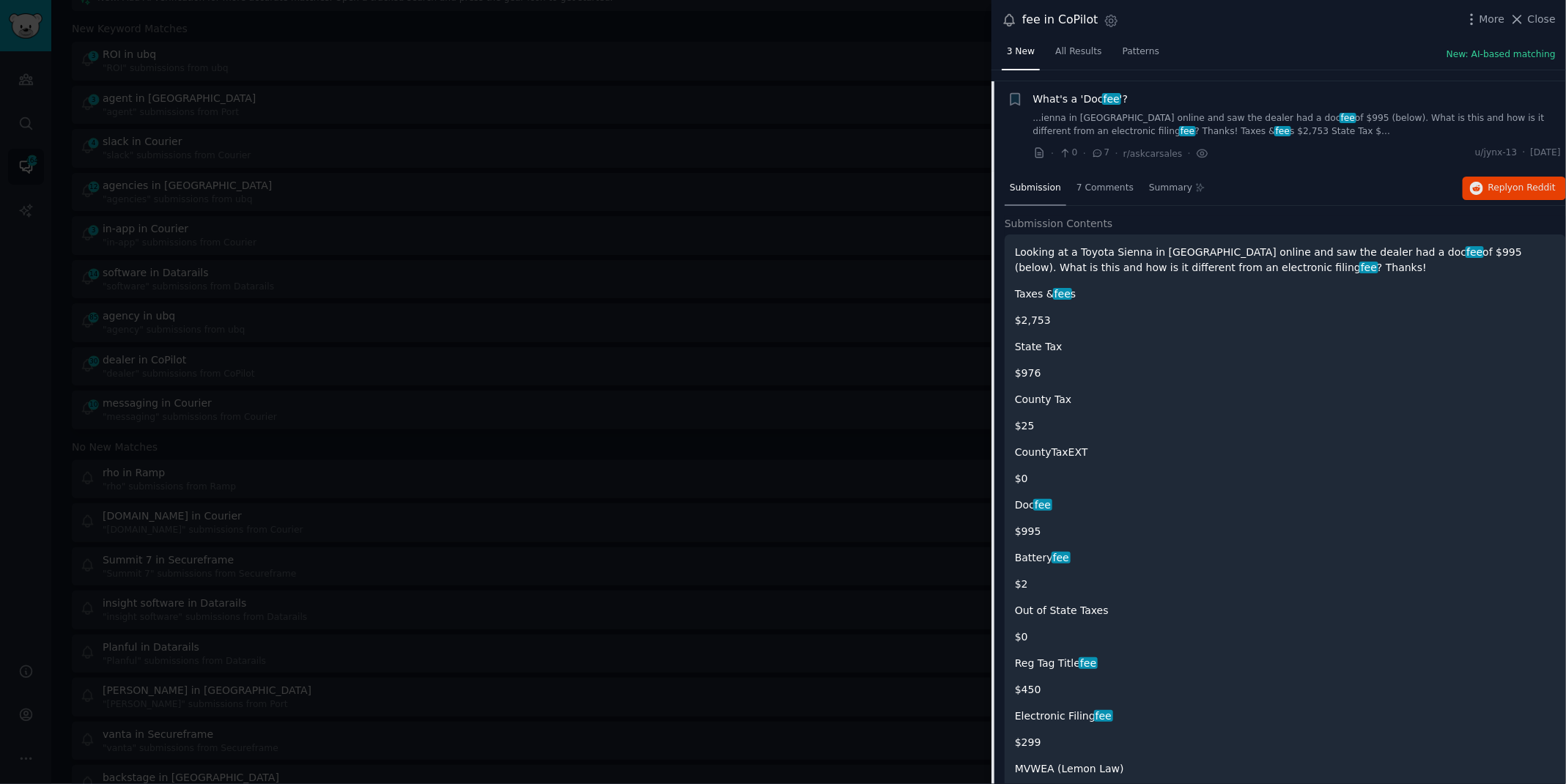
scroll to position [203, 0]
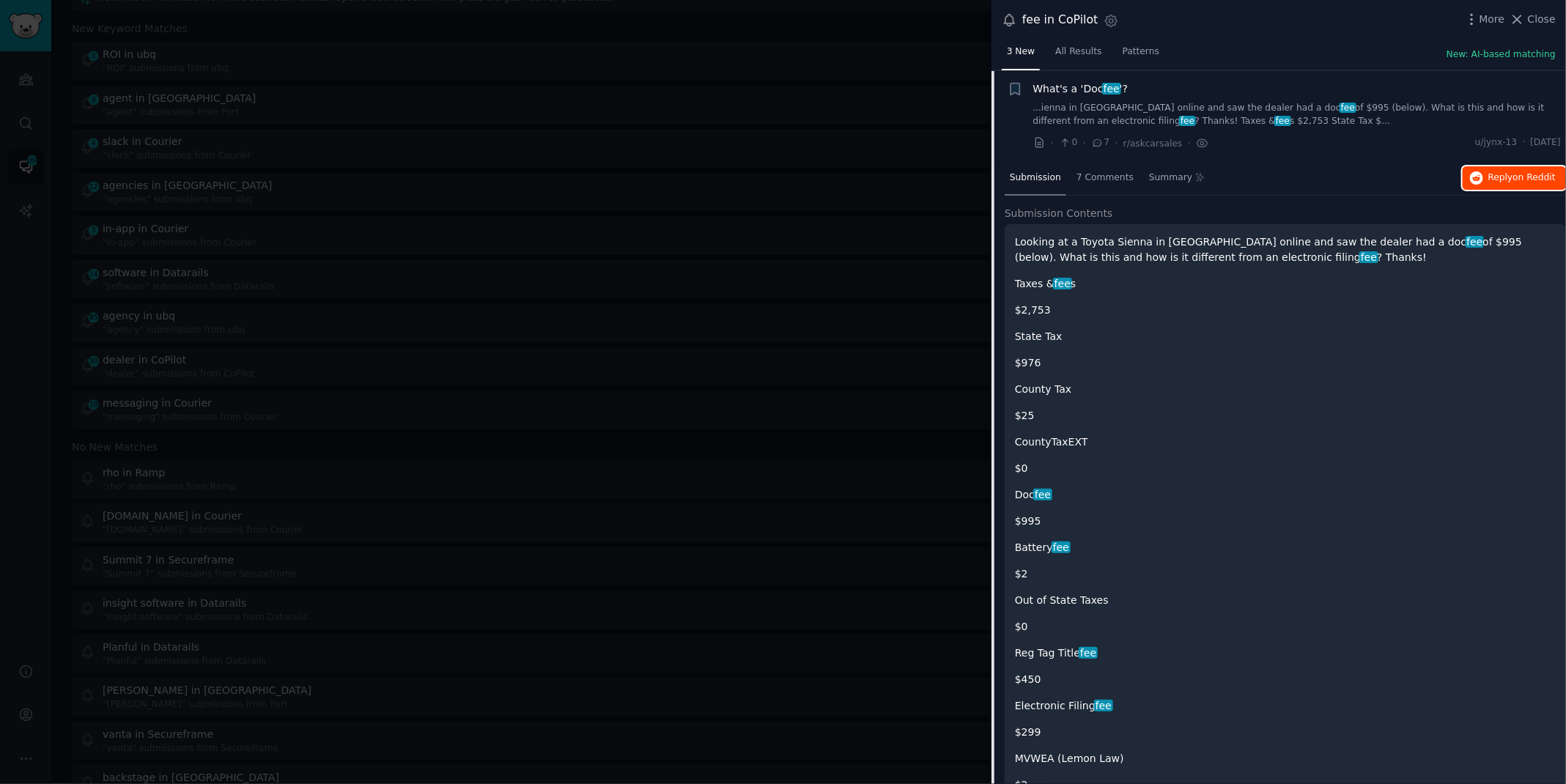
click at [1514, 185] on button "Reply on Reddit" at bounding box center [1514, 178] width 103 height 23
click at [611, 25] on div at bounding box center [783, 392] width 1566 height 784
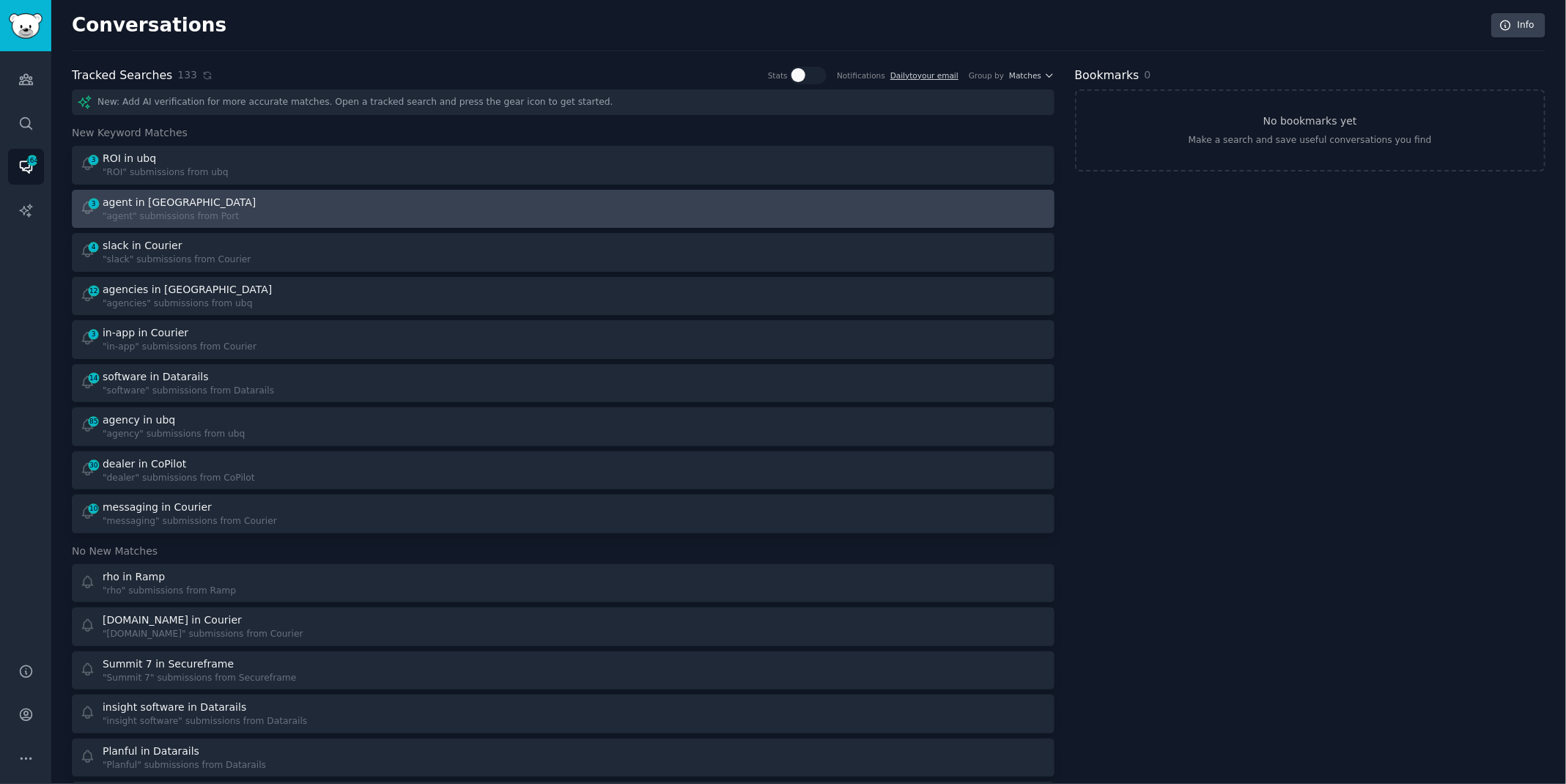
click at [343, 200] on div "3 agent in Port "agent" submissions from Port" at bounding box center [316, 209] width 473 height 28
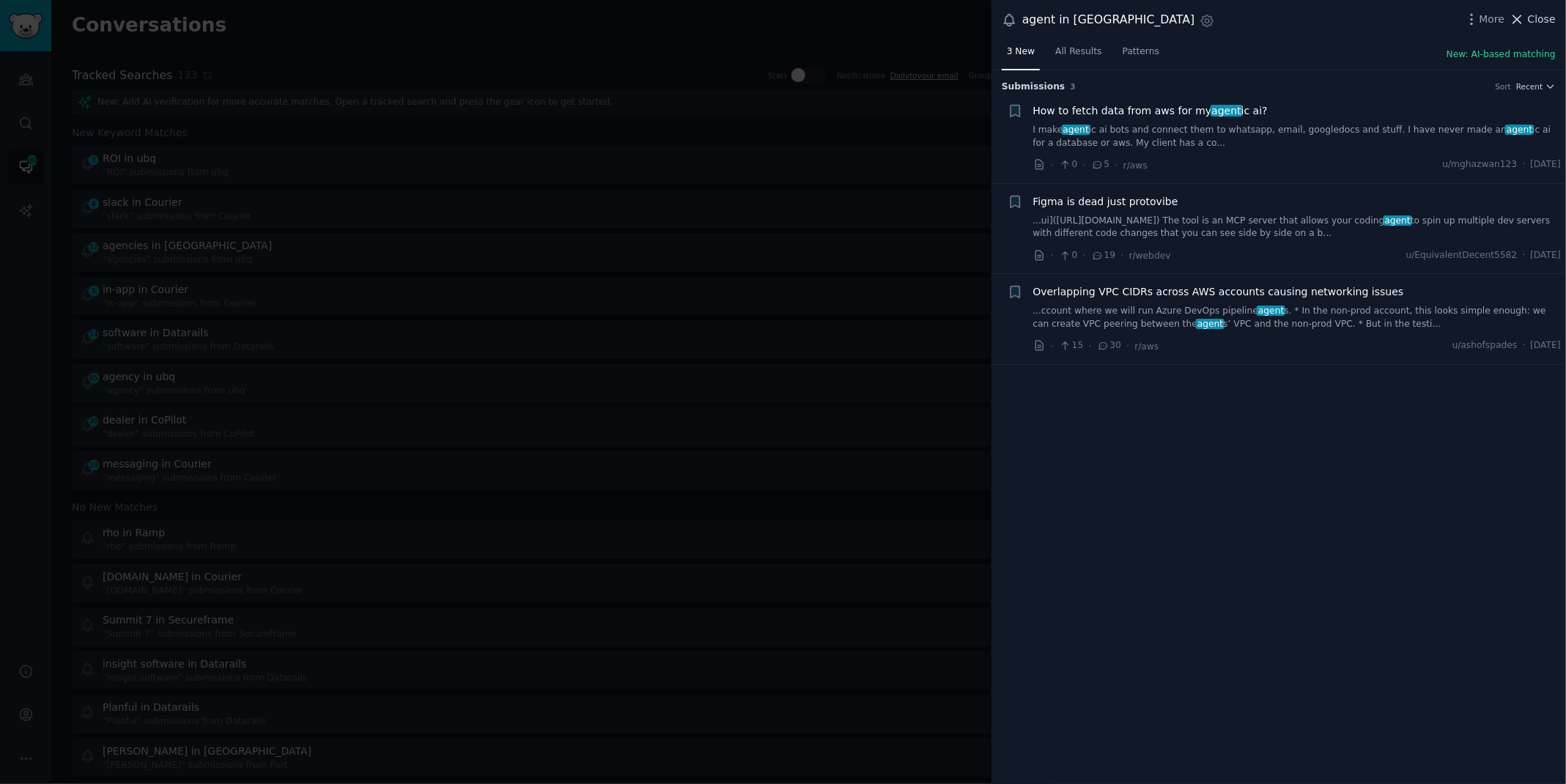
click at [1542, 20] on span "Close" at bounding box center [1542, 19] width 28 height 16
